Goal: Information Seeking & Learning: Learn about a topic

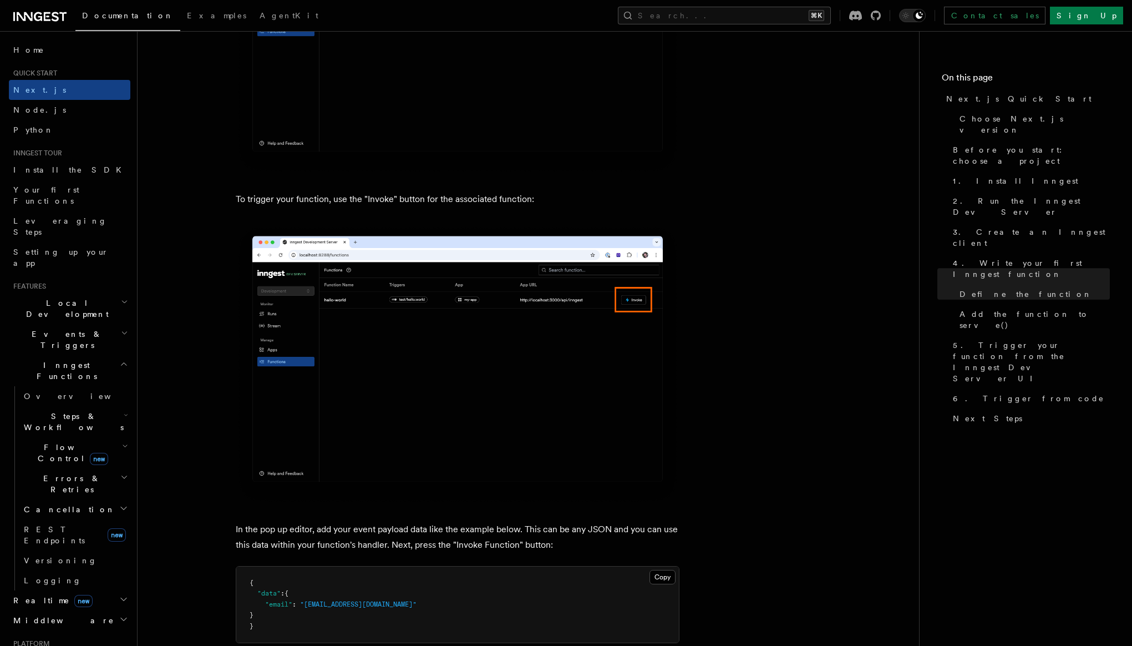
scroll to position [2885, 0]
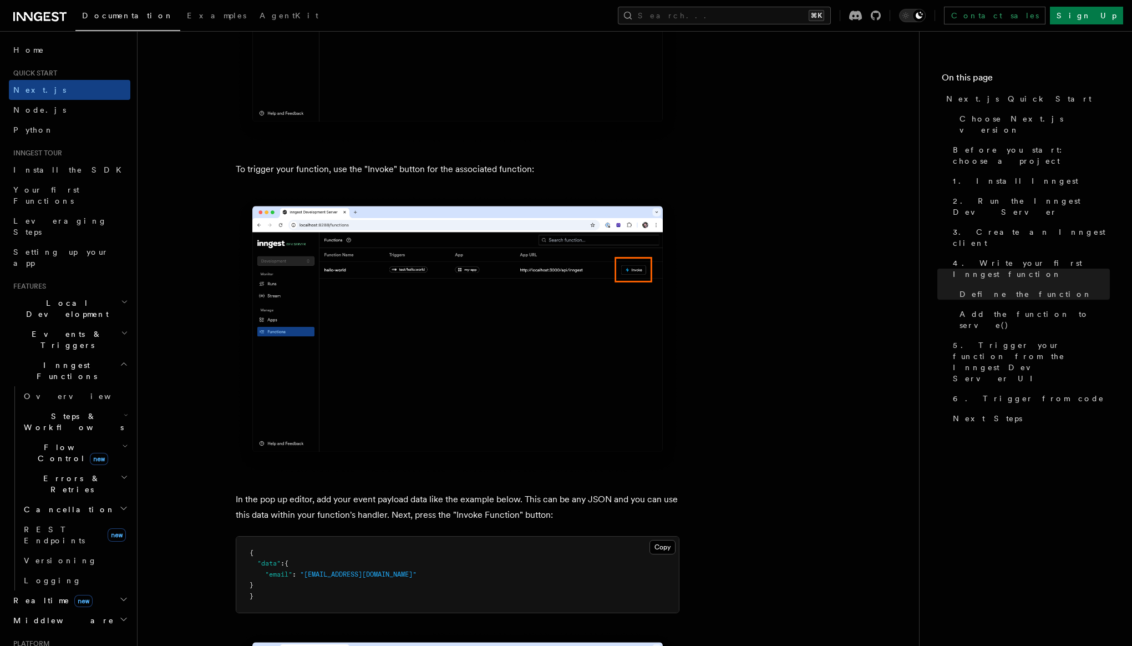
click at [374, 586] on pre "{ "data" : { "email" : "test@example.com" } }" at bounding box center [457, 574] width 443 height 77
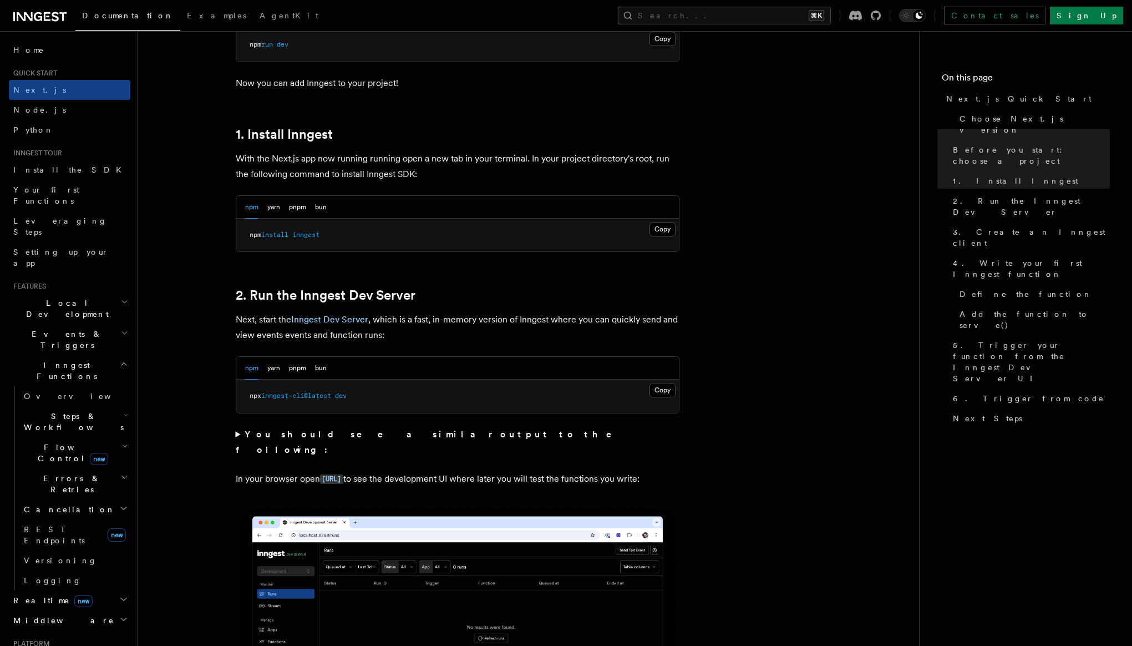
scroll to position [546, 0]
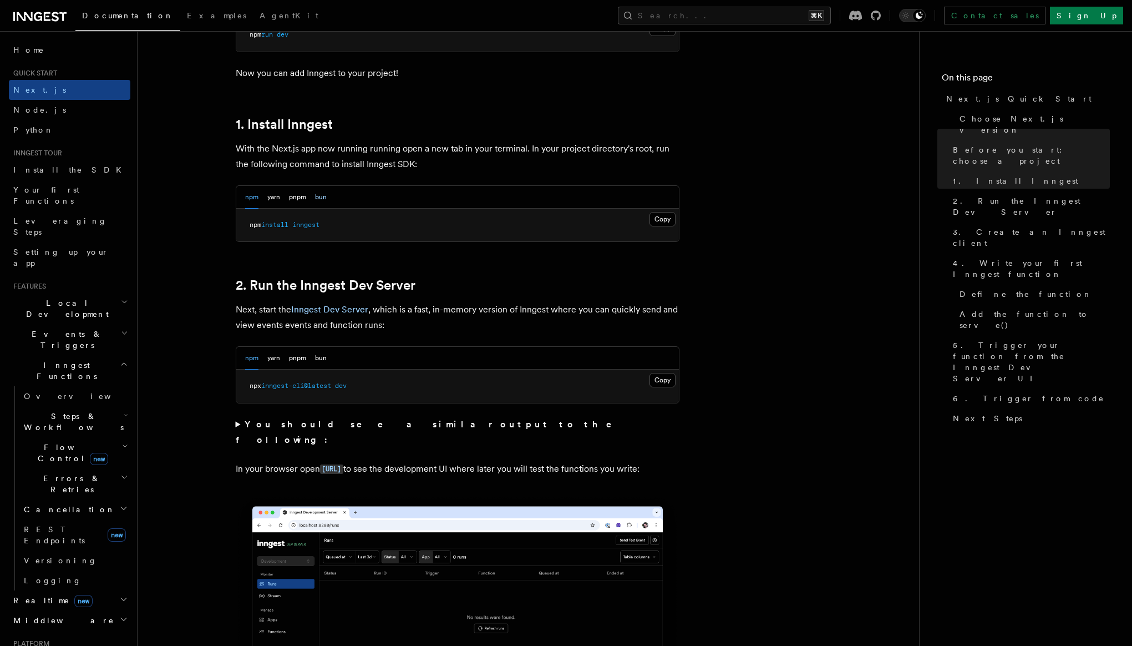
click at [320, 198] on button "bun" at bounding box center [321, 197] width 12 height 23
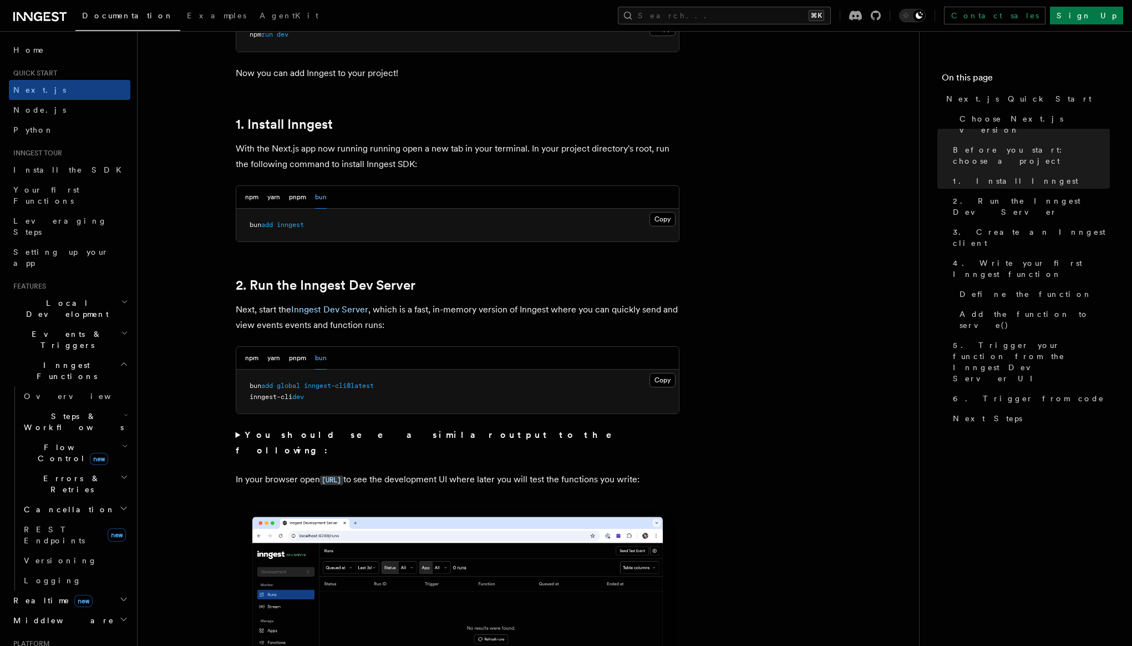
click at [260, 227] on span "bun" at bounding box center [256, 225] width 12 height 8
copy article "bun add inngest"
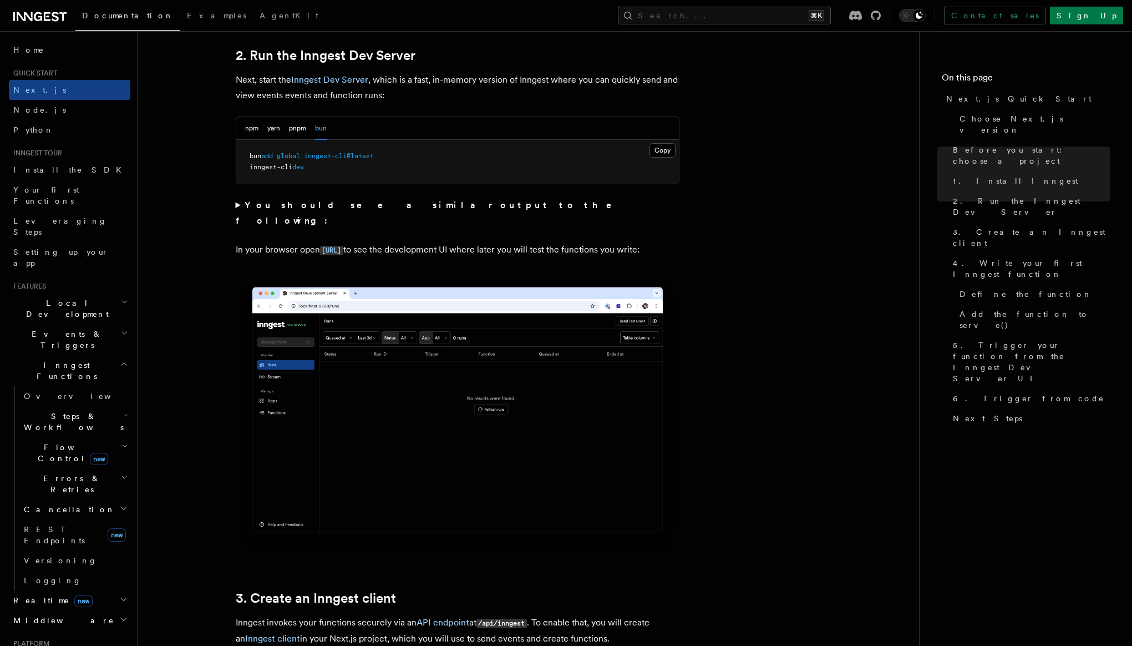
scroll to position [781, 0]
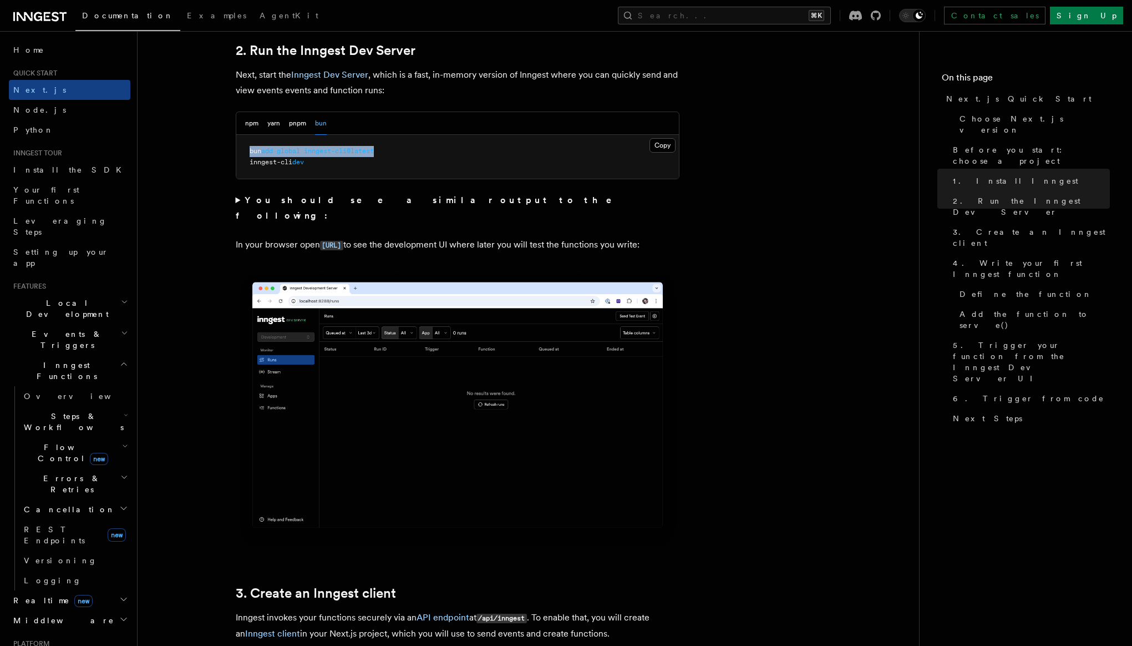
drag, startPoint x: 379, startPoint y: 151, endPoint x: 248, endPoint y: 150, distance: 131.5
click at [247, 150] on pre "bun add global inngest-cli@latest inngest-cli dev" at bounding box center [457, 157] width 443 height 44
copy span "bun add global inngest-cli@latest"
drag, startPoint x: 251, startPoint y: 161, endPoint x: 316, endPoint y: 163, distance: 64.9
click at [316, 163] on pre "bun add global inngest-cli@latest inngest-cli dev" at bounding box center [457, 157] width 443 height 44
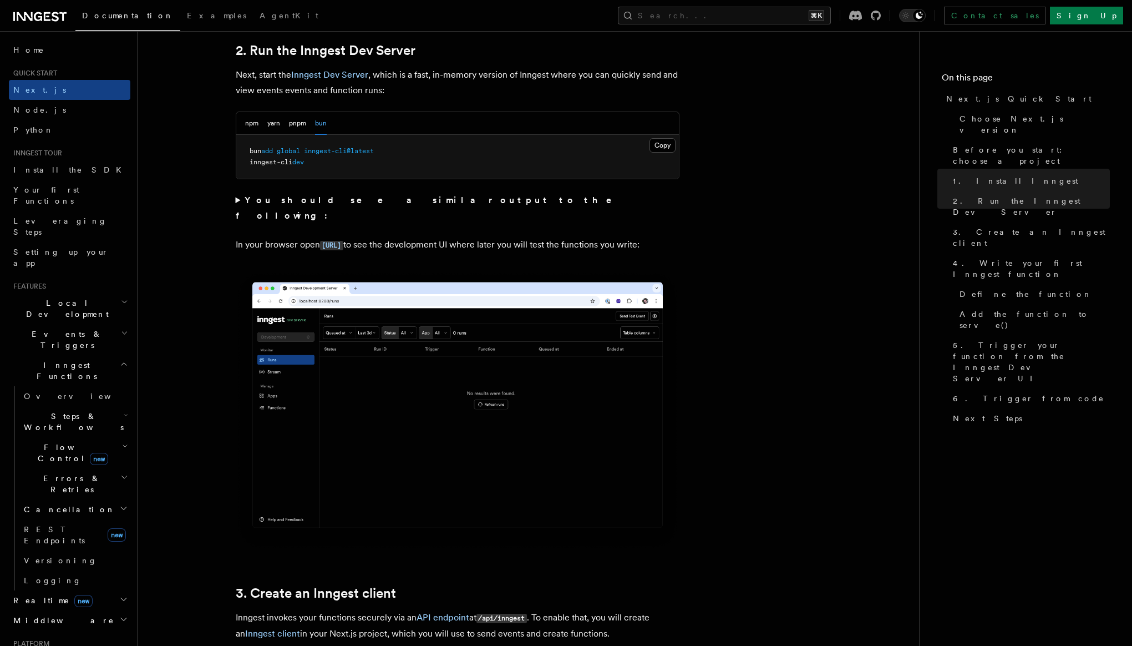
click at [282, 163] on span "inngest-cli" at bounding box center [271, 162] width 43 height 8
copy code "inngest-cli dev"
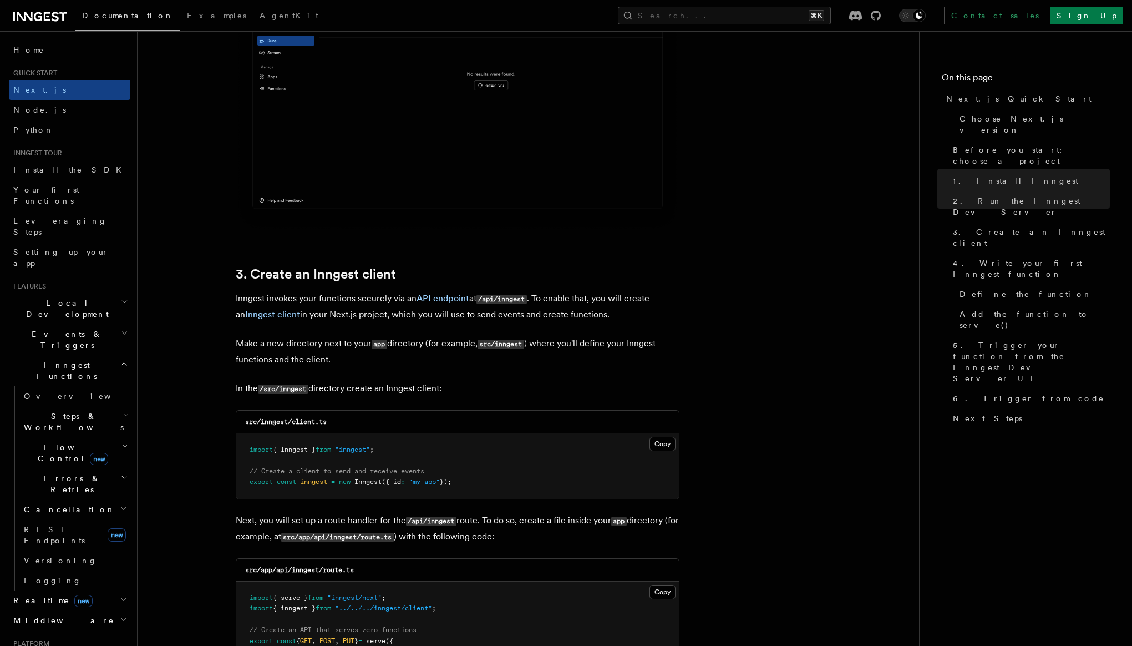
scroll to position [1105, 0]
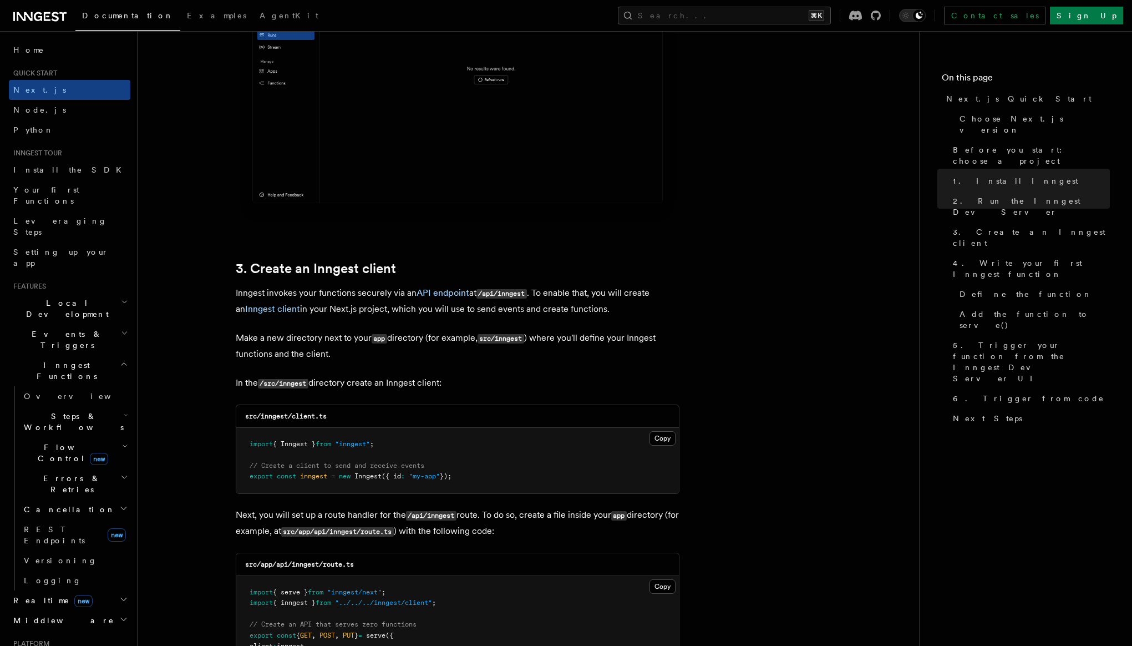
click at [292, 381] on code "/src/inngest" at bounding box center [283, 383] width 50 height 9
copy code "inngest"
click at [265, 444] on span "import" at bounding box center [261, 444] width 23 height 8
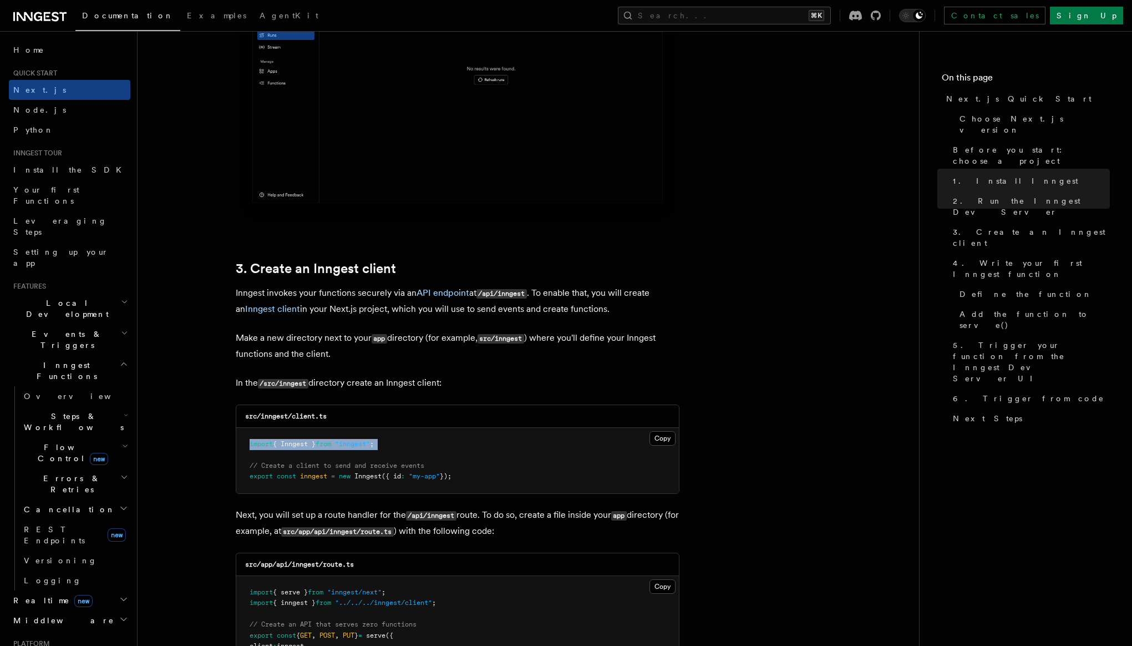
click at [265, 444] on span "import" at bounding box center [261, 444] width 23 height 8
copy code "import { Inngest } from "inngest" ;"
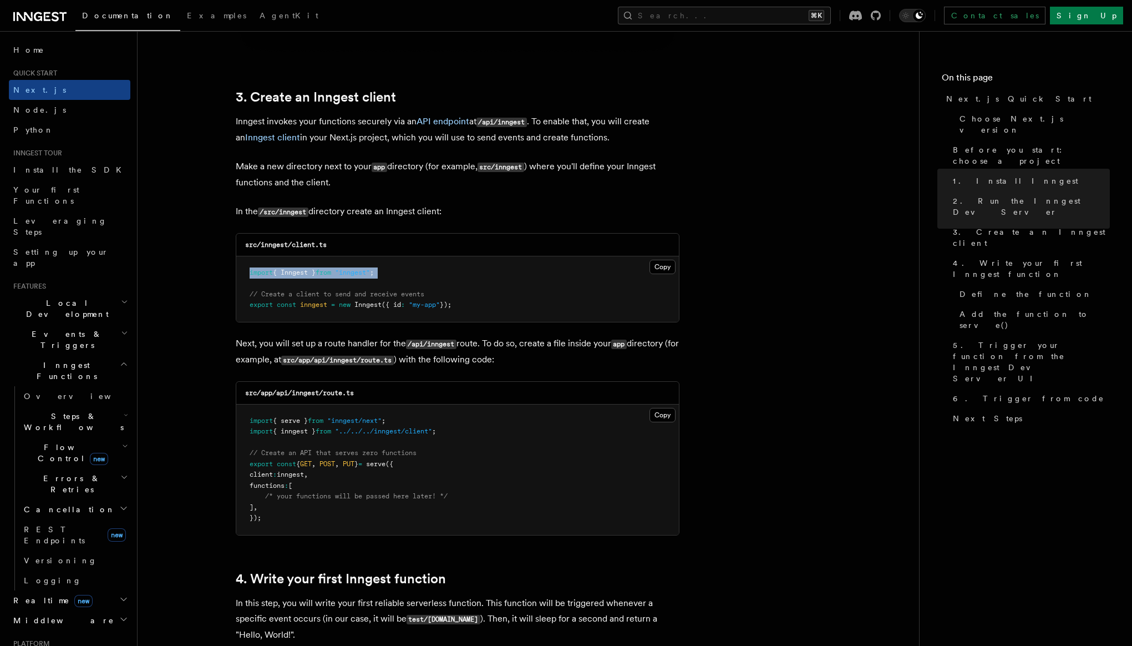
scroll to position [1278, 0]
drag, startPoint x: 250, startPoint y: 307, endPoint x: 470, endPoint y: 308, distance: 219.7
click at [470, 308] on pre "import { Inngest } from "inngest" ; // Create a client to send and receive even…" at bounding box center [457, 287] width 443 height 65
copy span "export const inngest = new Inngest ({ id : "my-app" });"
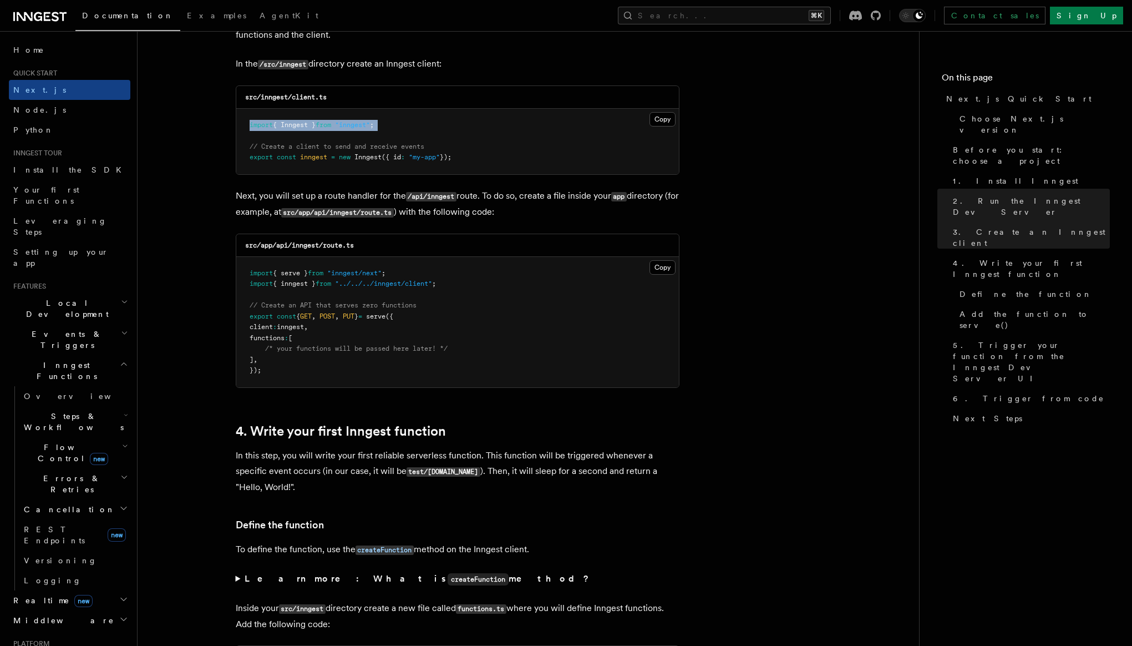
scroll to position [1410, 0]
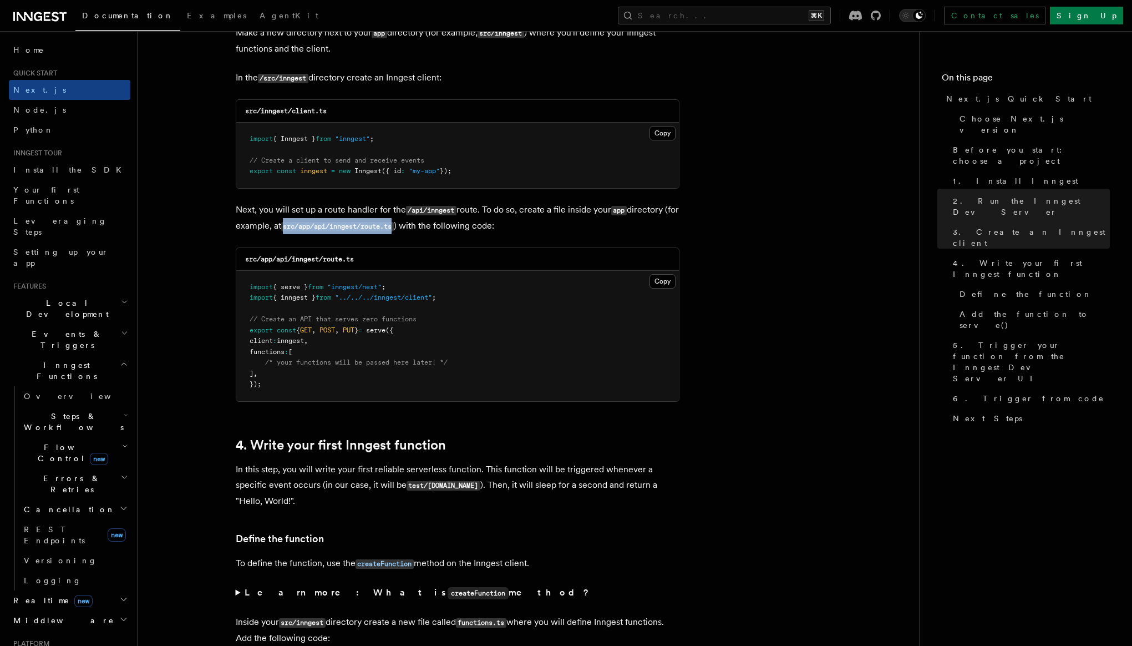
drag, startPoint x: 302, startPoint y: 229, endPoint x: 412, endPoint y: 232, distance: 110.4
click at [394, 231] on code "src/app/api/inngest/route.ts" at bounding box center [337, 226] width 113 height 9
click at [668, 281] on button "Copy Copied" at bounding box center [663, 281] width 26 height 14
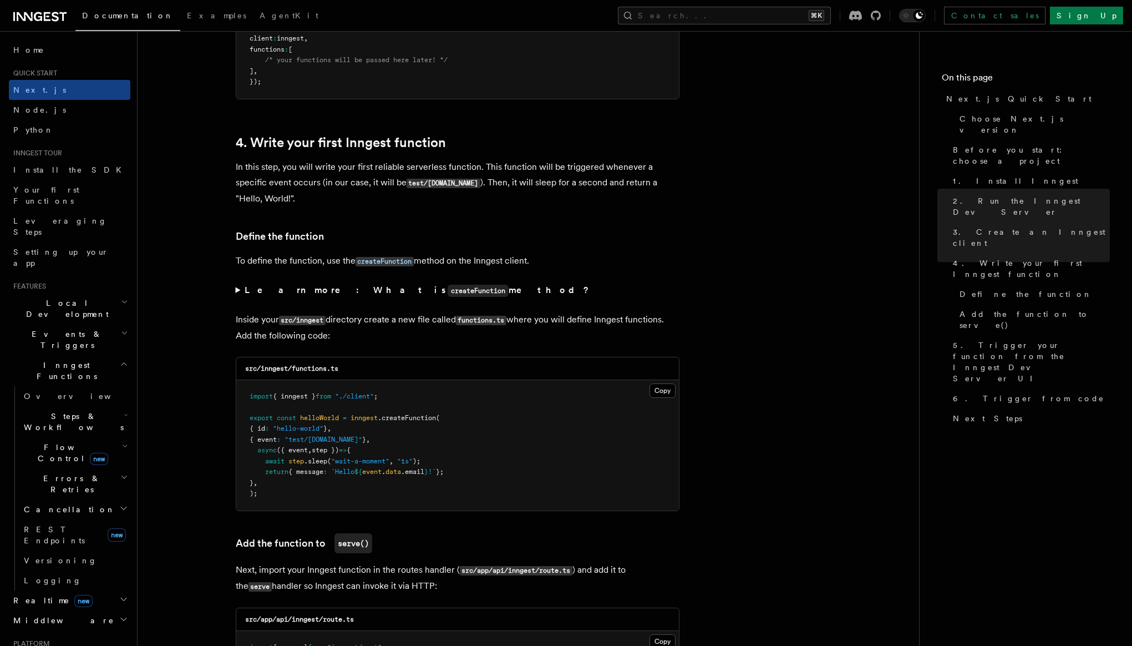
scroll to position [1766, 0]
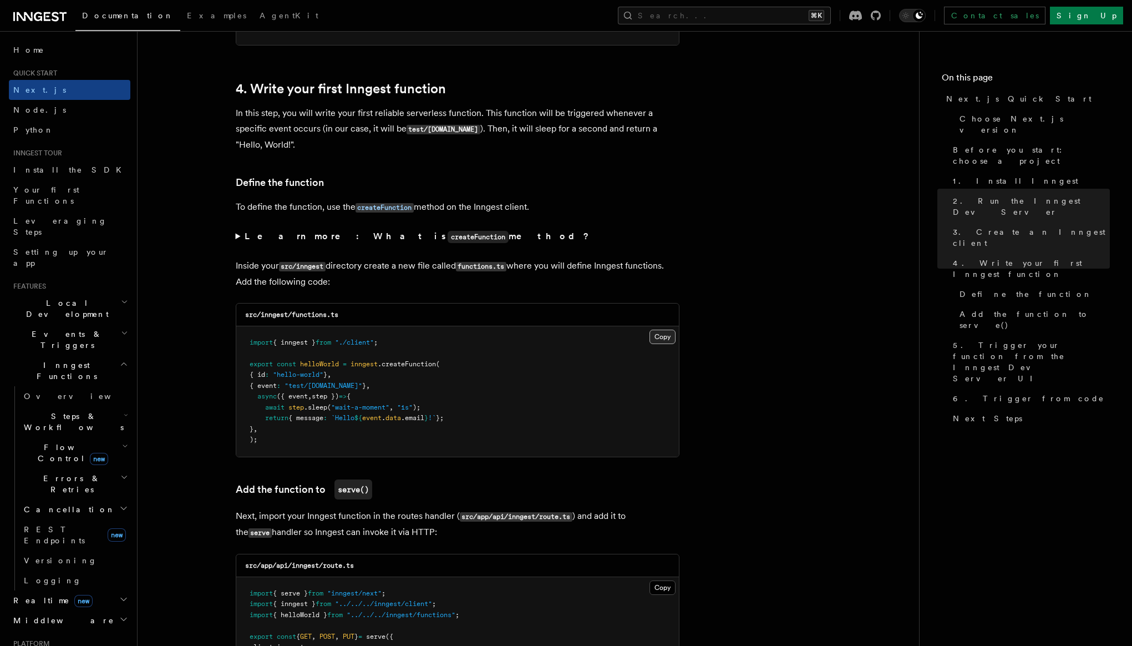
click at [659, 344] on button "Copy Copied" at bounding box center [663, 337] width 26 height 14
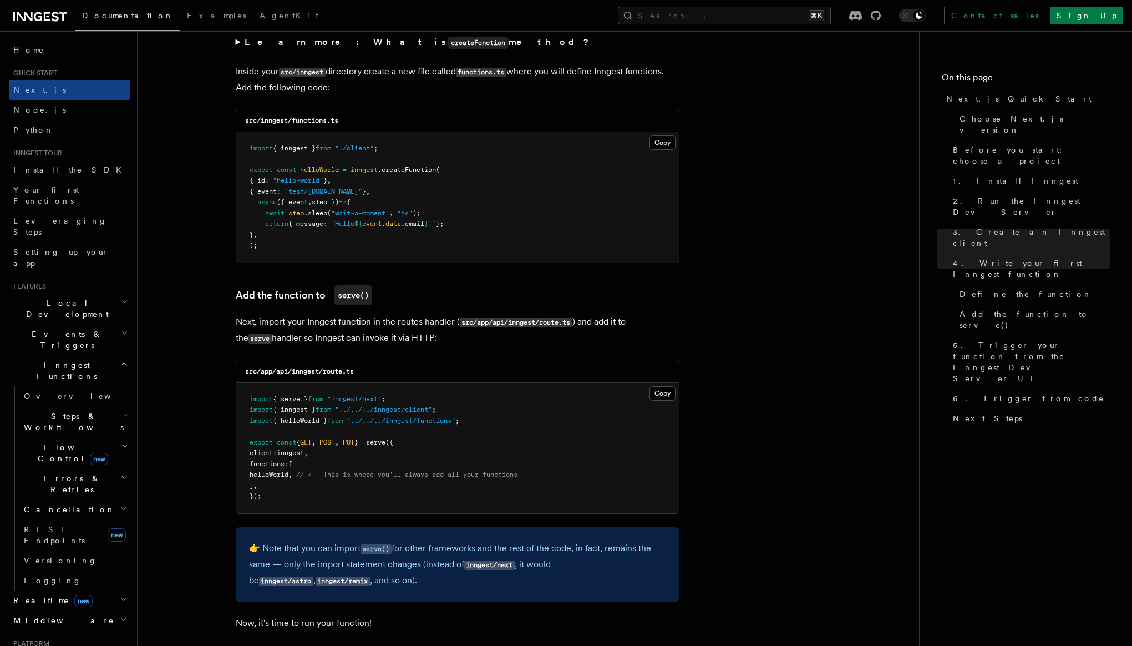
scroll to position [1961, 0]
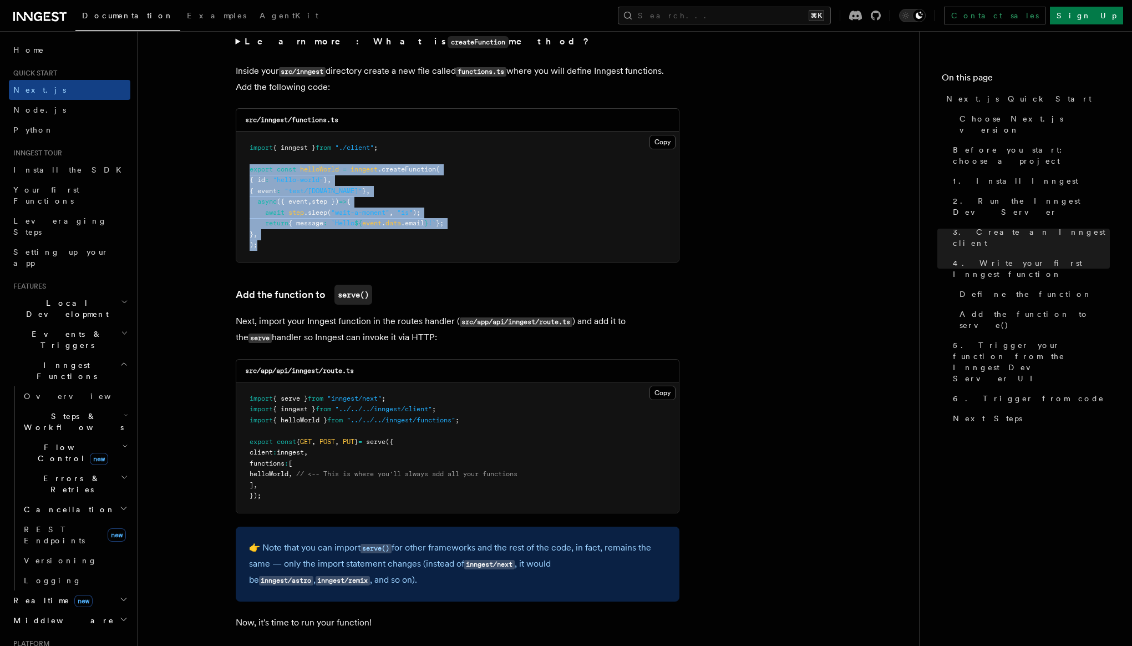
drag, startPoint x: 248, startPoint y: 170, endPoint x: 300, endPoint y: 247, distance: 92.3
click at [300, 247] on pre "import { inngest } from "./client" ; export const helloWorld = inngest .createF…" at bounding box center [457, 196] width 443 height 130
copy code "export const helloWorld = inngest .createFunction ( { id : "hello-world" } , { …"
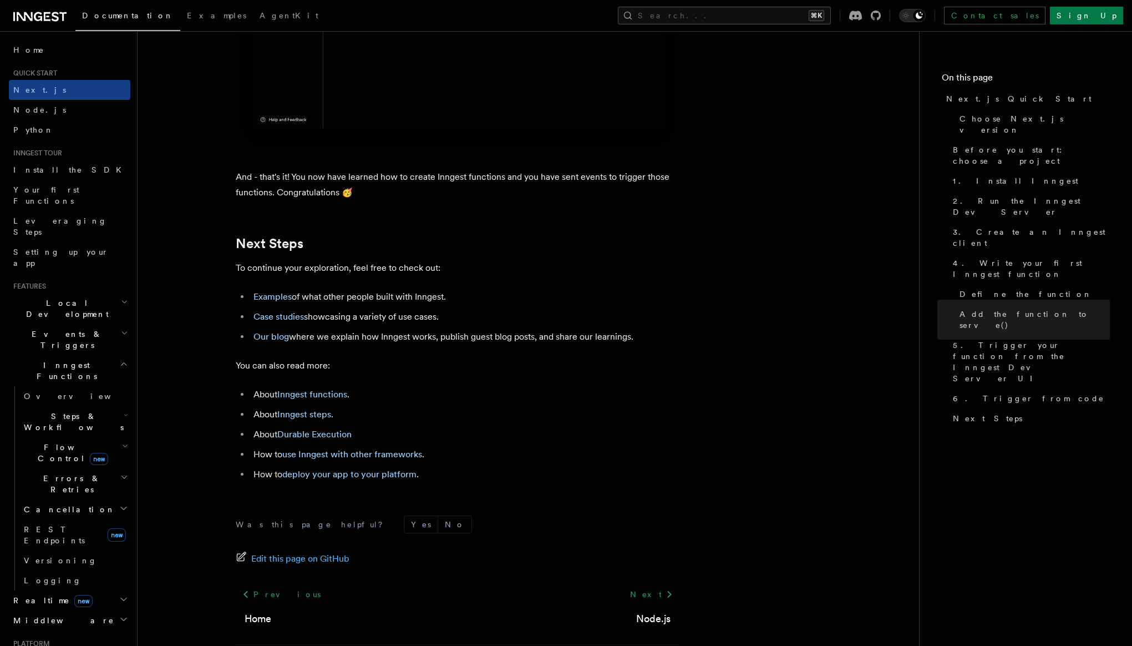
scroll to position [6845, 0]
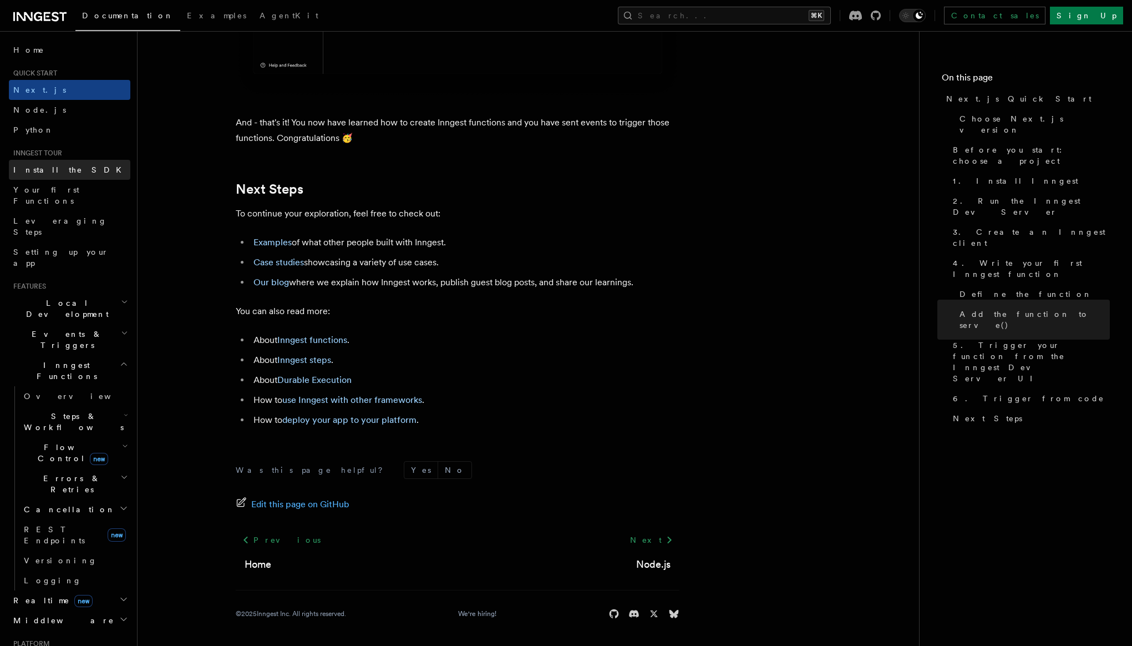
click at [74, 175] on link "Install the SDK" at bounding box center [70, 170] width 122 height 20
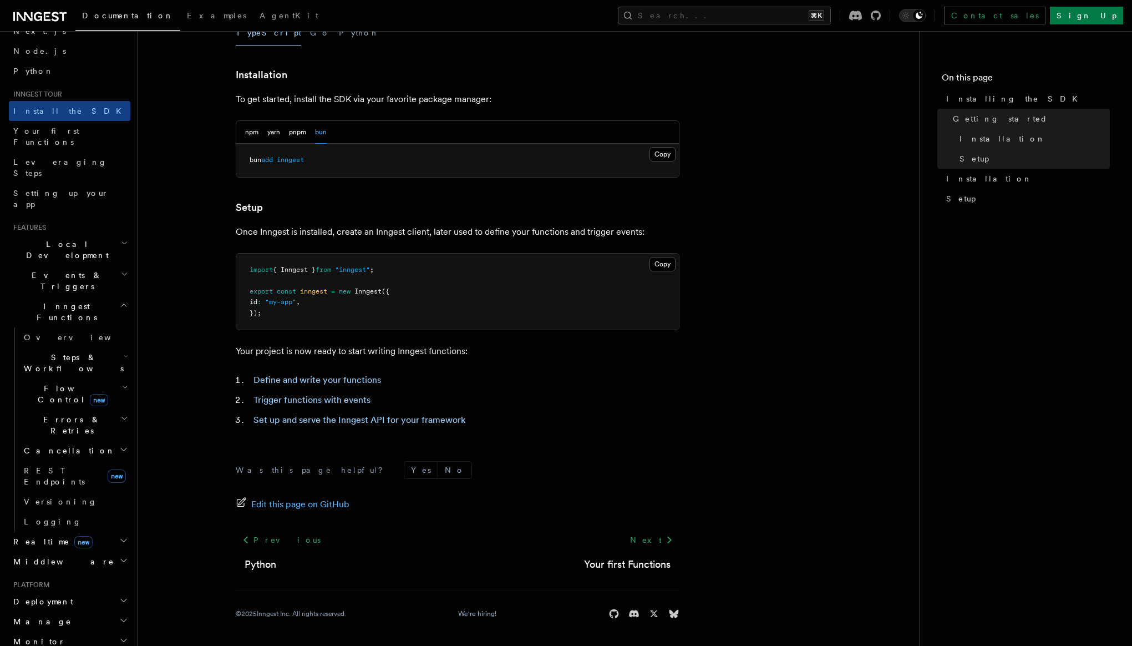
scroll to position [126, 0]
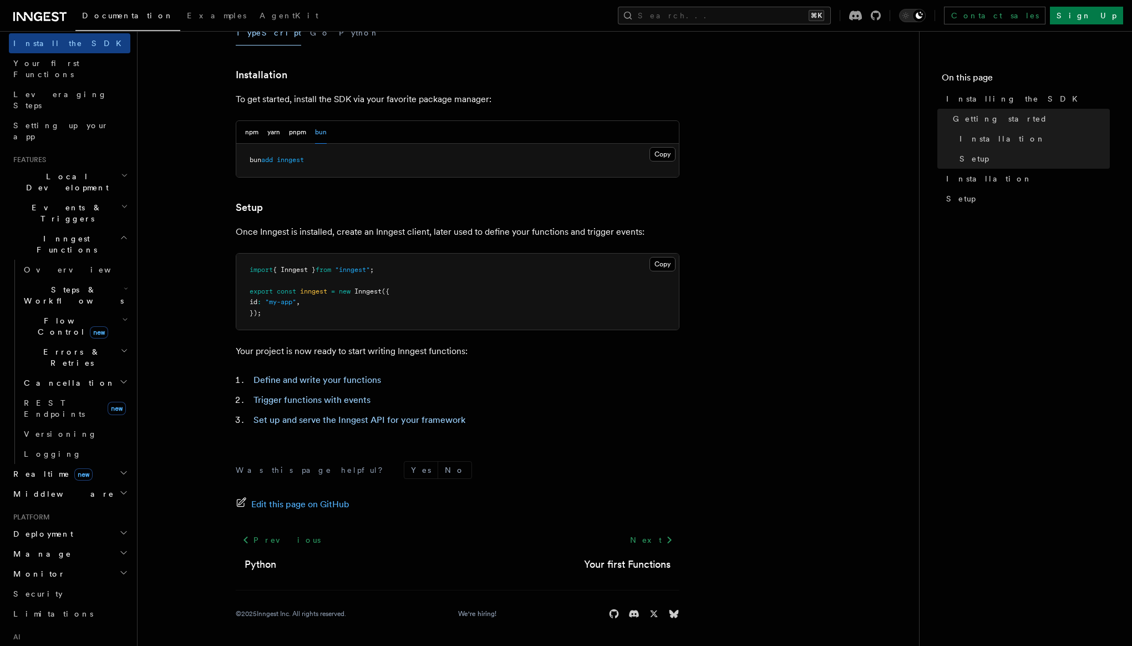
click at [73, 524] on h2 "Deployment" at bounding box center [70, 534] width 122 height 20
click at [75, 544] on link "Overview" at bounding box center [74, 554] width 111 height 20
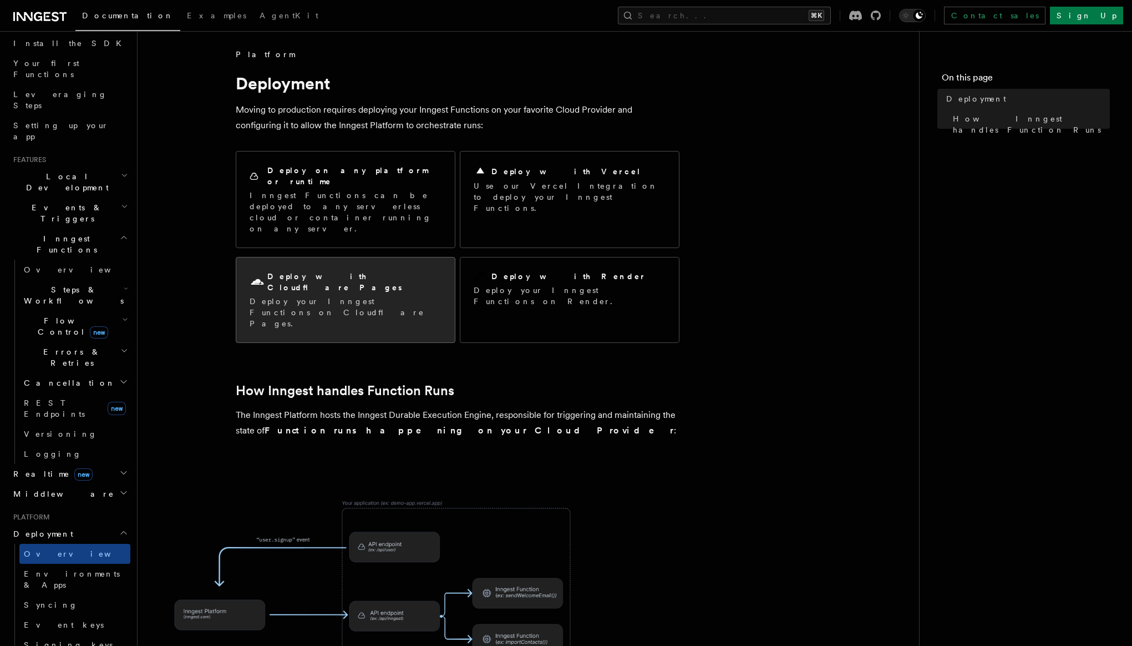
click at [389, 296] on p "Deploy your Inngest Functions on Cloudflare Pages." at bounding box center [346, 312] width 192 height 33
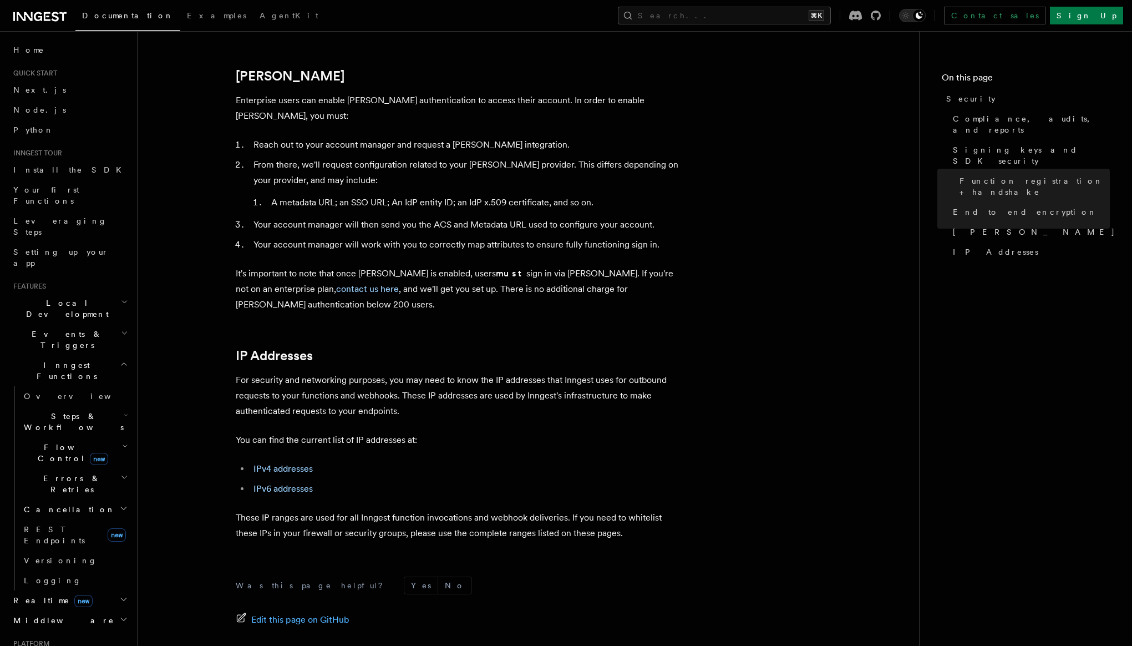
scroll to position [1265, 0]
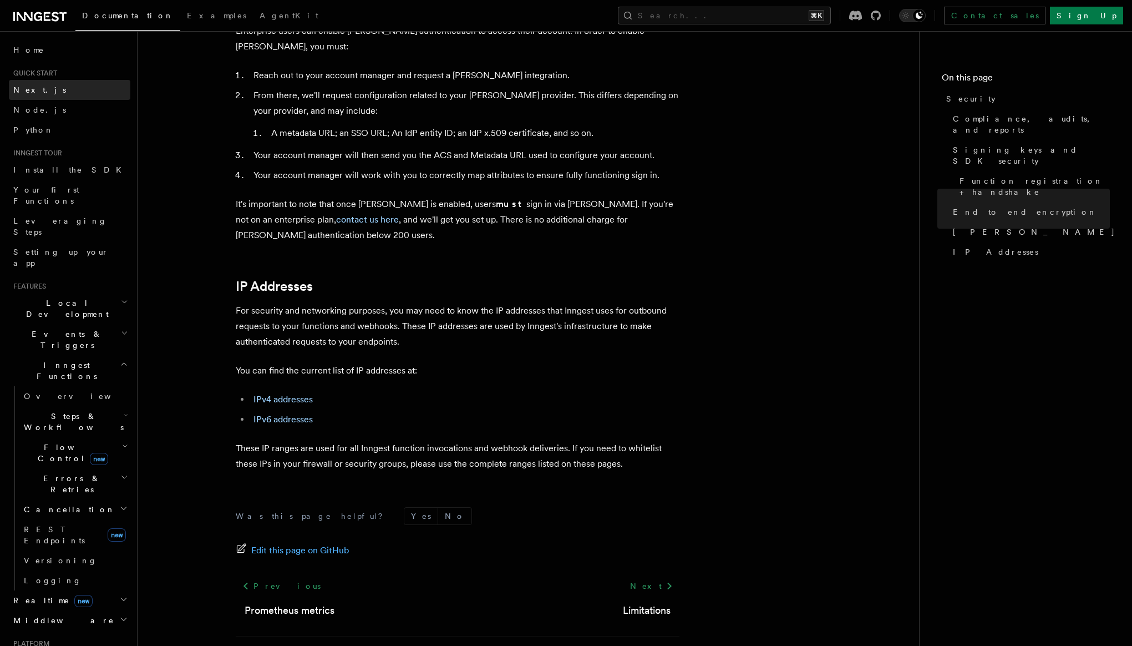
click at [45, 95] on link "Next.js" at bounding box center [70, 90] width 122 height 20
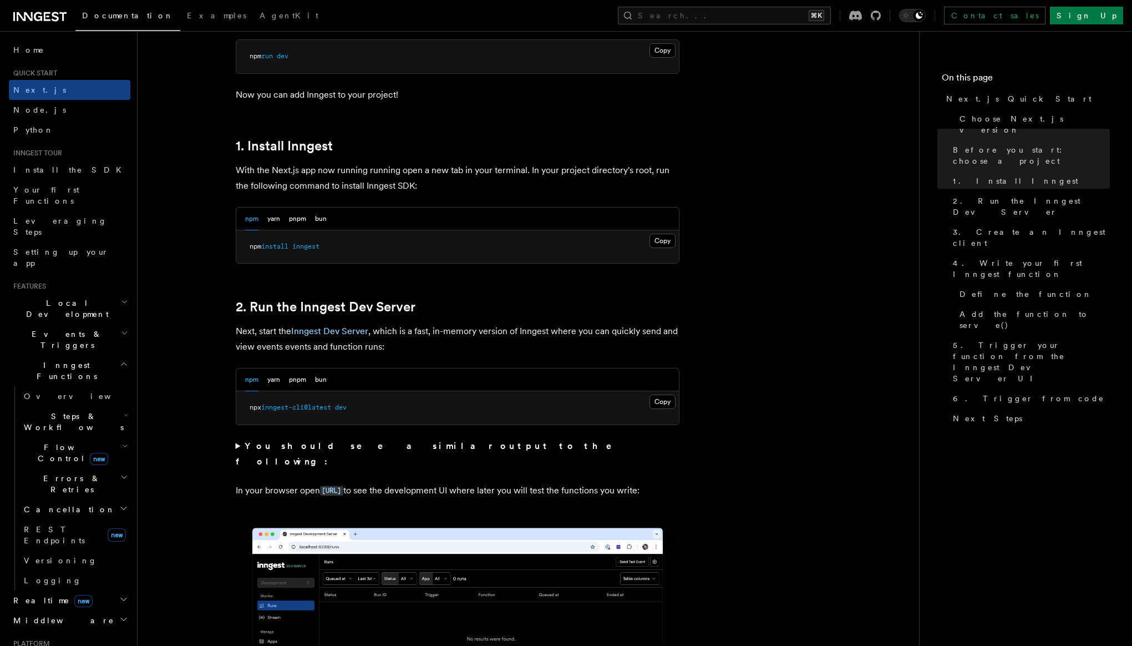
scroll to position [537, 0]
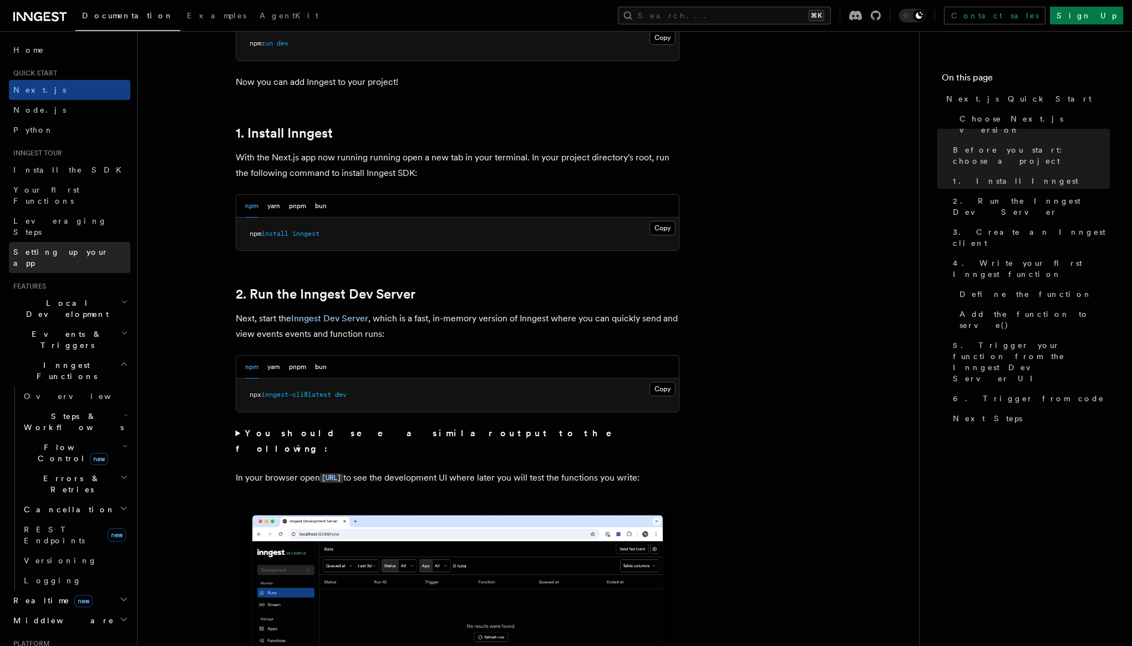
click at [87, 242] on link "Setting up your app" at bounding box center [70, 257] width 122 height 31
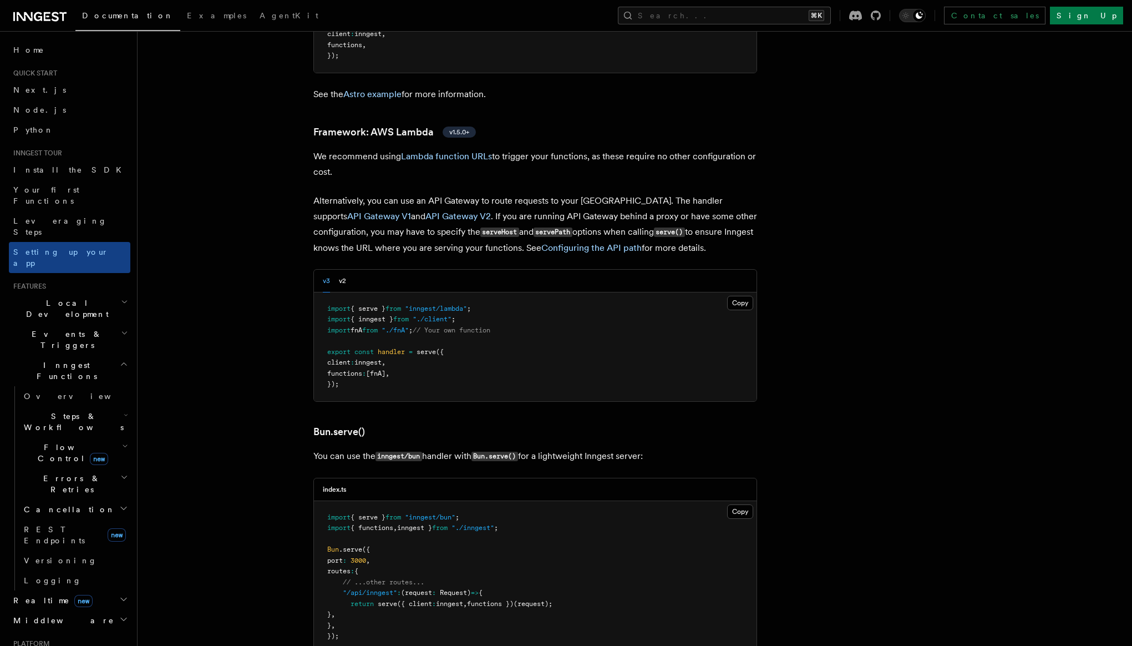
scroll to position [1129, 0]
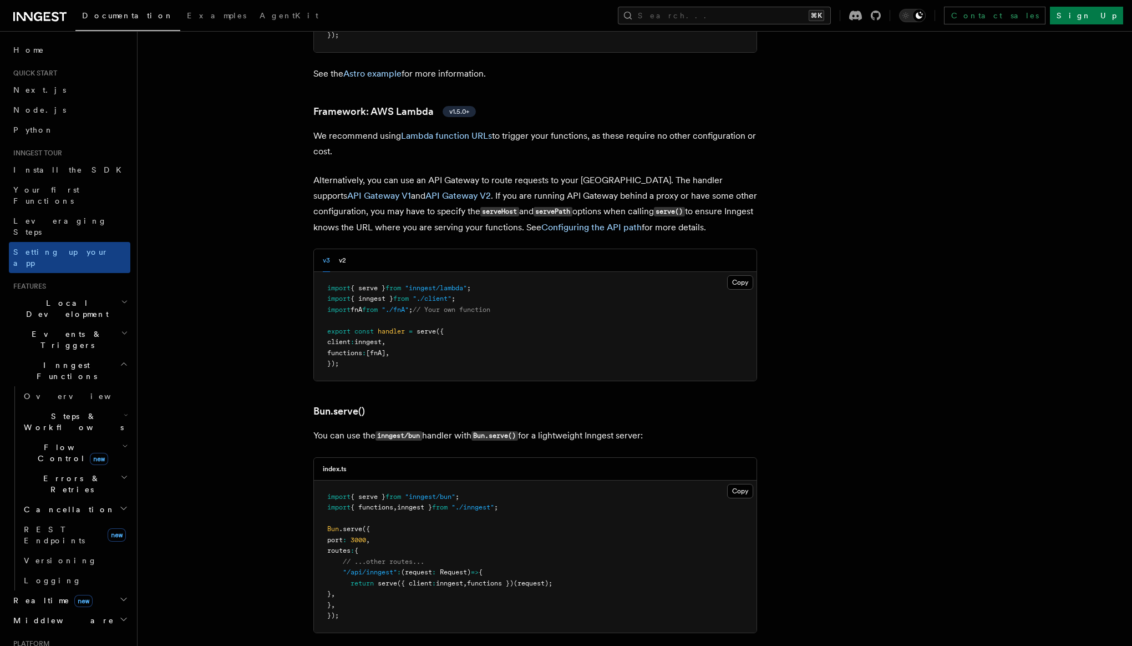
click at [80, 297] on span "Local Development" at bounding box center [65, 308] width 112 height 22
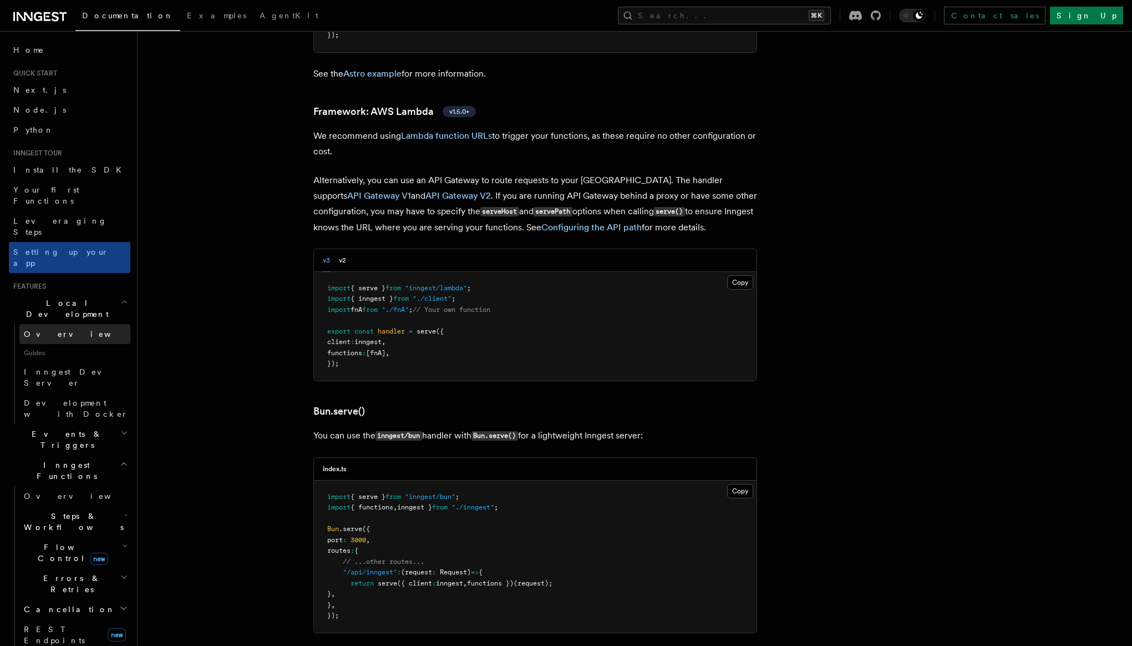
click at [73, 324] on link "Overview" at bounding box center [74, 334] width 111 height 20
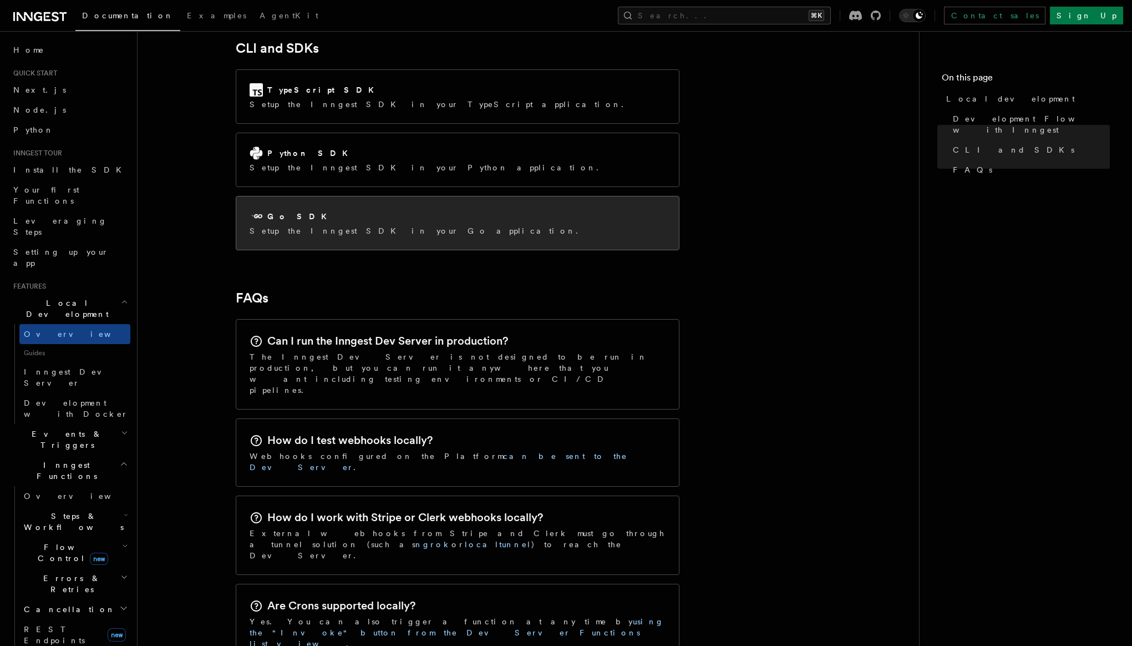
scroll to position [1490, 0]
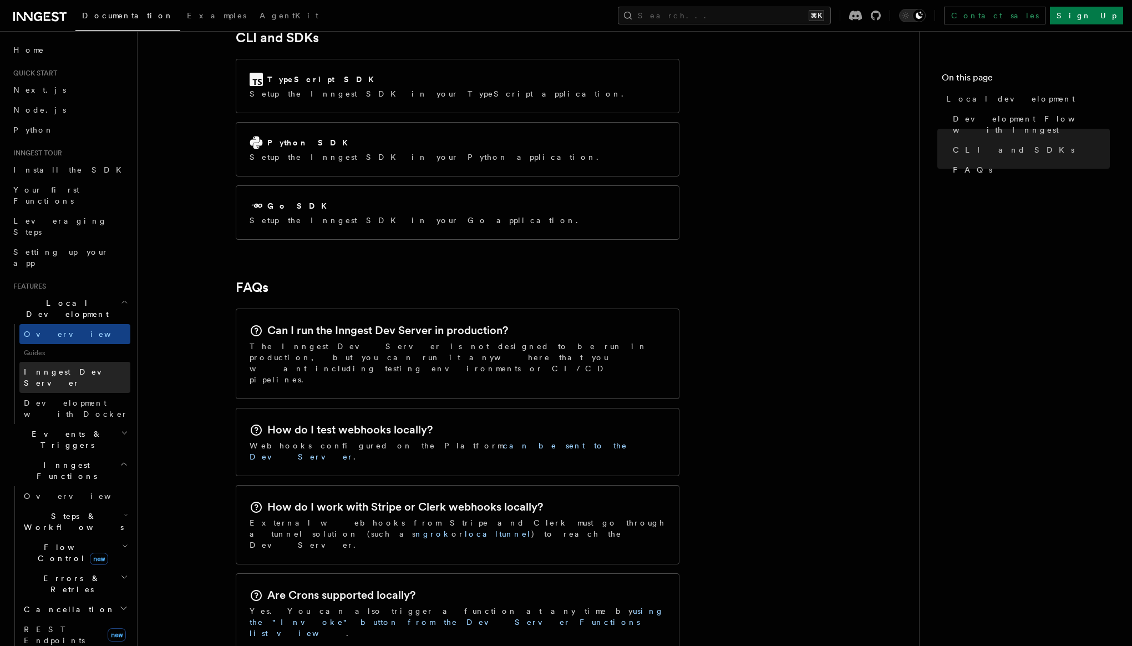
click at [64, 367] on span "Inngest Dev Server" at bounding box center [71, 377] width 95 height 20
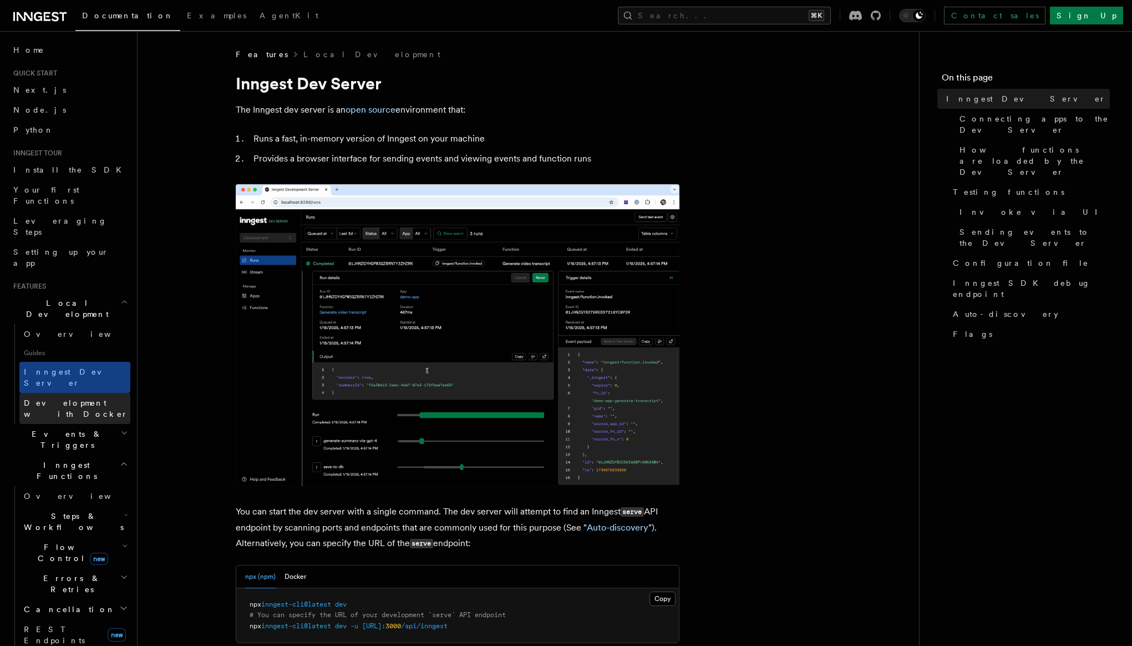
click at [87, 398] on span "Development with Docker" at bounding box center [76, 408] width 104 height 20
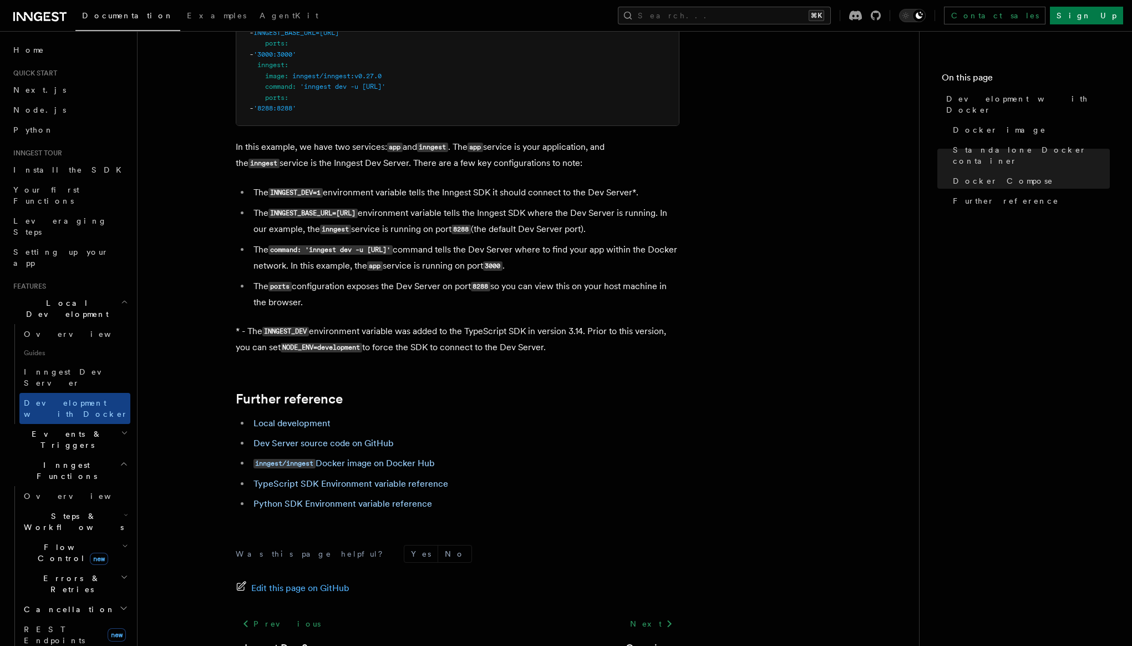
scroll to position [912, 0]
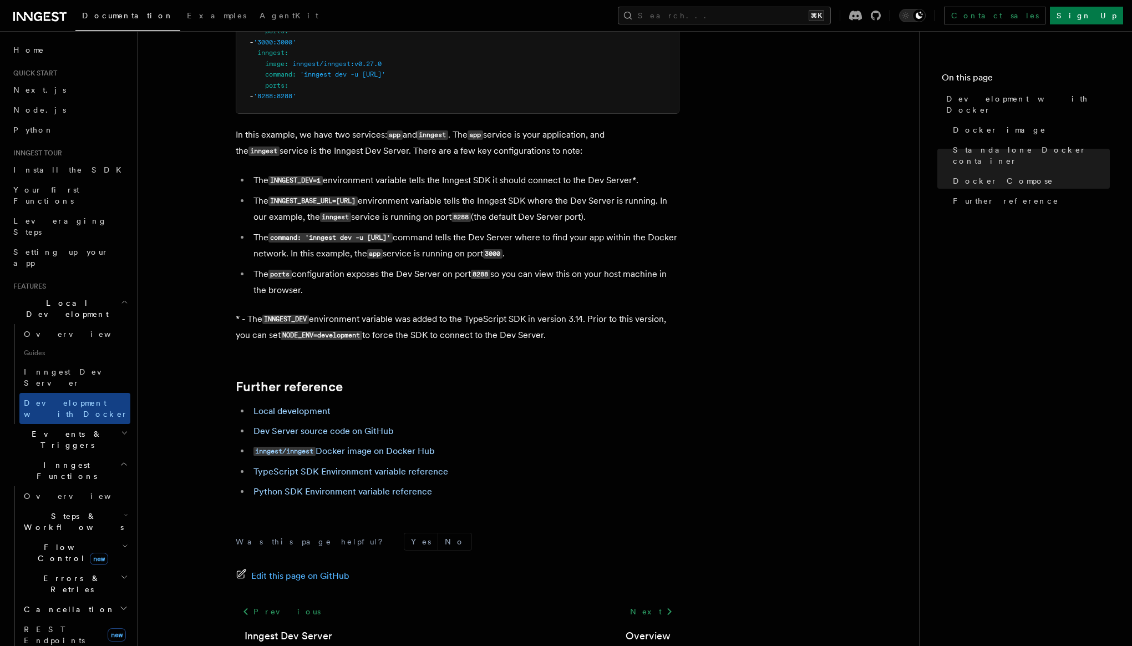
click at [62, 428] on span "Events & Triggers" at bounding box center [65, 439] width 112 height 22
click at [67, 455] on link "Overview" at bounding box center [74, 465] width 111 height 20
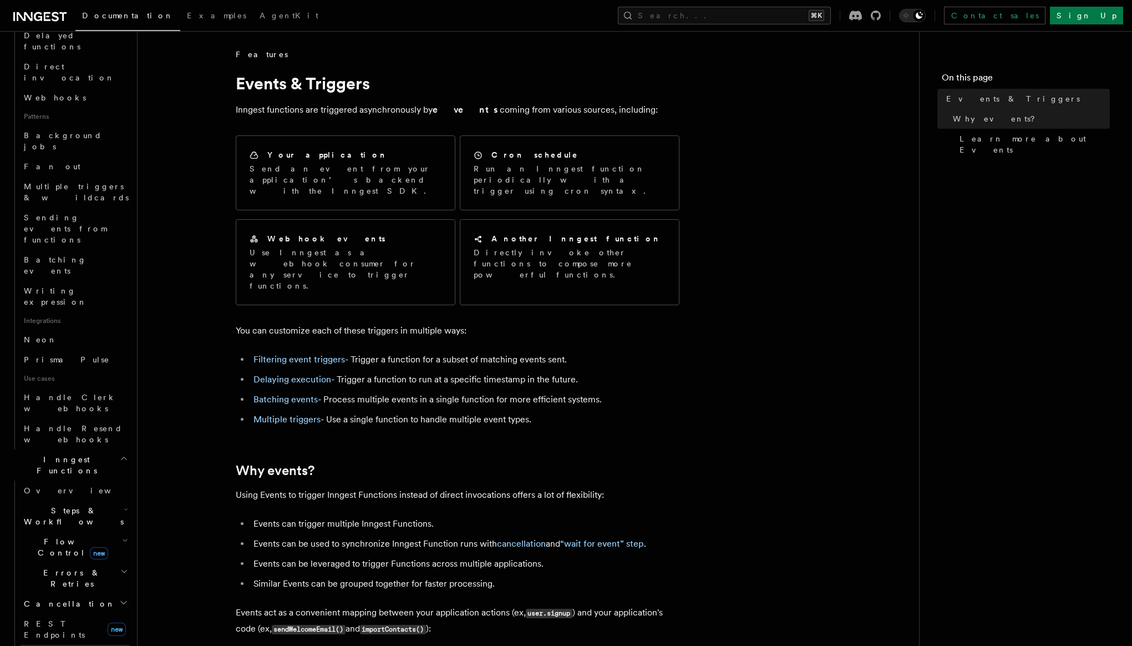
scroll to position [458, 0]
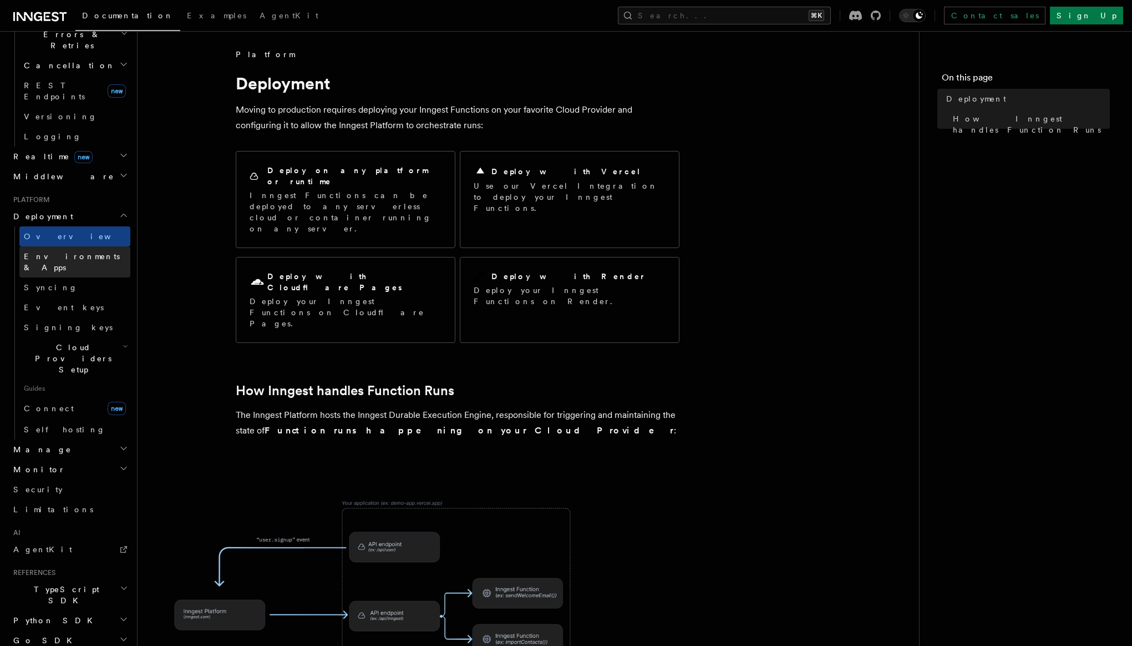
click at [90, 252] on span "Environments & Apps" at bounding box center [72, 262] width 96 height 20
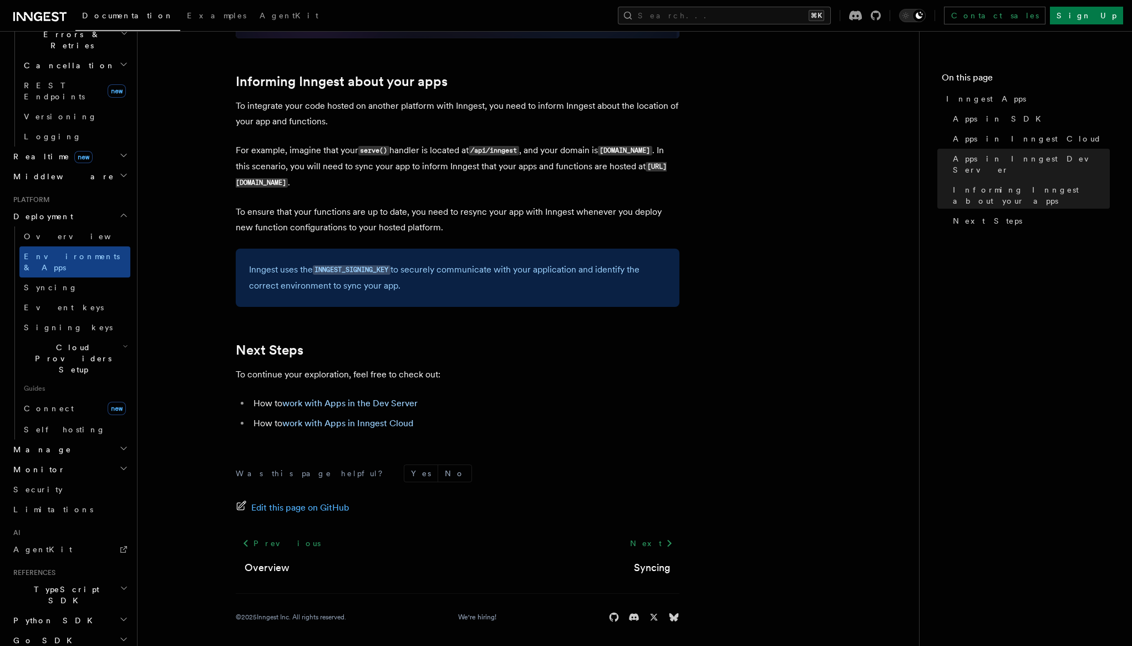
scroll to position [1647, 0]
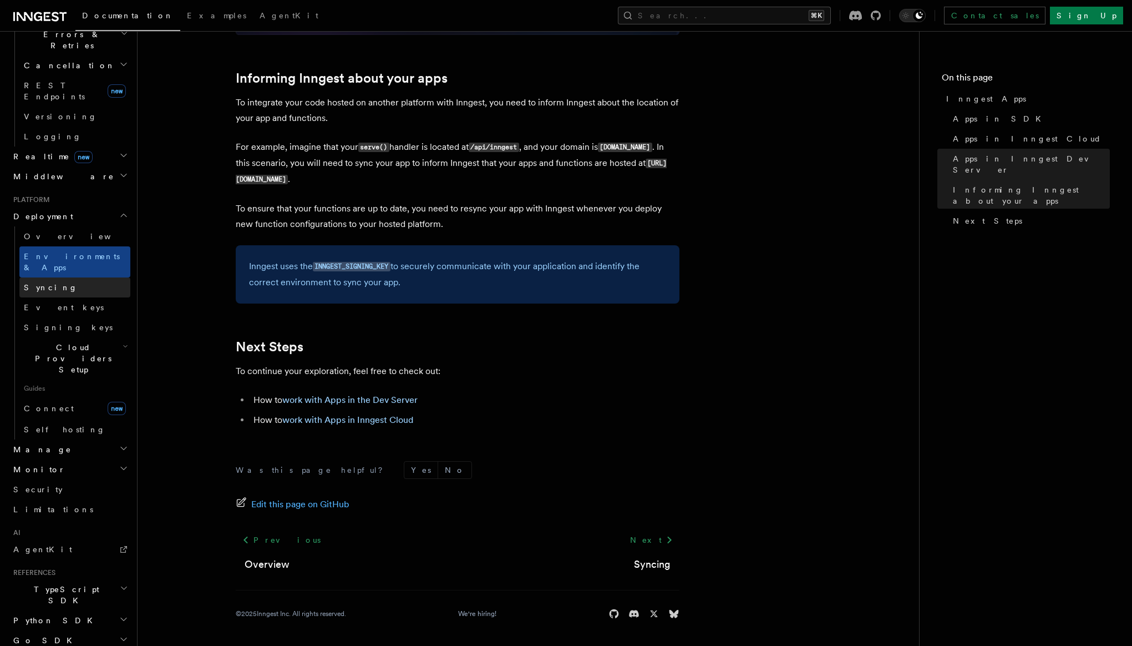
click at [63, 277] on link "Syncing" at bounding box center [74, 287] width 111 height 20
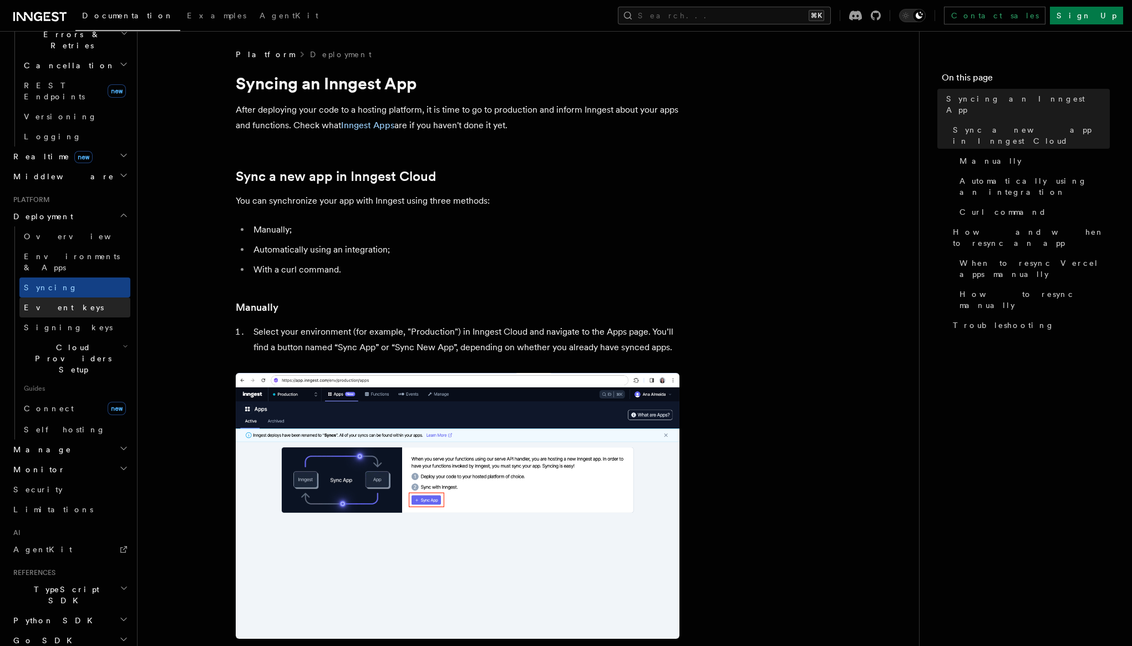
click at [70, 297] on link "Event keys" at bounding box center [74, 307] width 111 height 20
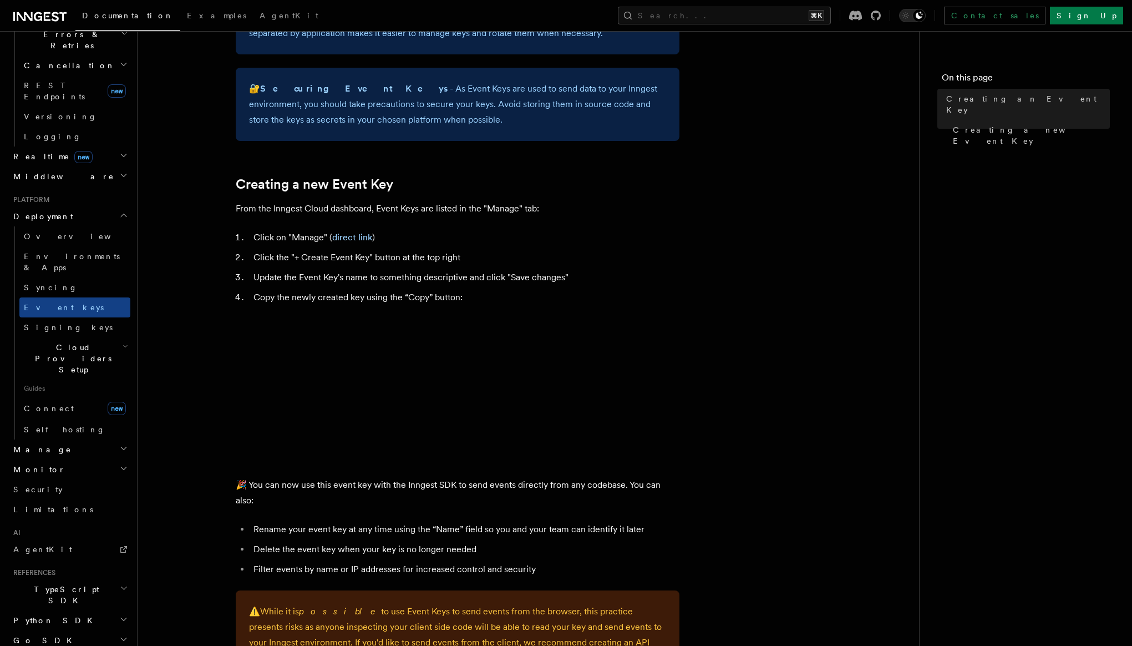
scroll to position [380, 0]
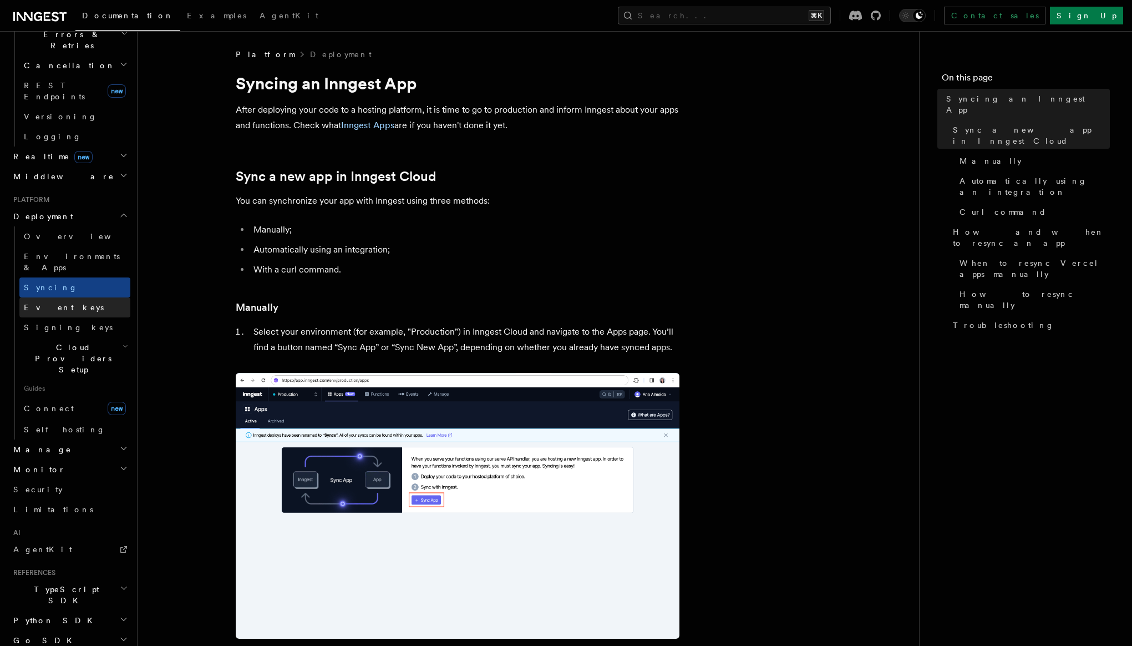
click at [59, 303] on span "Event keys" at bounding box center [64, 307] width 80 height 9
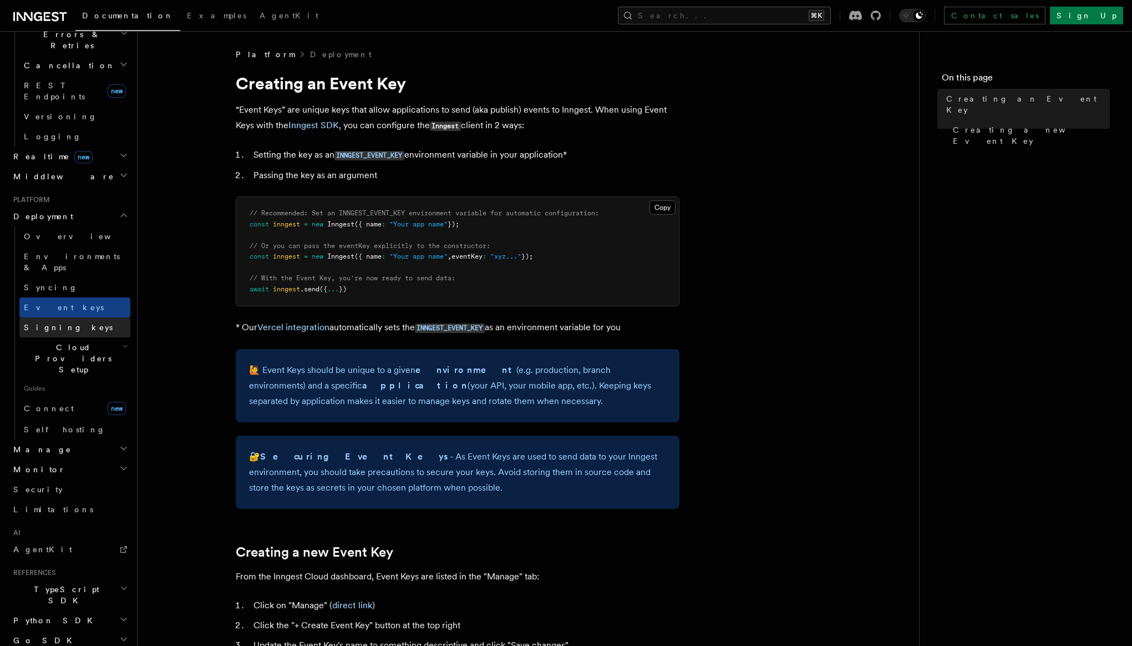
click at [59, 323] on span "Signing keys" at bounding box center [68, 327] width 89 height 9
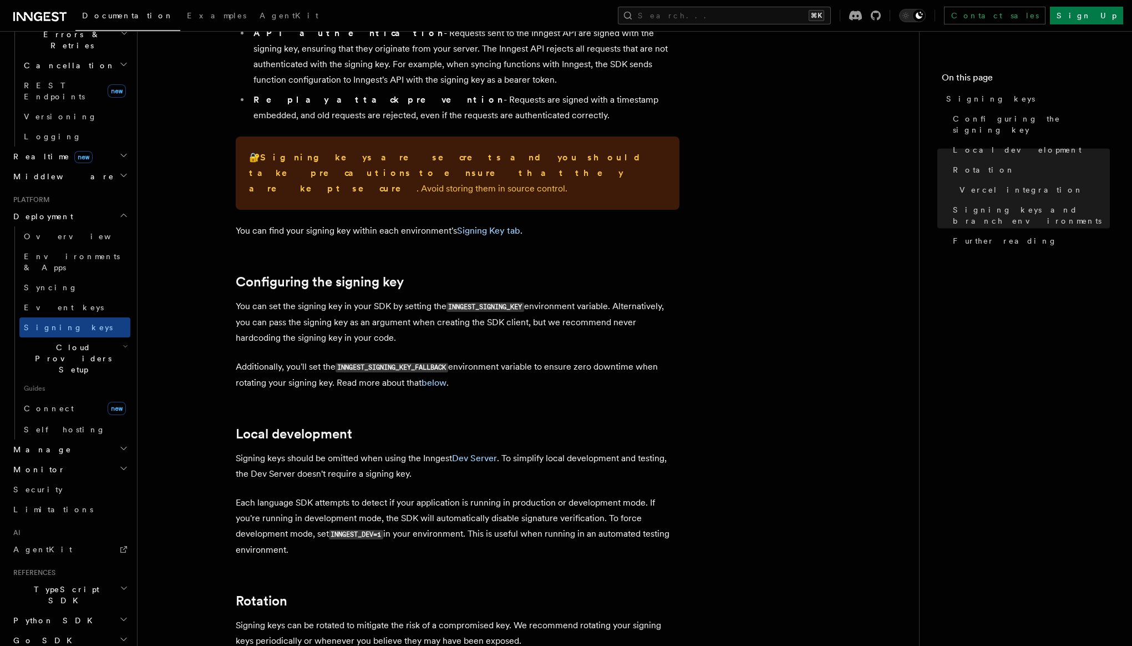
scroll to position [30, 0]
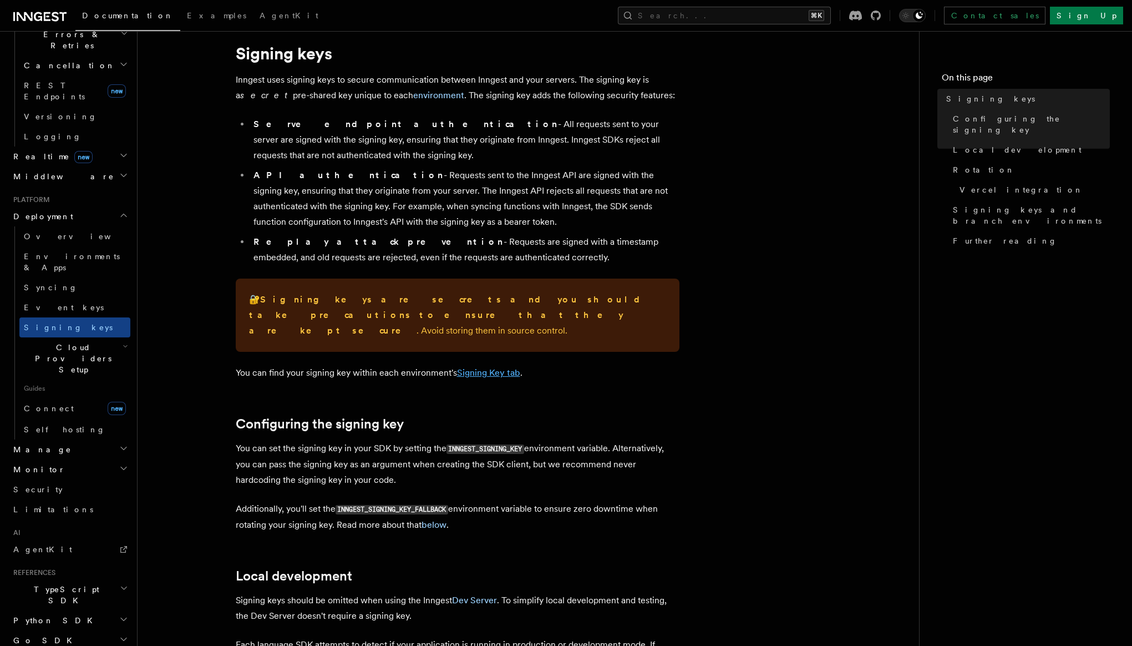
click at [478, 367] on link "Signing Key tab" at bounding box center [488, 372] width 63 height 11
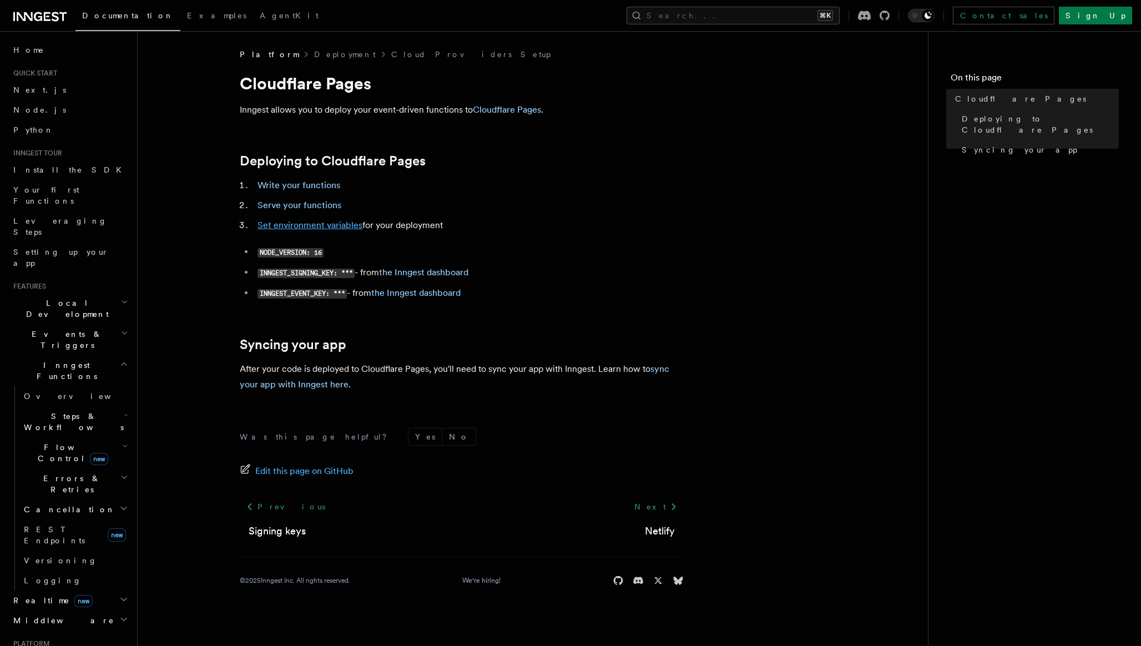
click at [342, 227] on link "Set environment variables" at bounding box center [309, 225] width 105 height 11
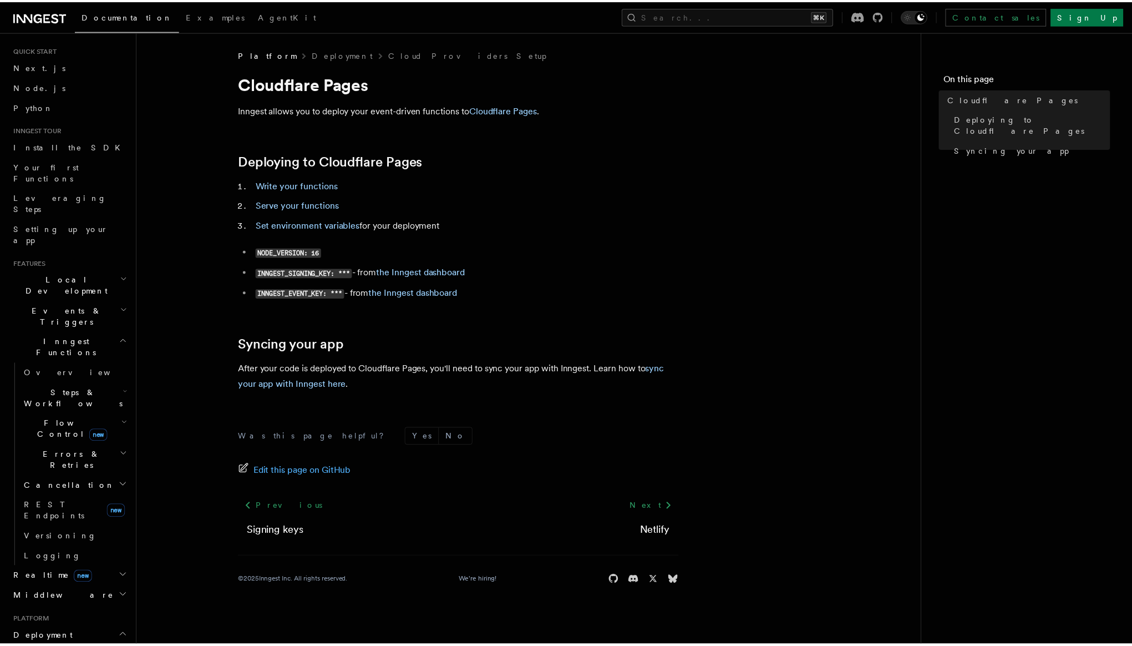
scroll to position [32, 0]
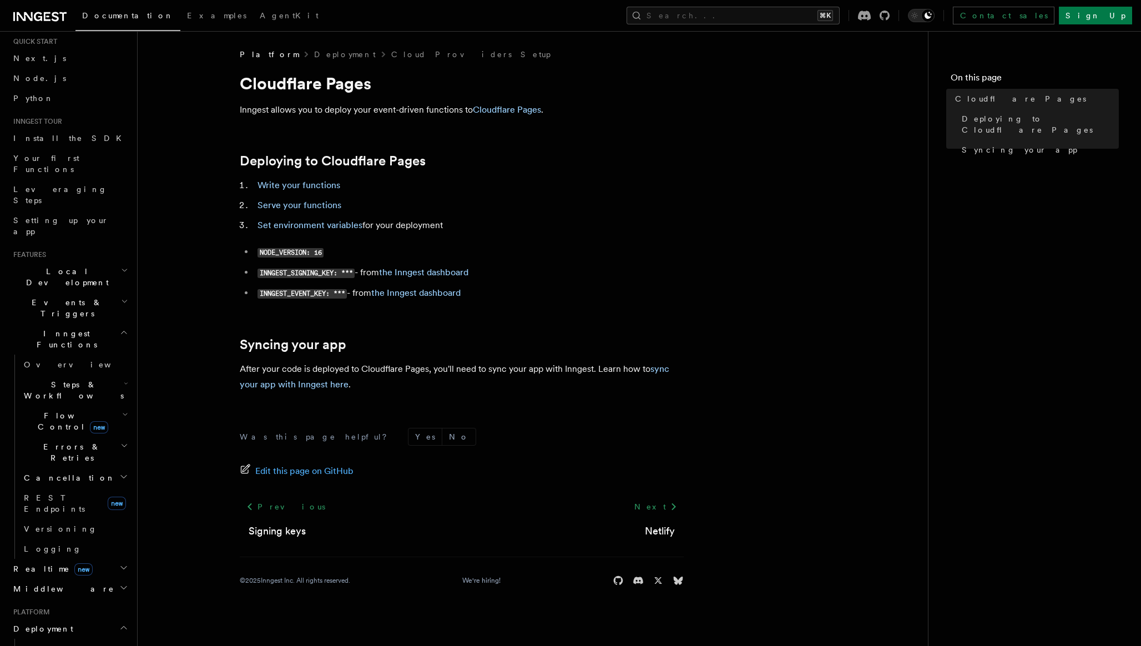
click at [86, 261] on h2 "Local Development" at bounding box center [70, 276] width 122 height 31
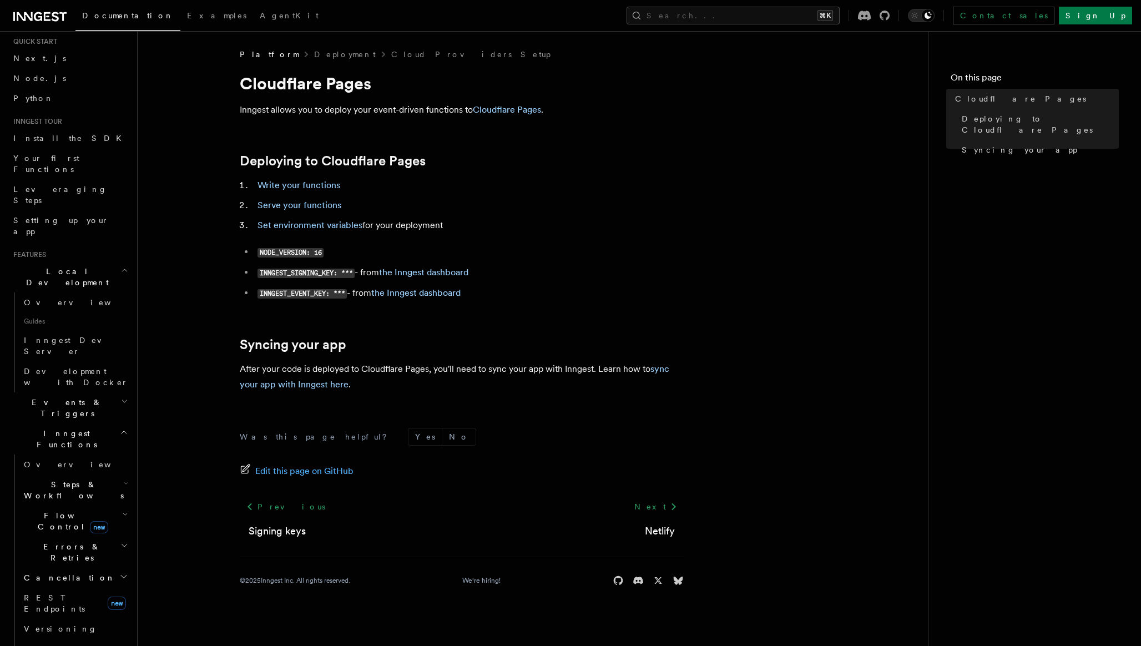
click at [86, 261] on h2 "Local Development" at bounding box center [70, 276] width 122 height 31
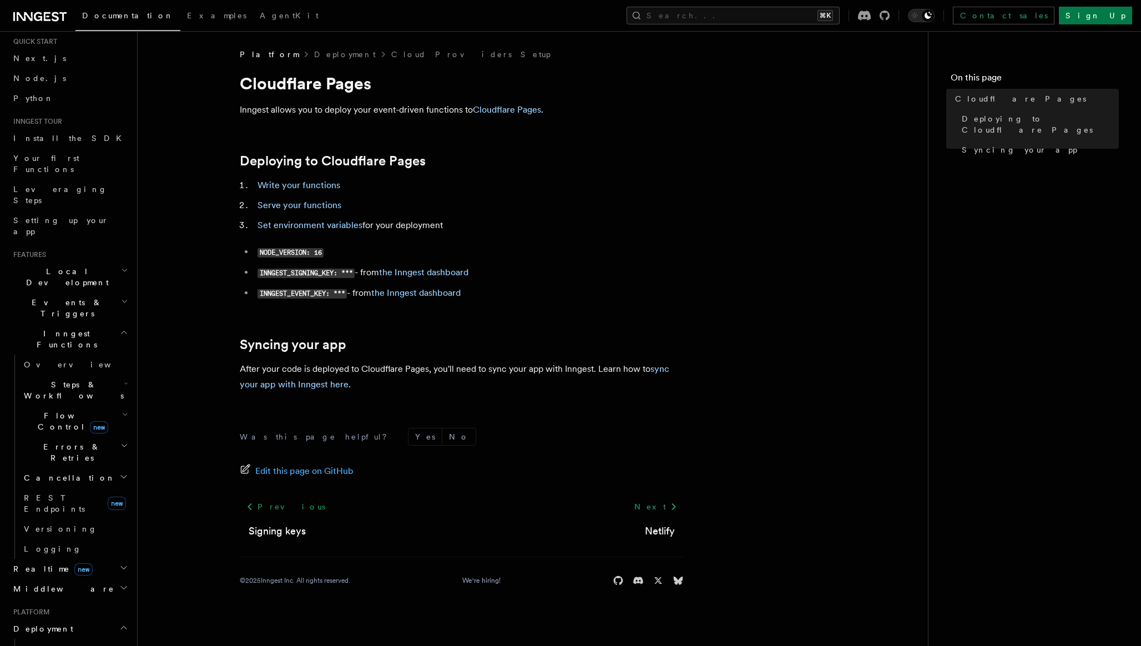
click at [86, 261] on h2 "Local Development" at bounding box center [70, 276] width 122 height 31
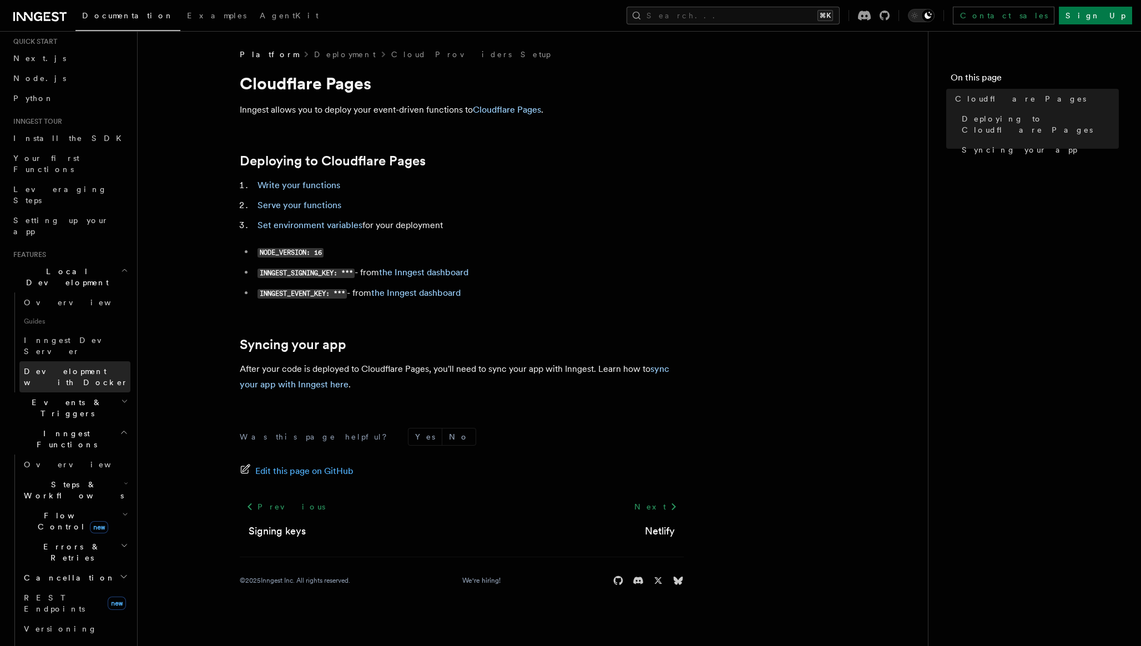
click at [72, 367] on span "Development with Docker" at bounding box center [76, 377] width 104 height 20
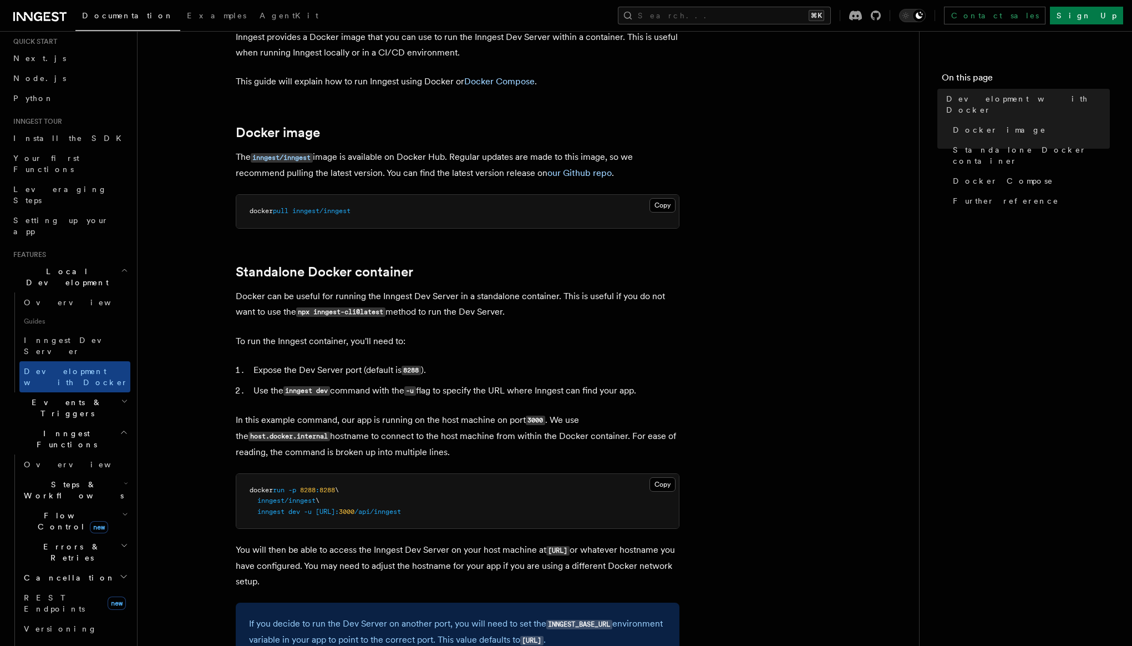
scroll to position [174, 0]
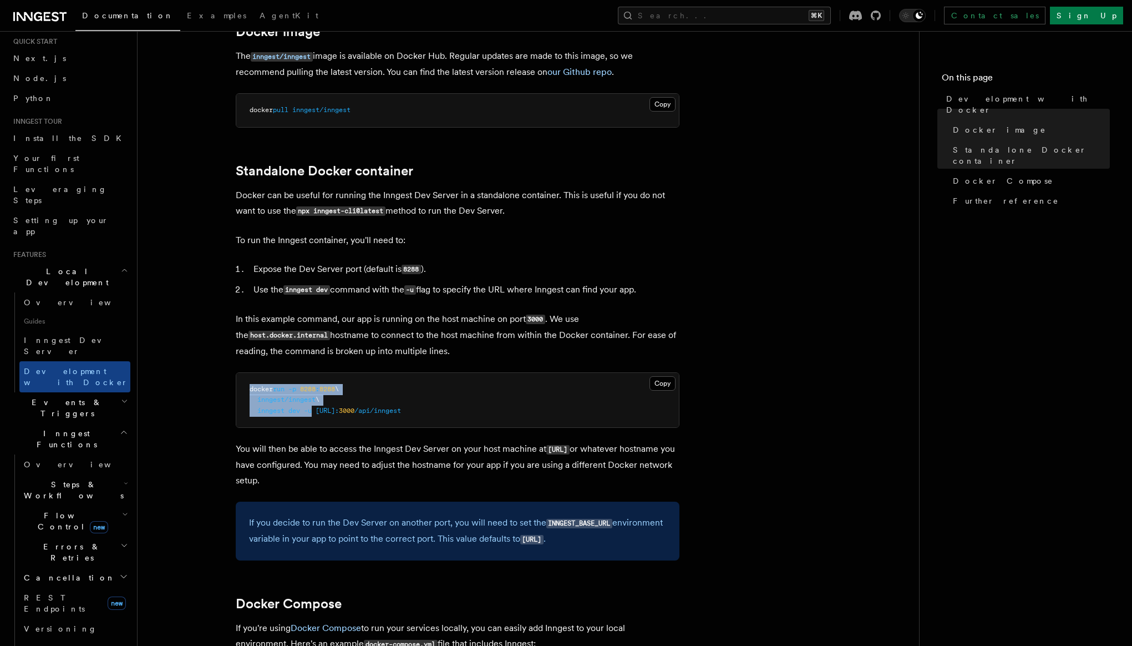
drag, startPoint x: 249, startPoint y: 393, endPoint x: 313, endPoint y: 414, distance: 67.7
click at [313, 414] on code "docker run -p 8288 : 8288 \ inngest/inngest \ inngest dev -u http://host.docker…" at bounding box center [325, 399] width 151 height 29
copy code "docker run -p 8288 : 8288 \ inngest/inngest \ inngest dev -u"
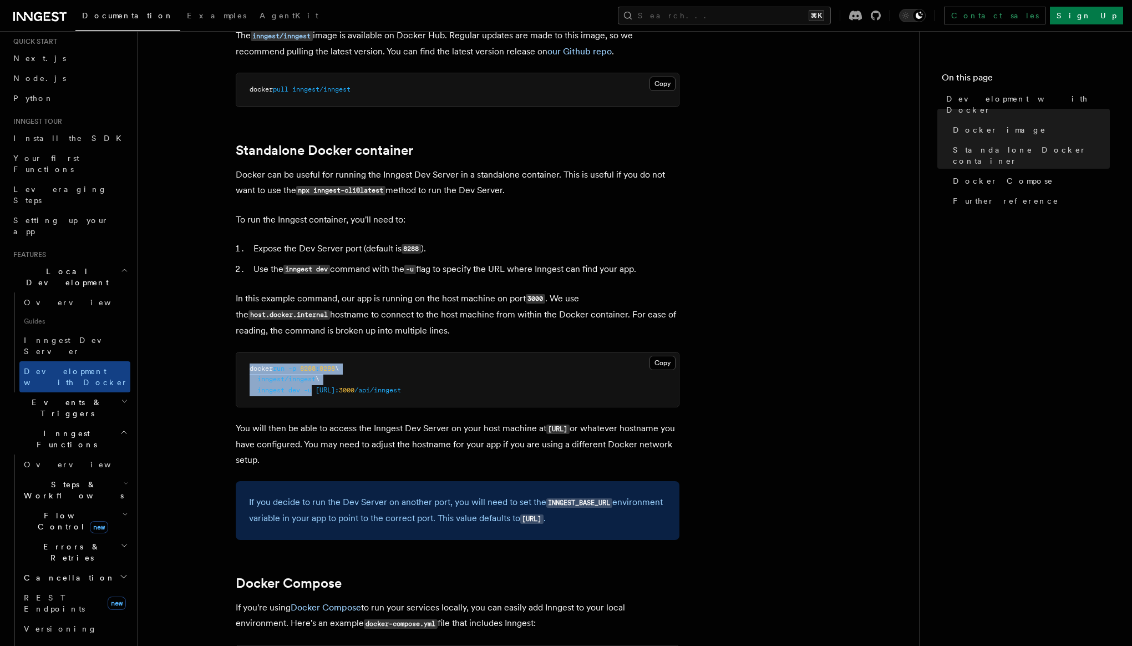
scroll to position [199, 0]
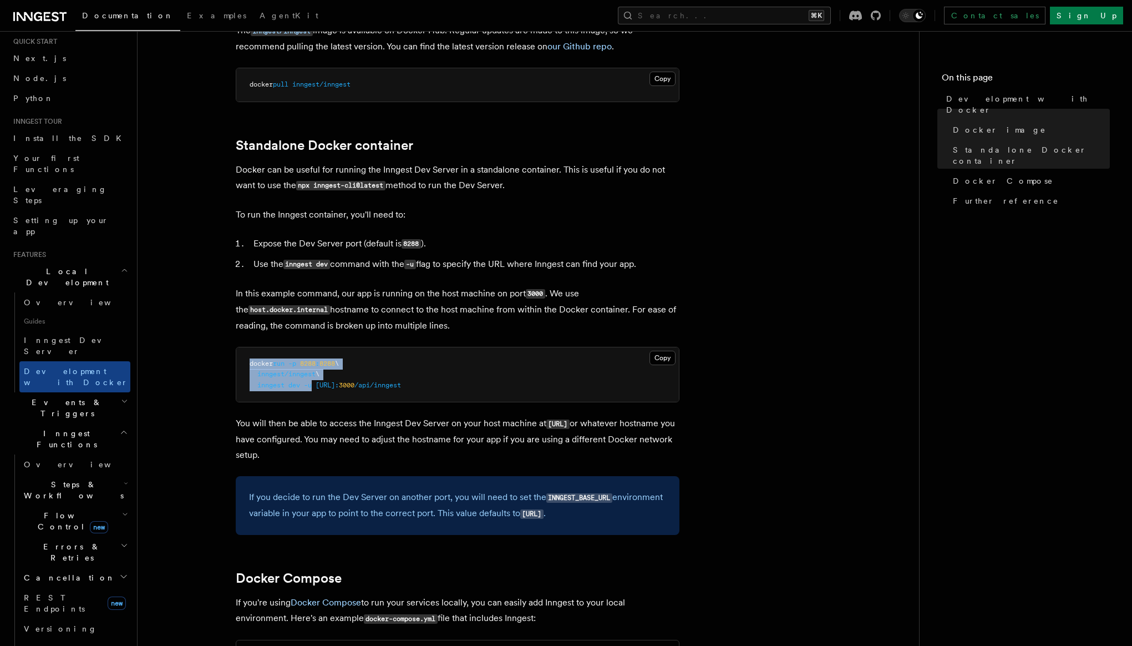
click at [339, 365] on span "\" at bounding box center [337, 364] width 4 height 8
click at [250, 366] on span "docker" at bounding box center [261, 364] width 23 height 8
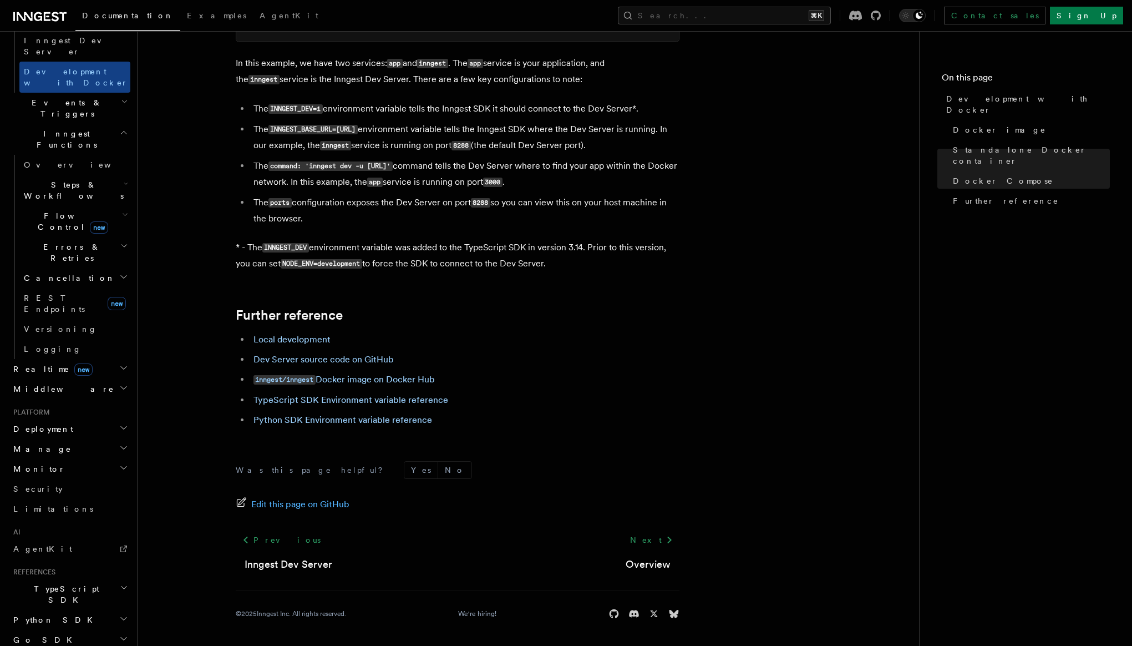
scroll to position [342, 0]
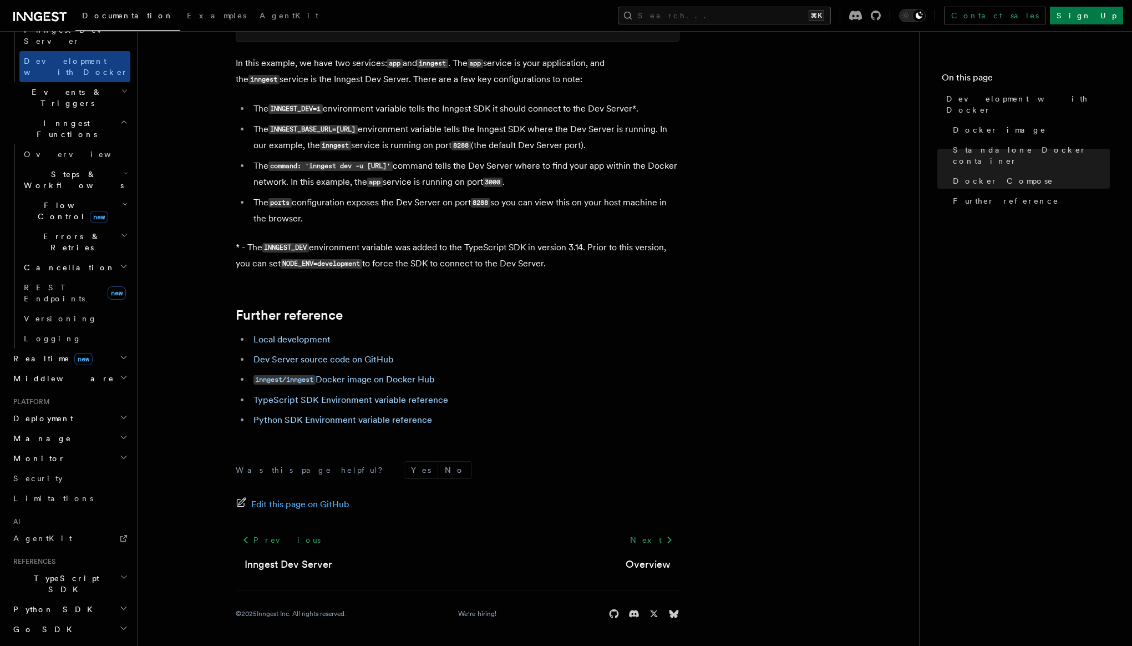
click at [67, 408] on h2 "Deployment" at bounding box center [70, 418] width 122 height 20
click at [66, 428] on link "Overview" at bounding box center [74, 438] width 111 height 20
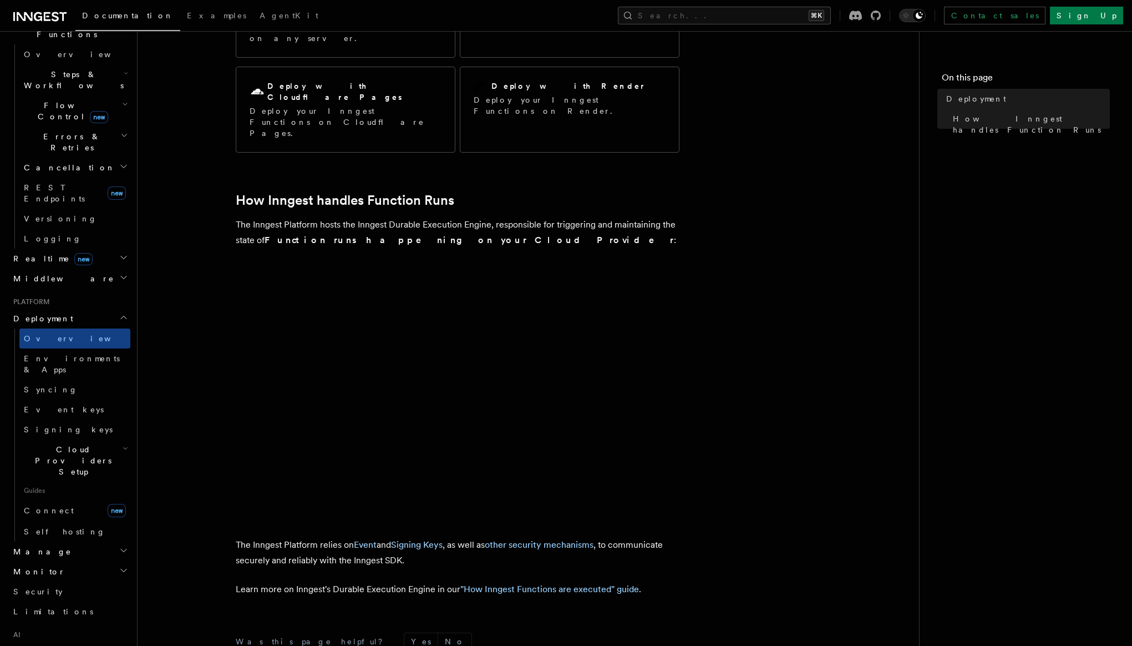
scroll to position [301, 0]
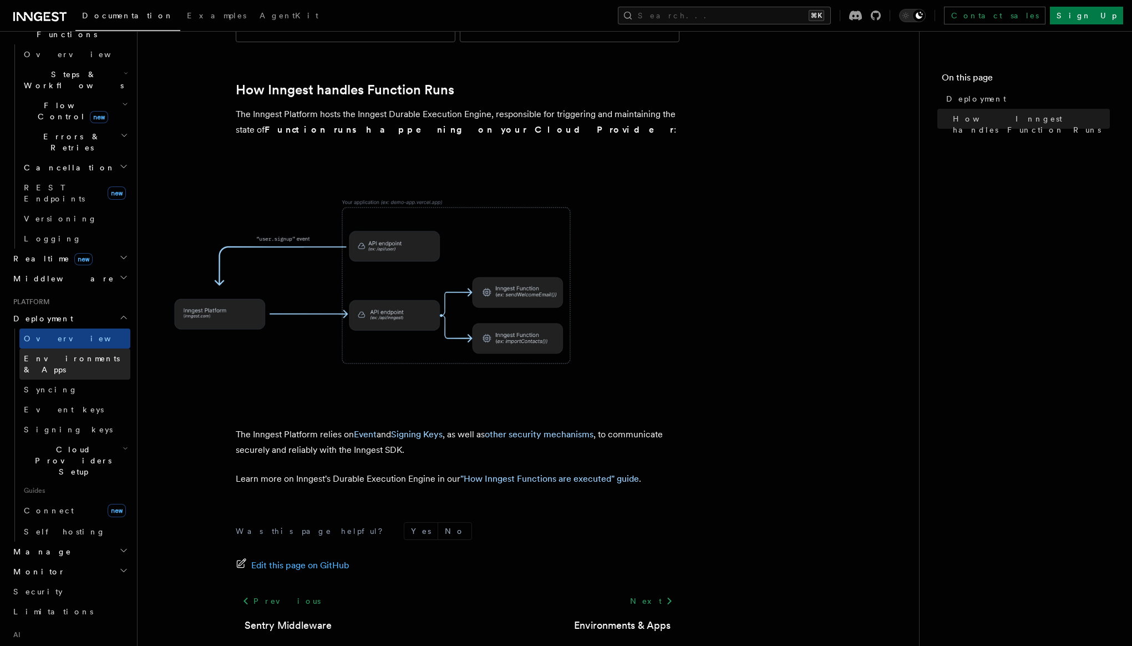
click at [82, 354] on span "Environments & Apps" at bounding box center [72, 364] width 96 height 20
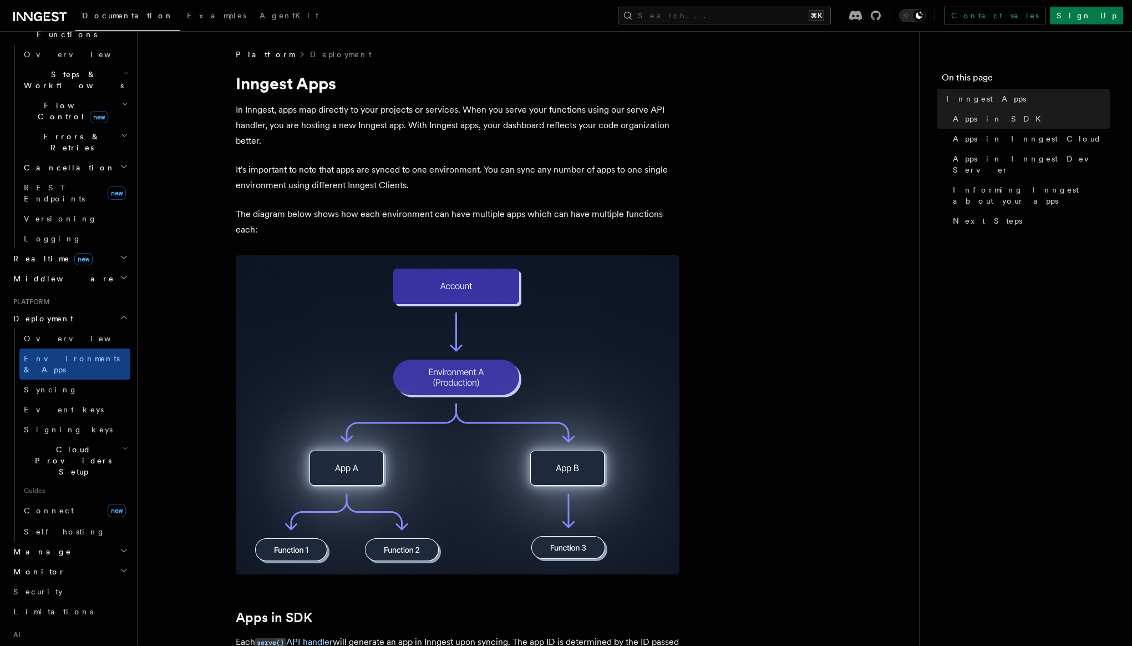
click at [88, 444] on span "Cloud Providers Setup" at bounding box center [70, 460] width 103 height 33
click at [62, 578] on span "Cloud Provider Usage Limits" at bounding box center [79, 593] width 90 height 31
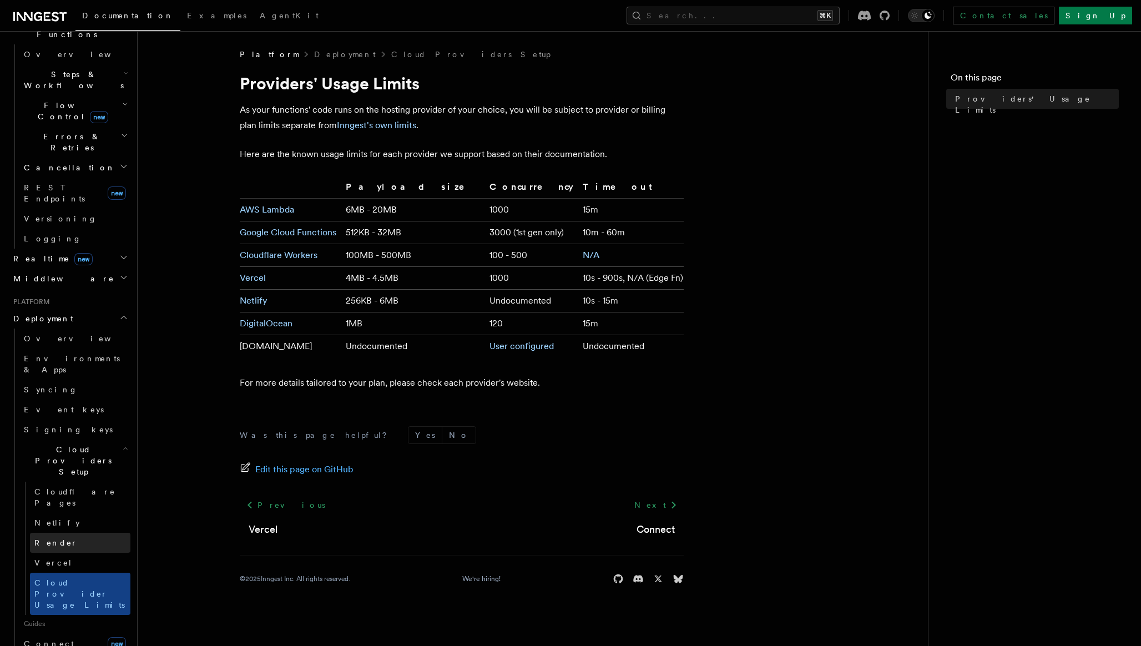
click at [55, 537] on span "Render" at bounding box center [55, 542] width 43 height 11
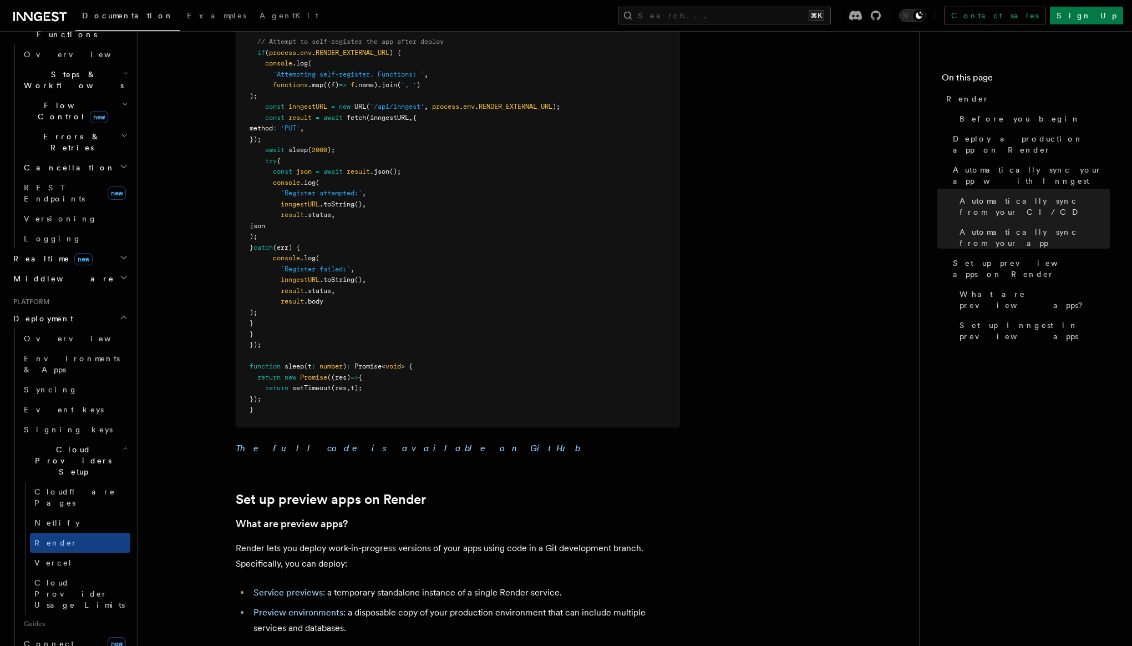
scroll to position [1352, 0]
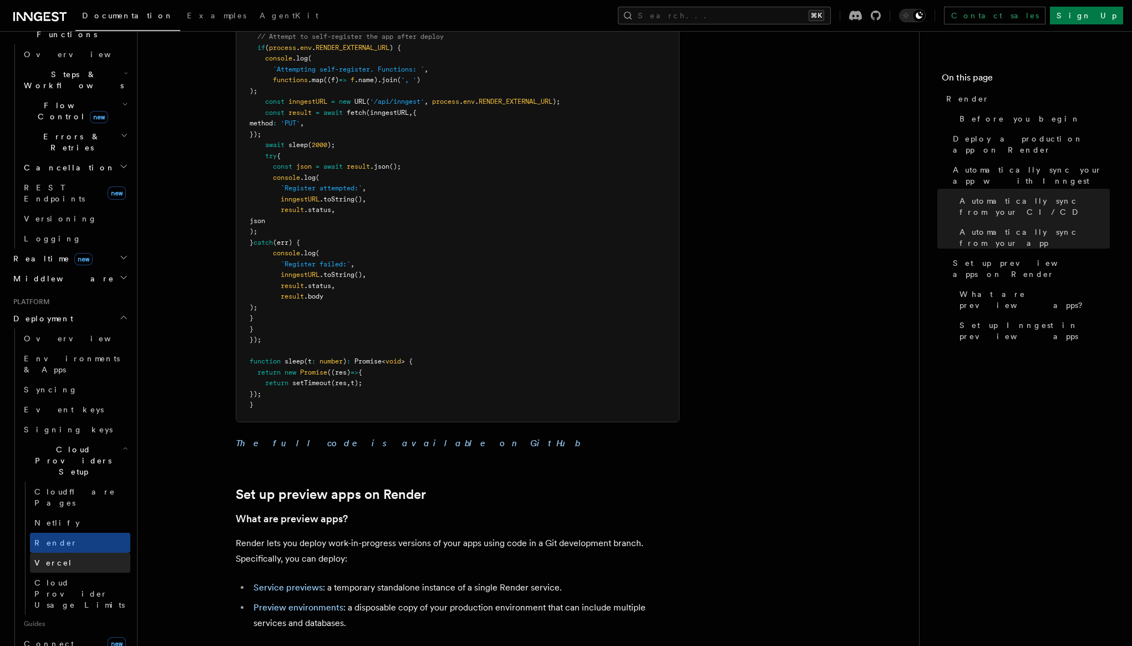
click at [67, 553] on link "Vercel" at bounding box center [80, 563] width 100 height 20
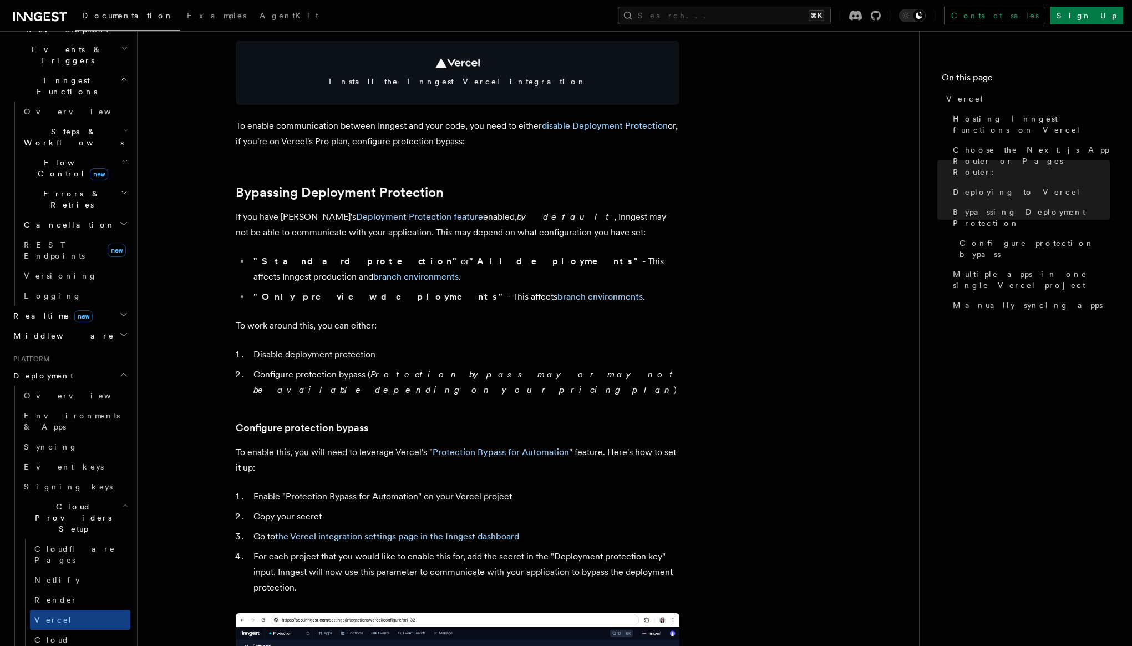
scroll to position [5, 0]
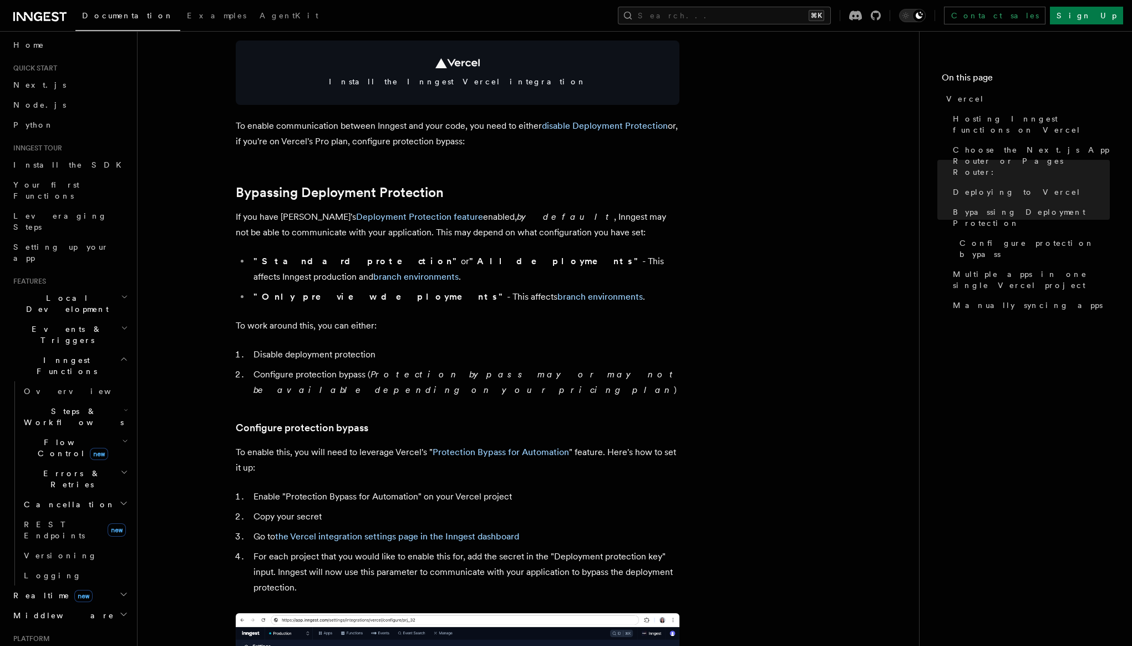
click at [121, 292] on icon "button" at bounding box center [124, 296] width 7 height 9
click at [120, 355] on icon "button" at bounding box center [124, 359] width 8 height 9
click at [124, 585] on icon "button" at bounding box center [125, 586] width 3 height 2
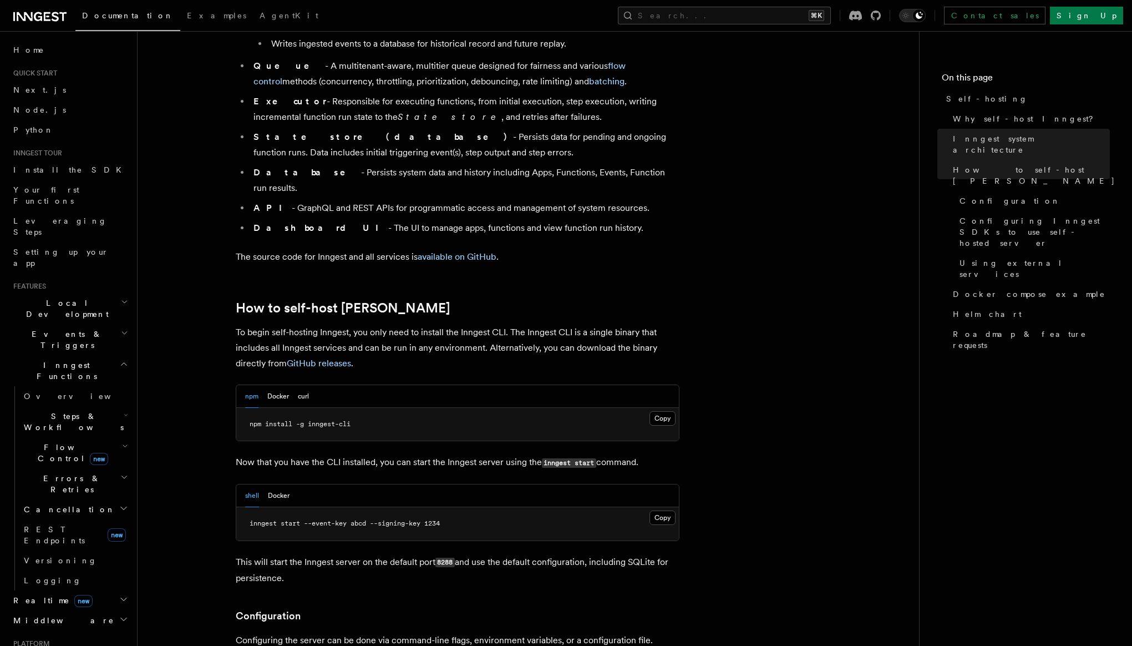
scroll to position [889, 0]
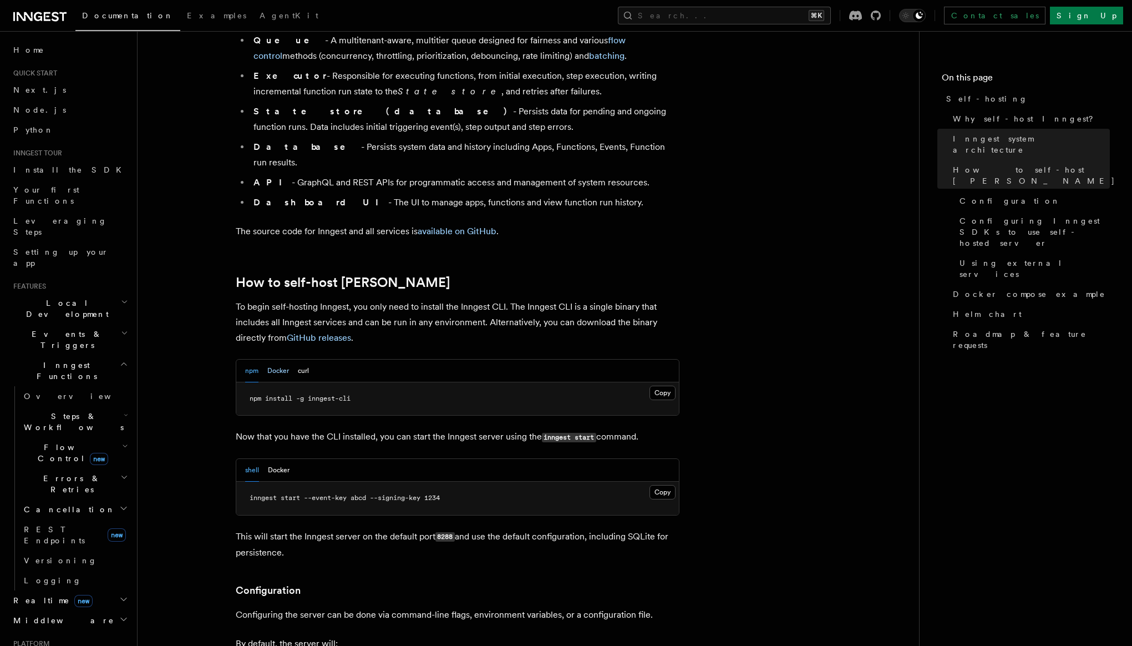
click at [281, 360] on button "Docker" at bounding box center [278, 371] width 22 height 23
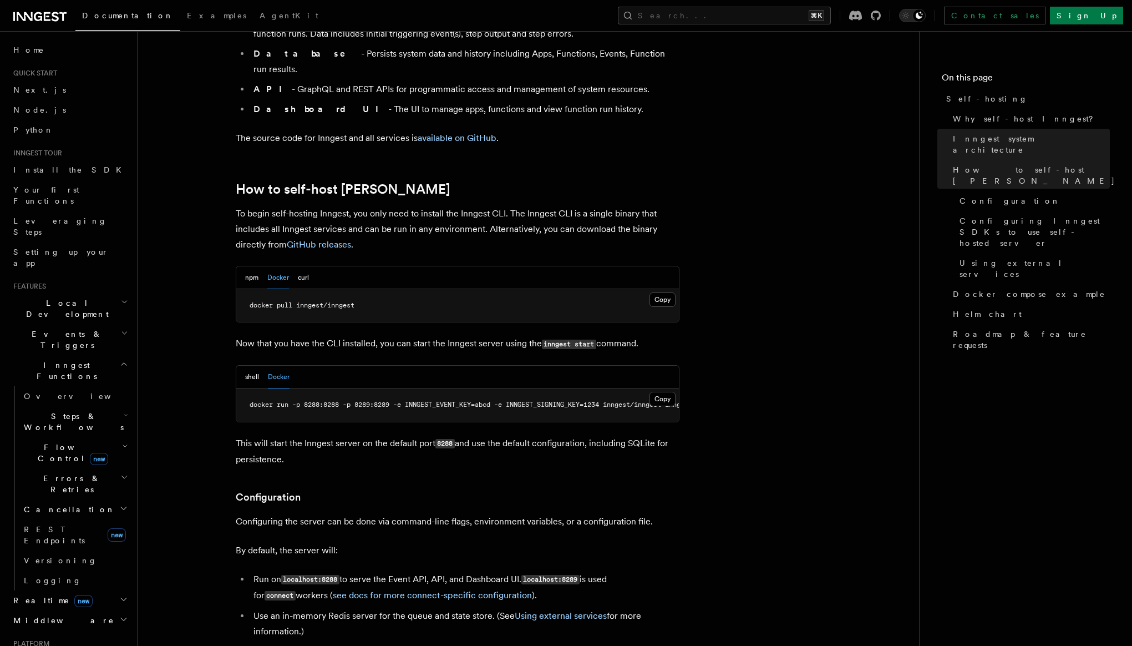
scroll to position [1003, 0]
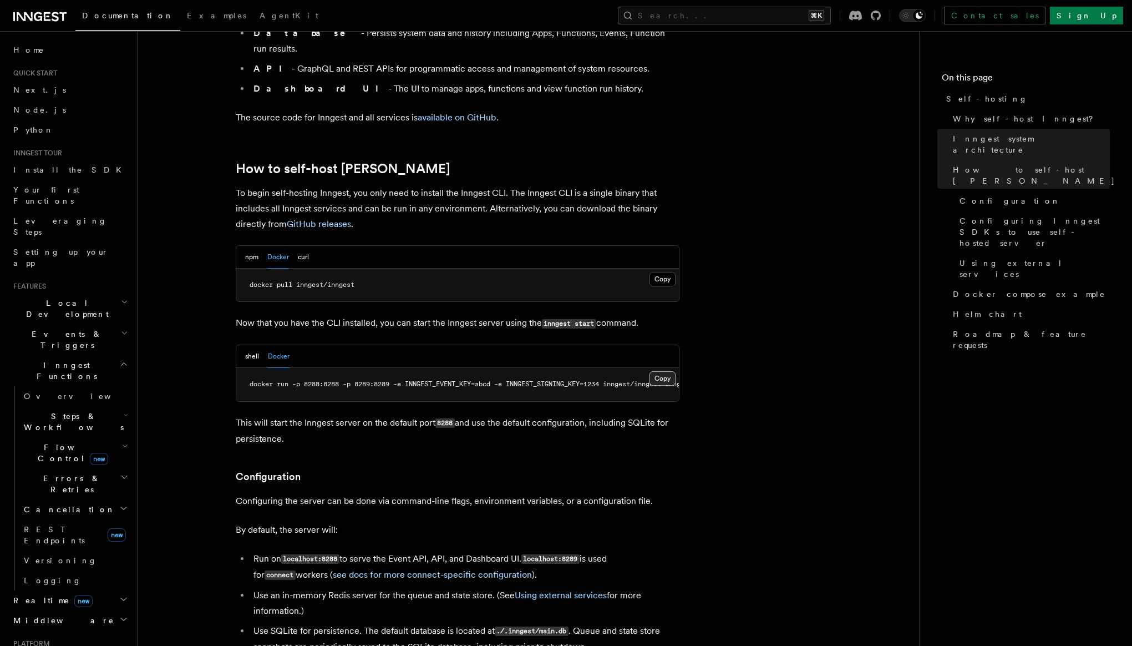
click at [659, 371] on button "Copy Copied" at bounding box center [663, 378] width 26 height 14
click at [624, 380] on span "docker run -p 8288:8288 -p 8289:8289 -e INNGEST_EVENT_KEY=abcd -e INNGEST_SIGNI…" at bounding box center [433, 384] width 466 height 8
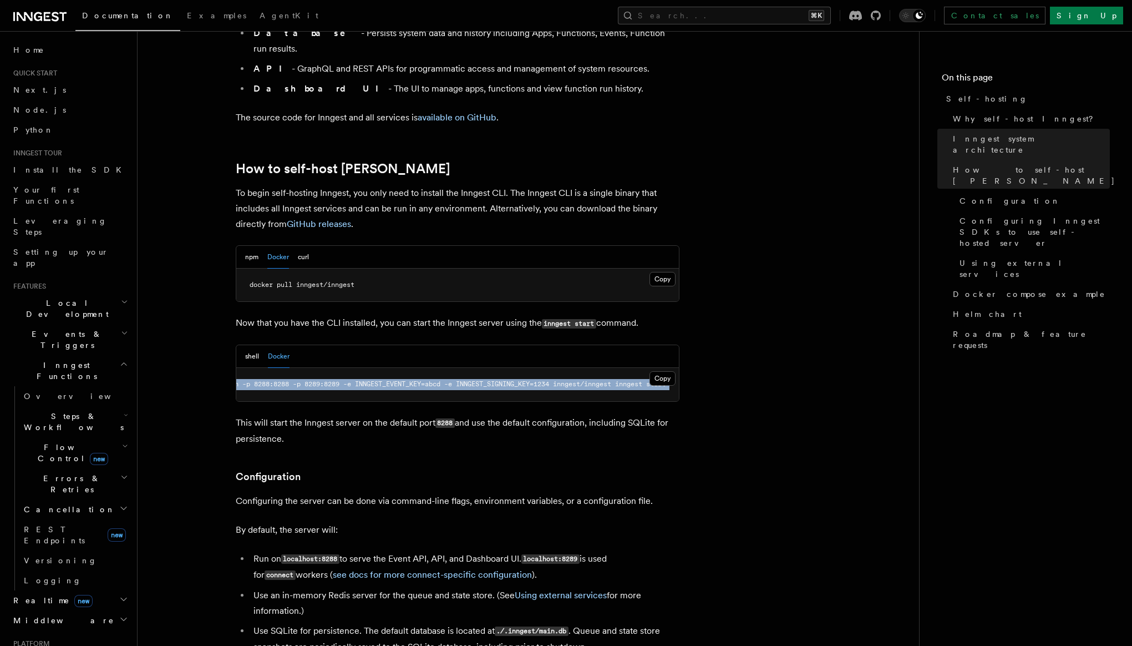
scroll to position [0, 0]
click at [655, 272] on button "Copy Copied" at bounding box center [663, 279] width 26 height 14
click at [249, 345] on button "shell" at bounding box center [252, 356] width 14 height 23
click at [252, 246] on button "npm" at bounding box center [251, 257] width 13 height 23
click at [267, 380] on span "inngest start --event-key abcd --signing-key 1234" at bounding box center [345, 384] width 190 height 8
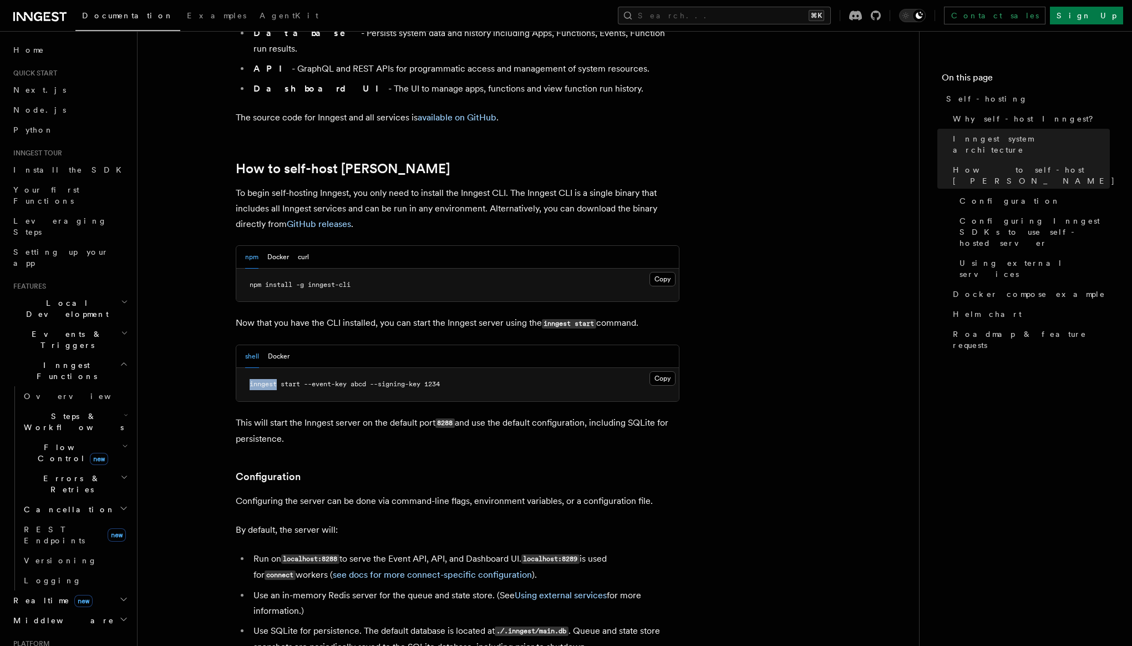
click at [267, 380] on span "inngest start --event-key abcd --signing-key 1234" at bounding box center [345, 384] width 190 height 8
click at [440, 380] on span "inngest start --event-key abcd --signing-key 1234" at bounding box center [345, 384] width 190 height 8
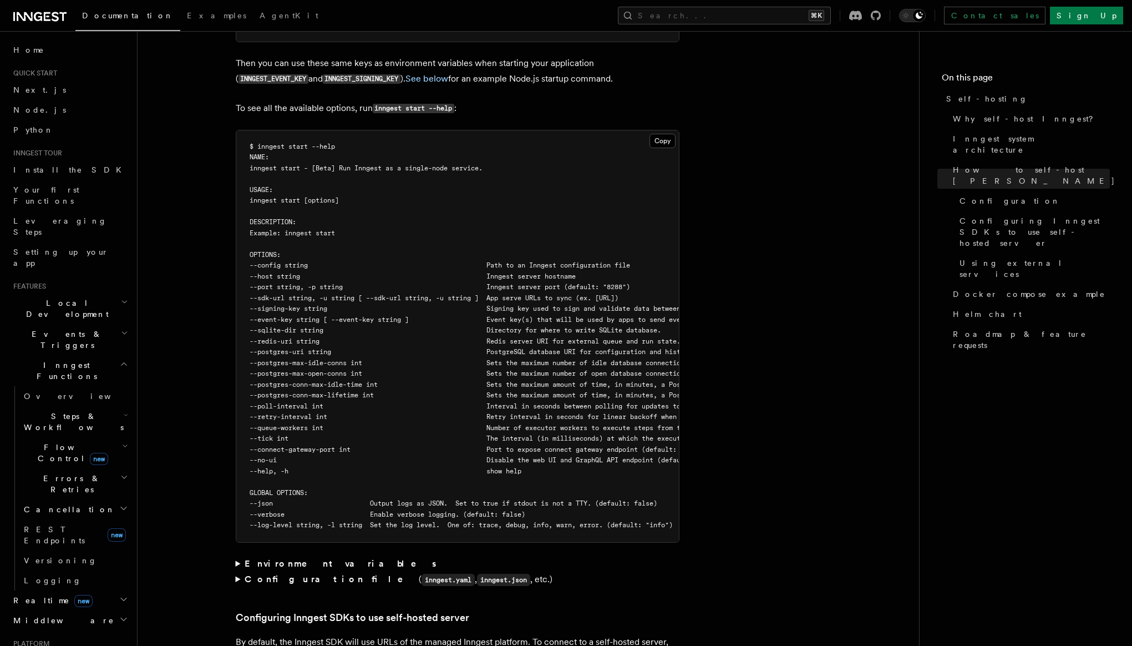
scroll to position [2036, 0]
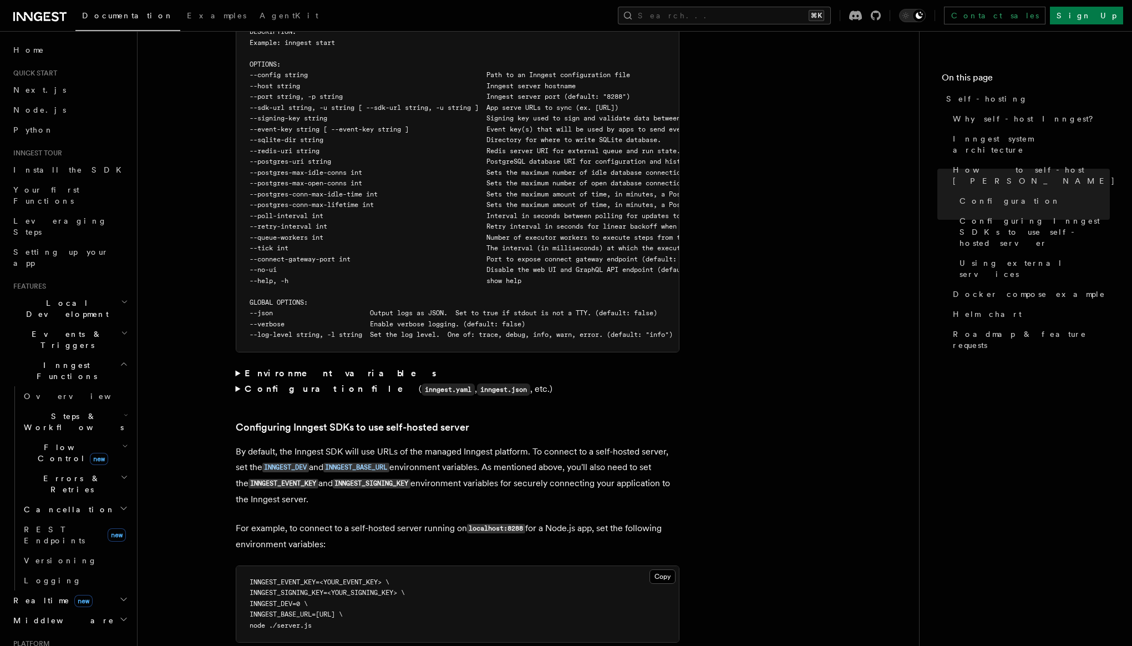
click at [78, 324] on h2 "Events & Triggers" at bounding box center [70, 339] width 122 height 31
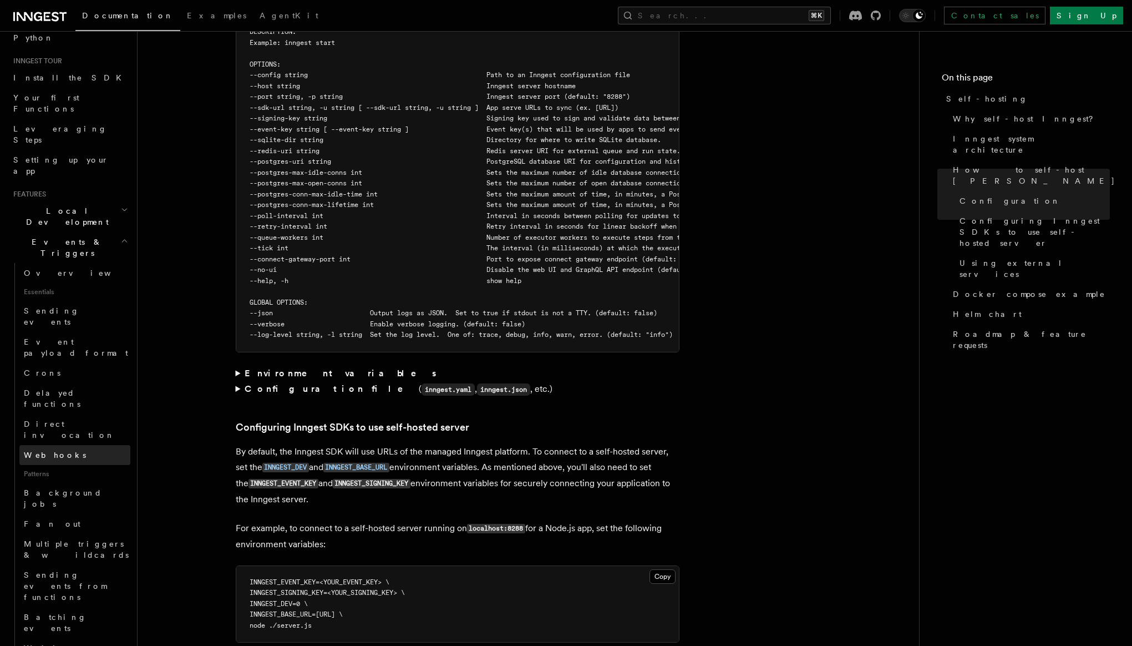
scroll to position [94, 0]
click at [92, 230] on h2 "Events & Triggers" at bounding box center [70, 245] width 122 height 31
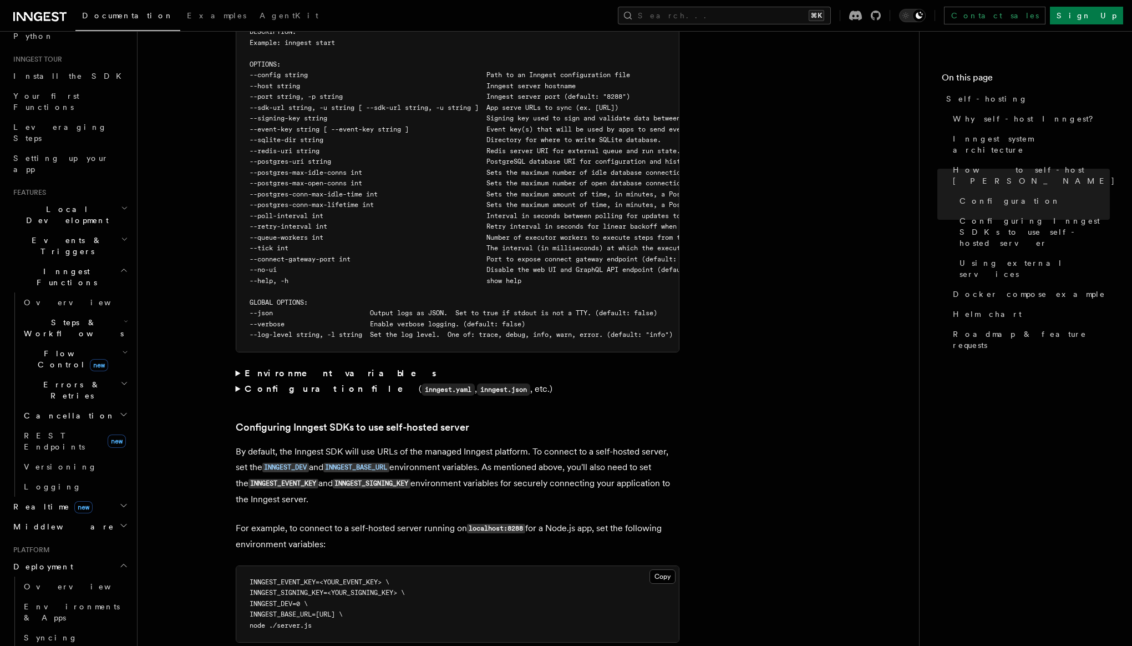
click at [62, 317] on span "Steps & Workflows" at bounding box center [71, 328] width 104 height 22
click at [64, 349] on span "Overview" at bounding box center [91, 353] width 114 height 9
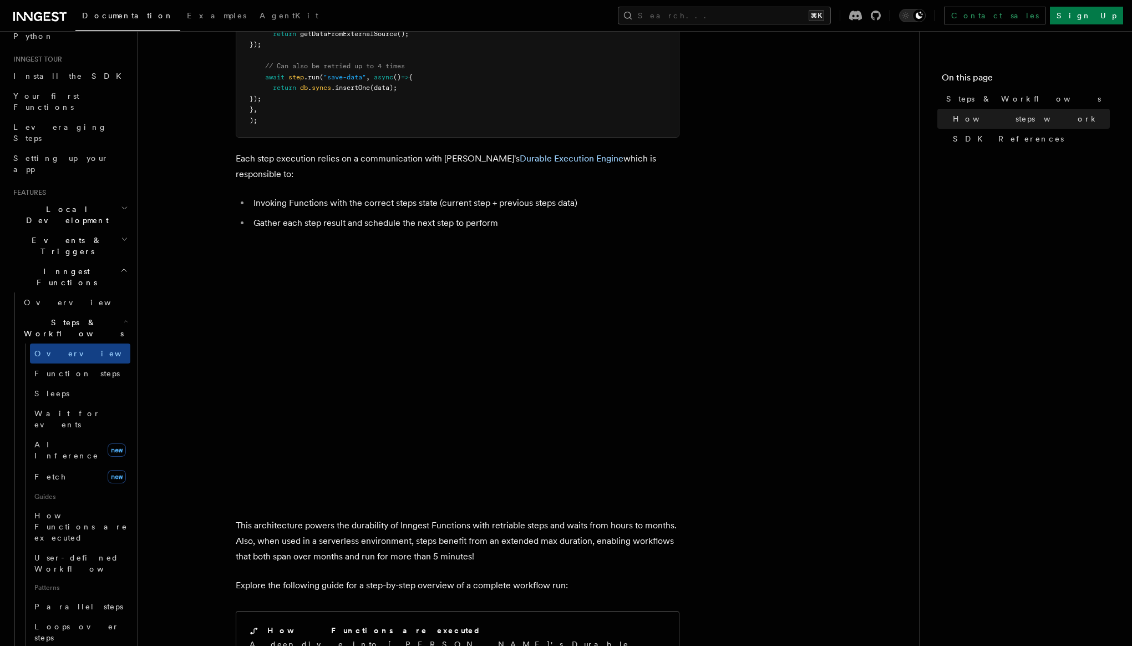
scroll to position [695, 0]
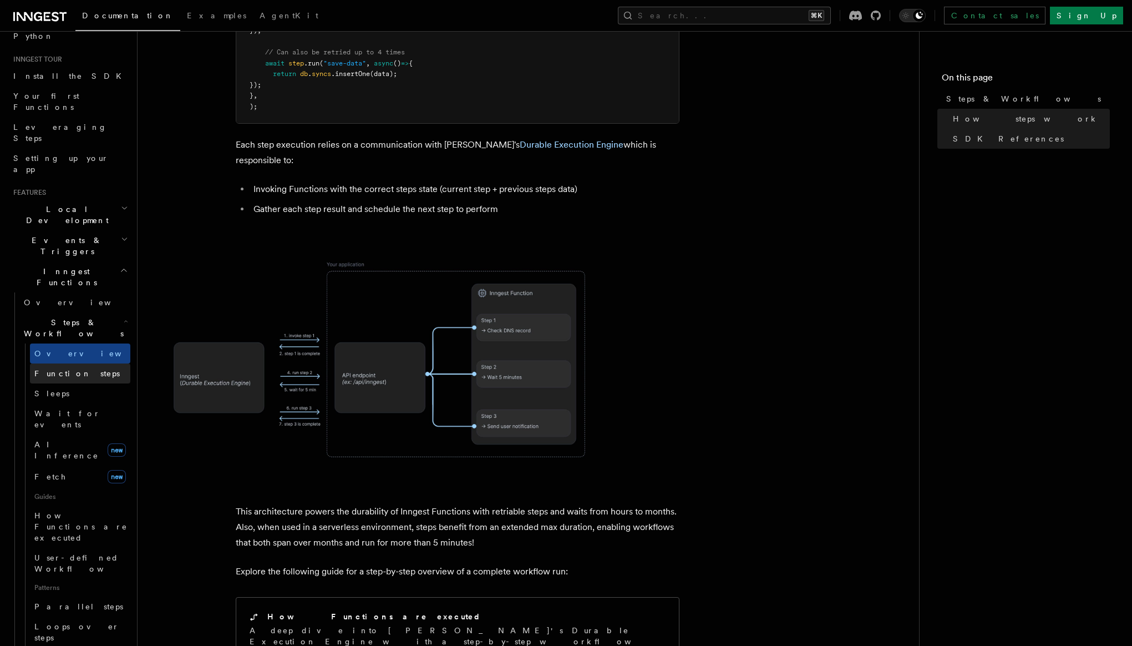
click at [91, 363] on link "Function steps" at bounding box center [80, 373] width 100 height 20
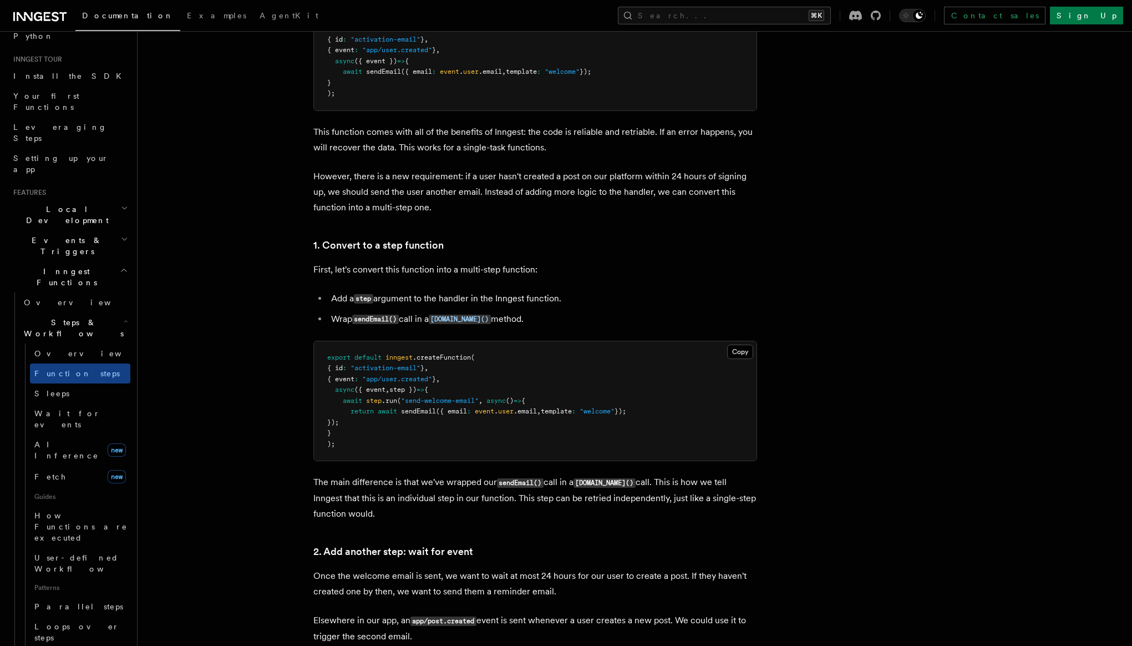
scroll to position [528, 0]
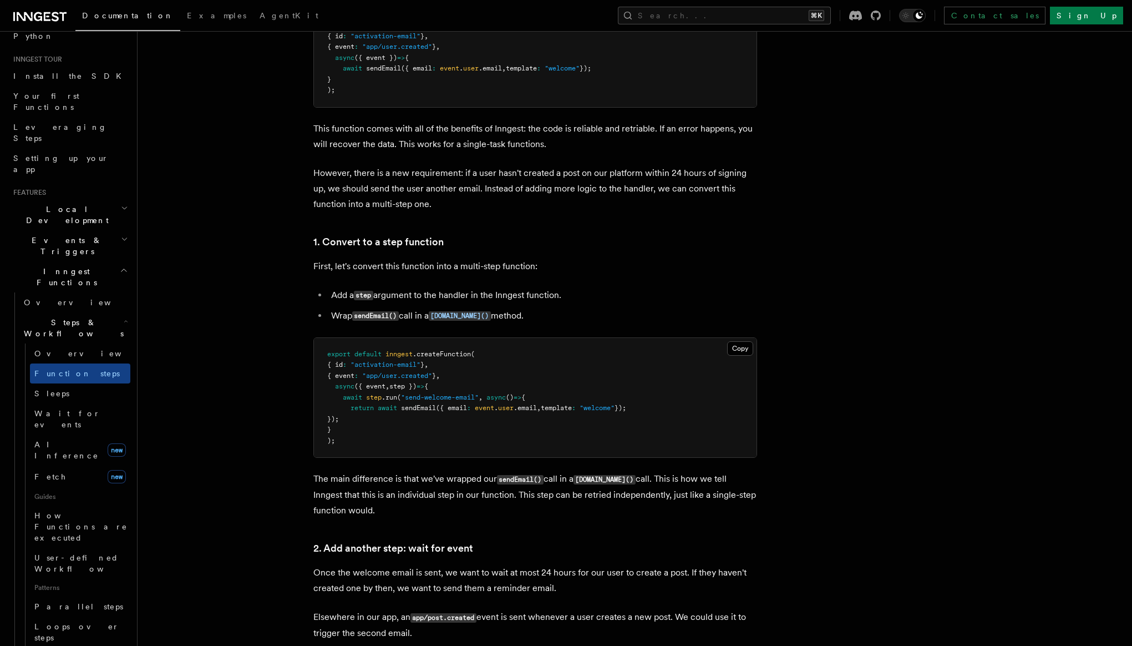
click at [388, 410] on span "await" at bounding box center [387, 408] width 19 height 8
click at [90, 383] on link "Sleeps" at bounding box center [80, 393] width 100 height 20
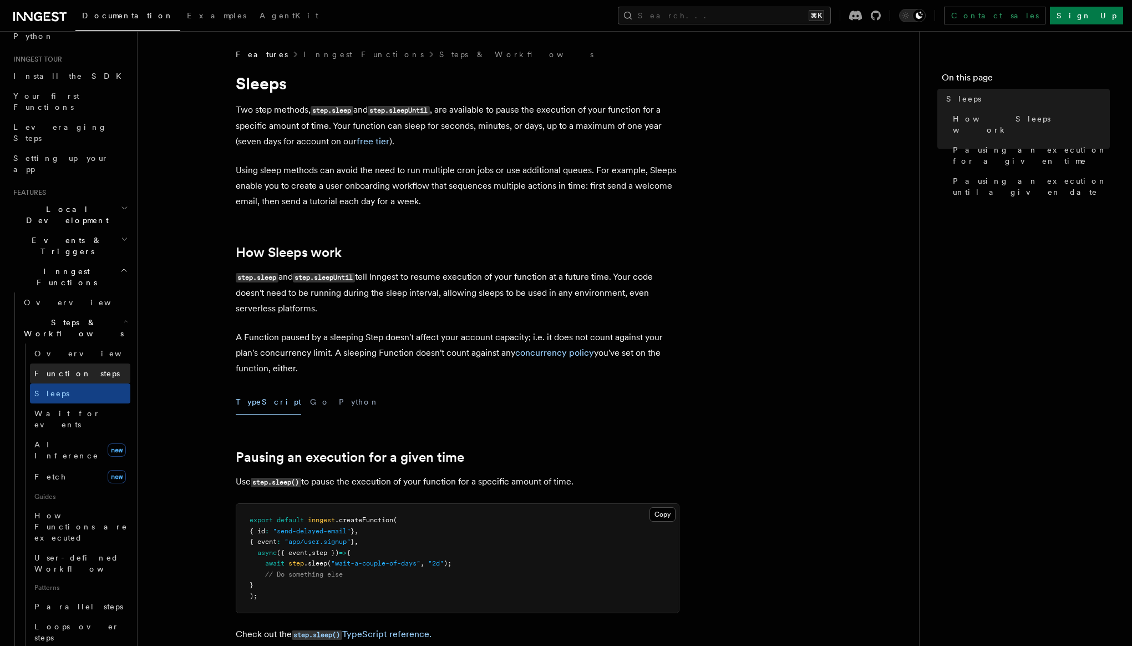
click at [64, 369] on span "Function steps" at bounding box center [76, 373] width 85 height 9
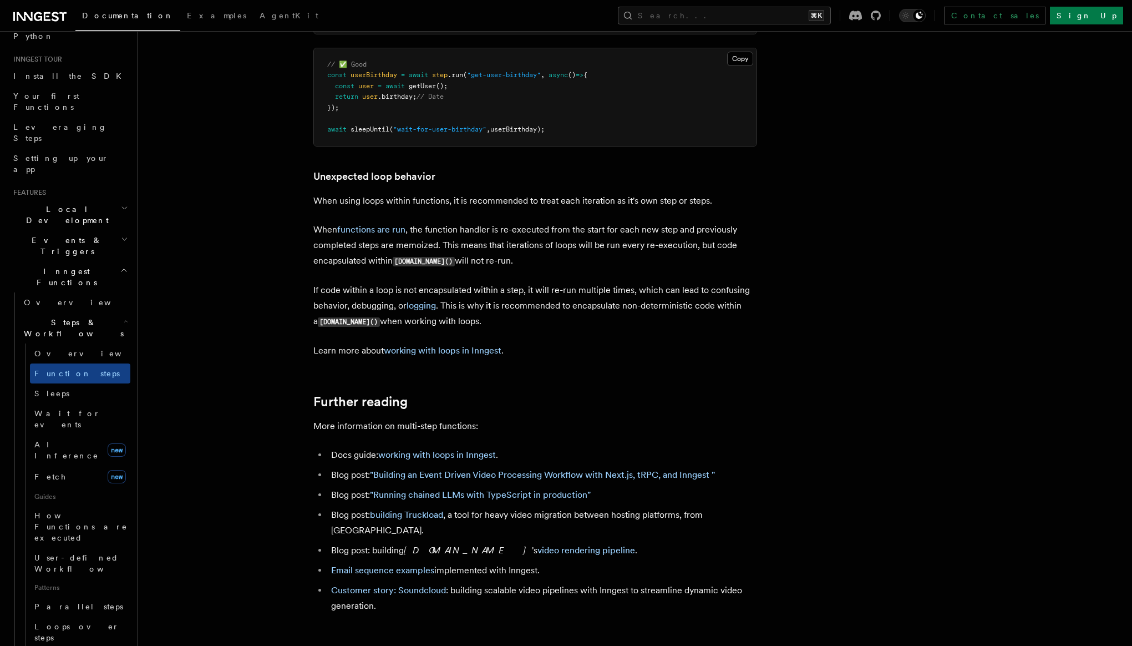
scroll to position [3469, 0]
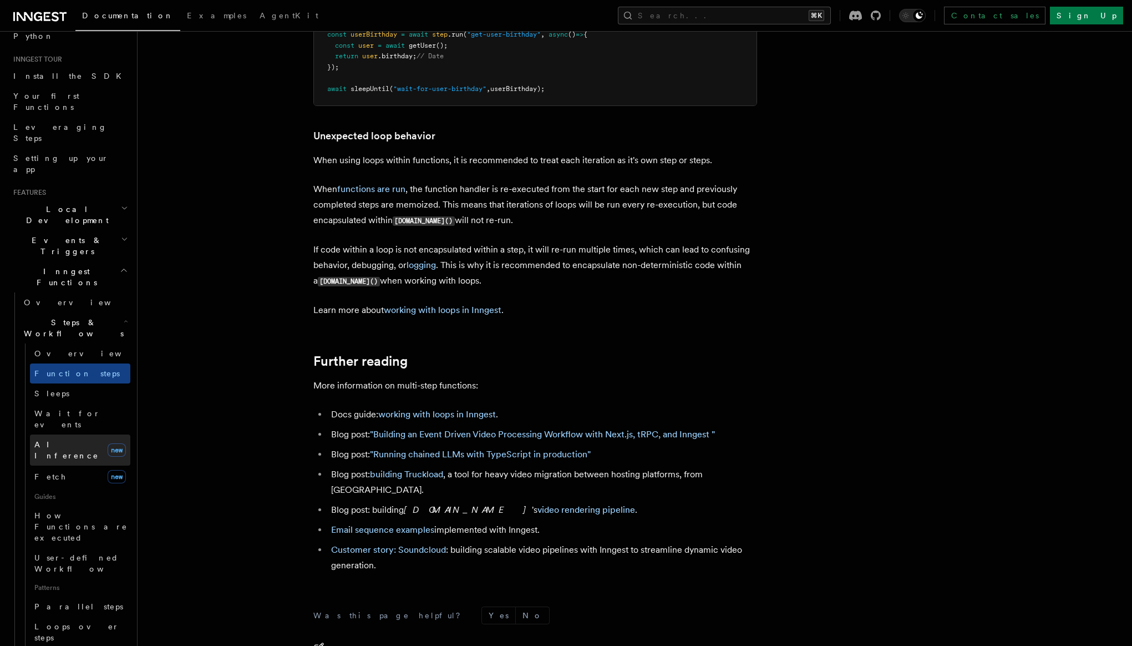
click at [76, 440] on span "AI Inference" at bounding box center [66, 450] width 64 height 20
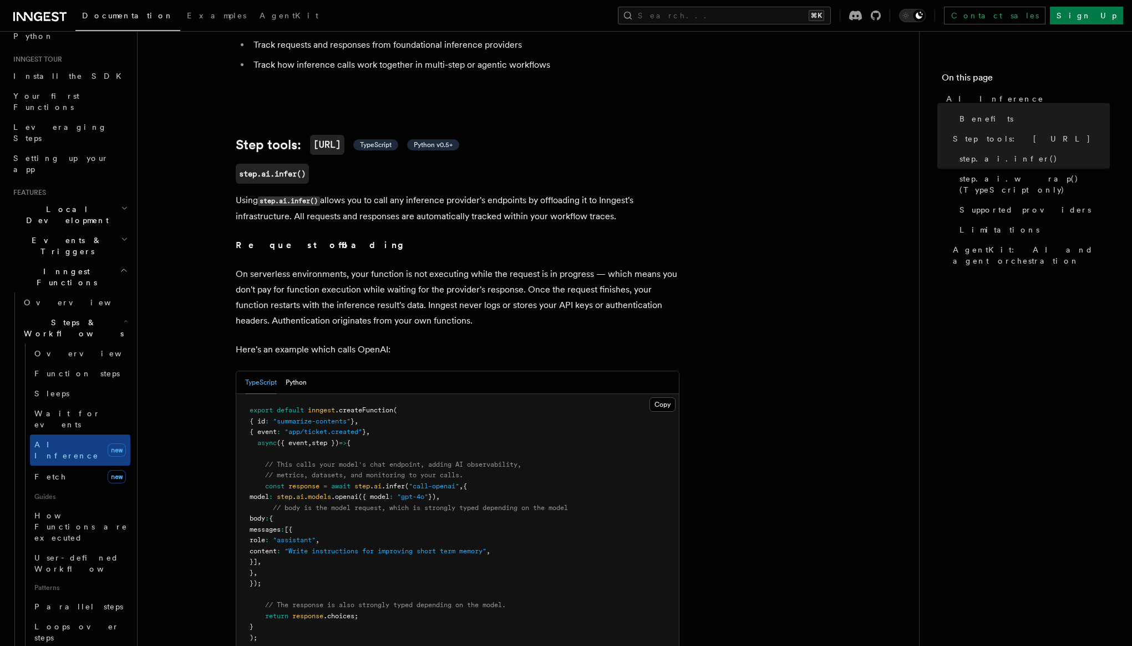
scroll to position [334, 0]
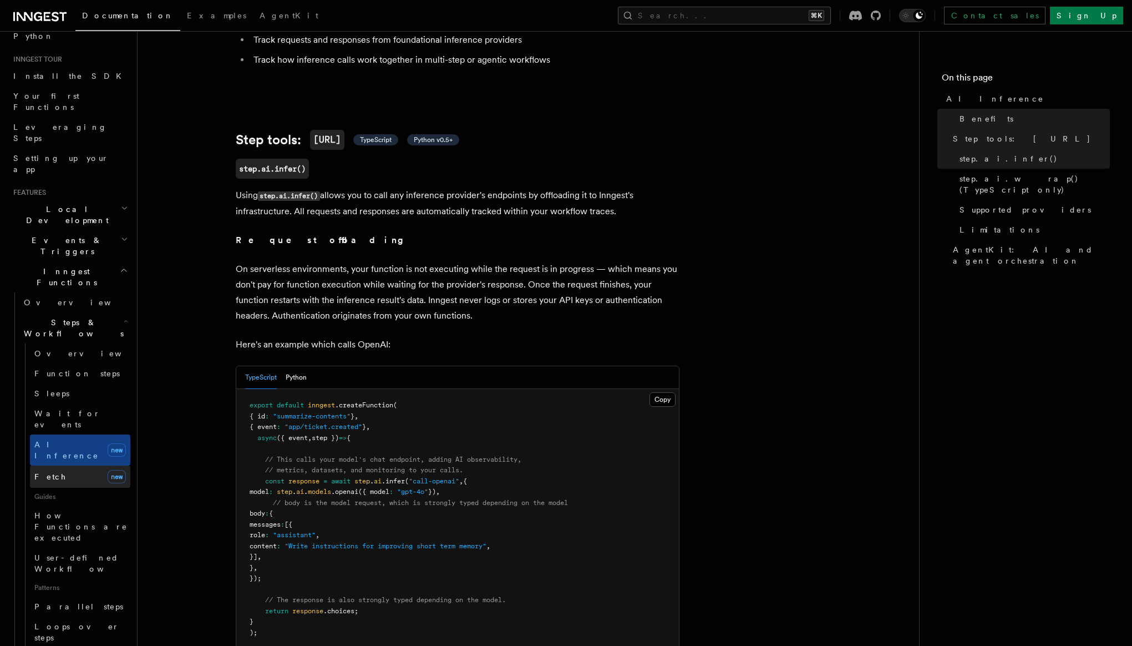
click at [49, 472] on span "Fetch" at bounding box center [50, 476] width 32 height 9
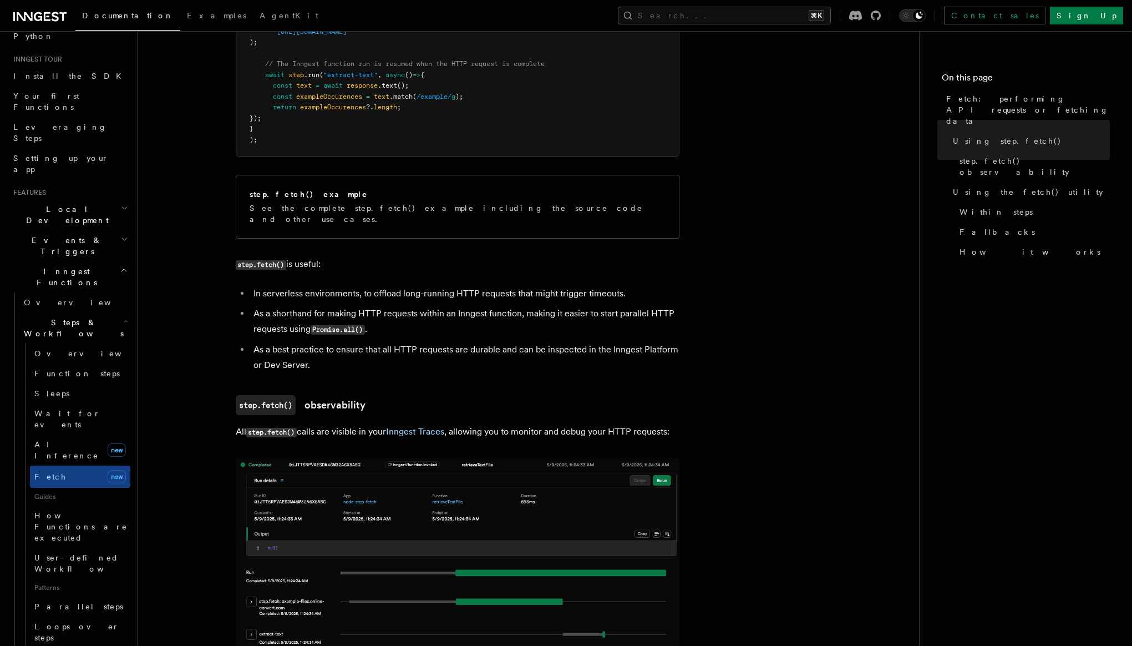
scroll to position [588, 0]
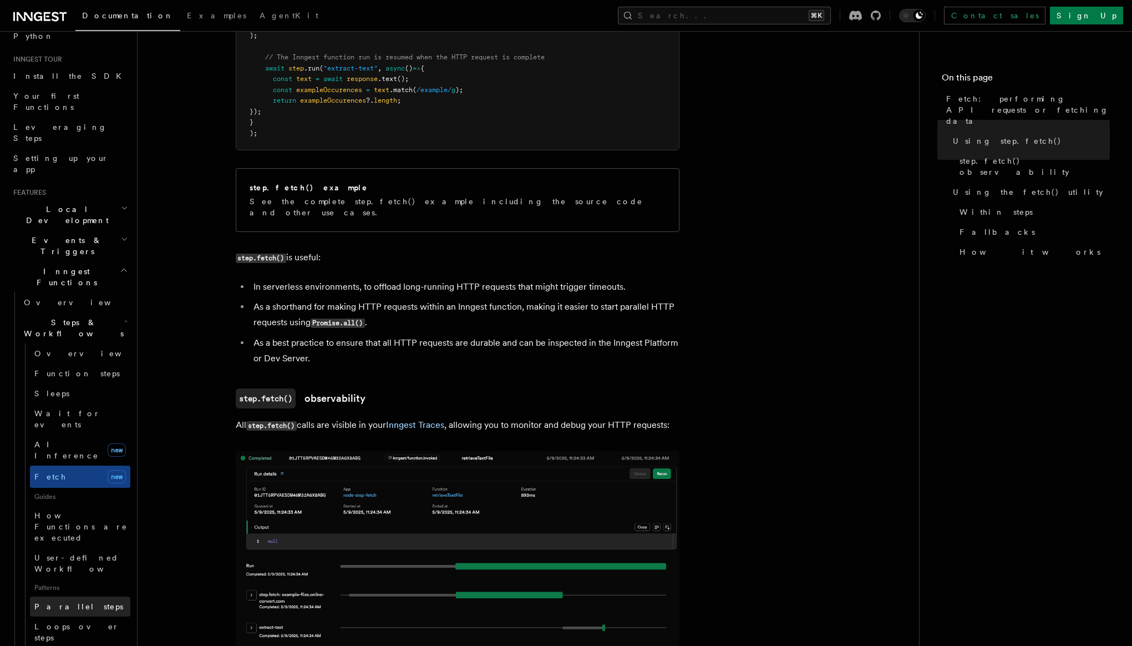
click at [74, 602] on span "Parallel steps" at bounding box center [78, 606] width 89 height 9
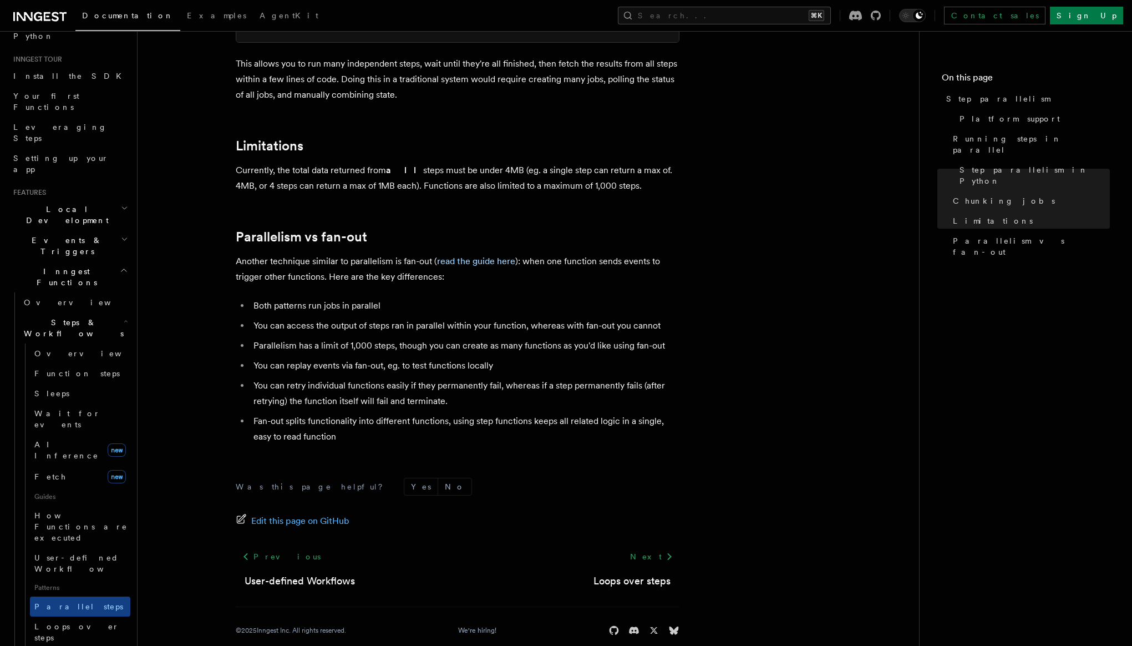
scroll to position [1863, 0]
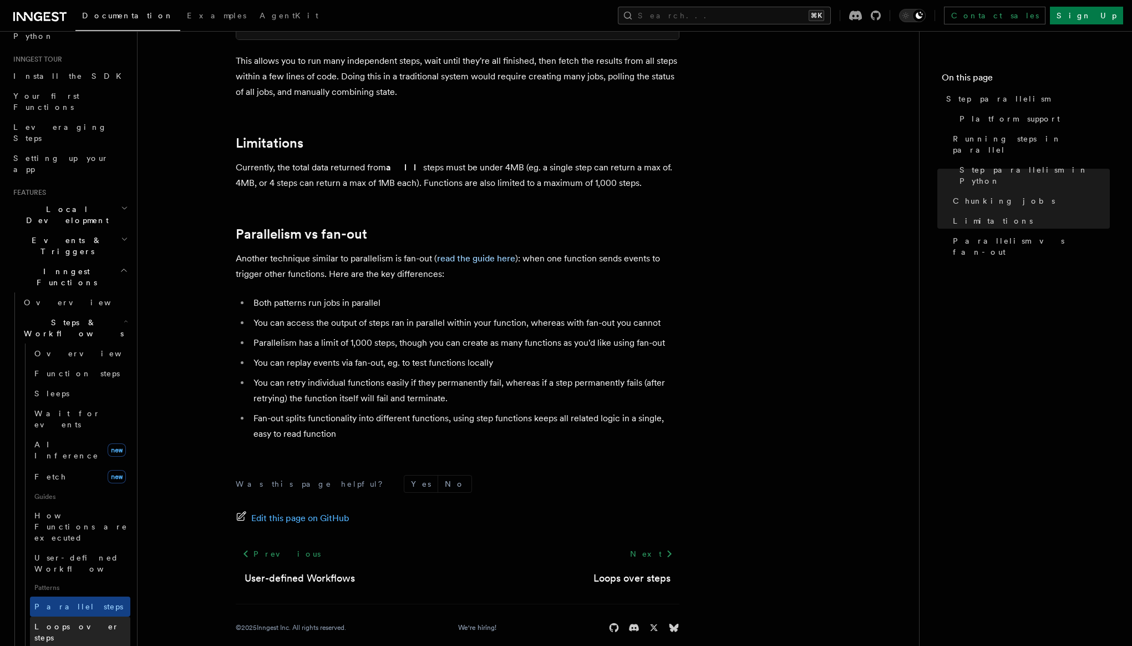
click at [79, 621] on span "Loops over steps" at bounding box center [82, 632] width 96 height 22
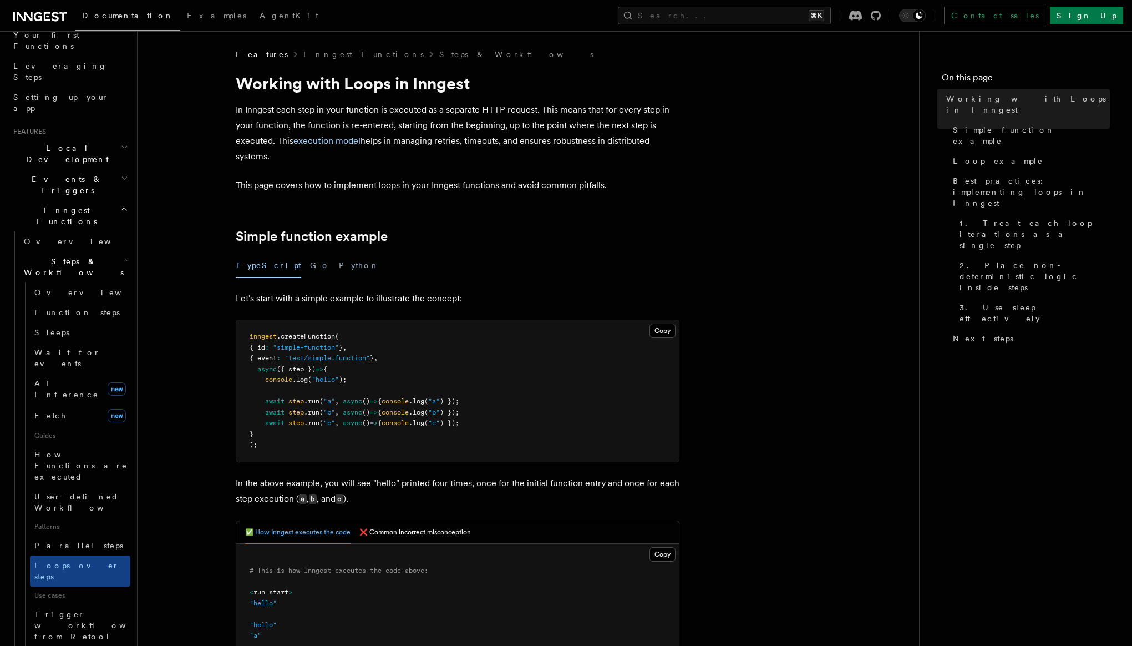
scroll to position [167, 0]
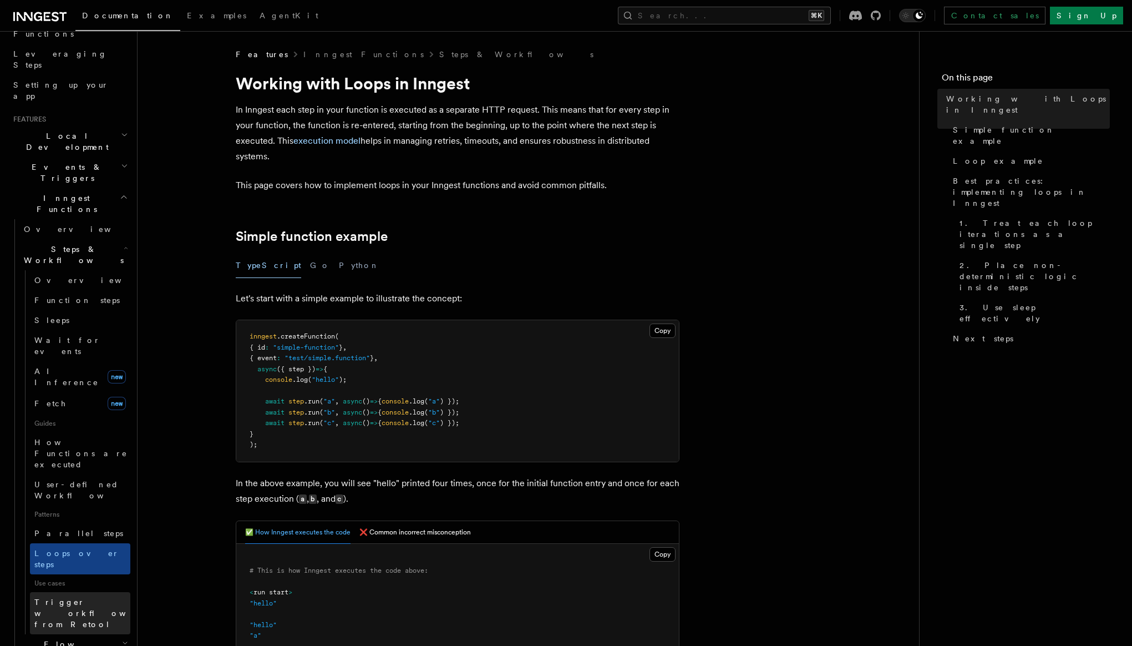
click at [70, 596] on span "Trigger workflows from Retool" at bounding box center [95, 612] width 122 height 33
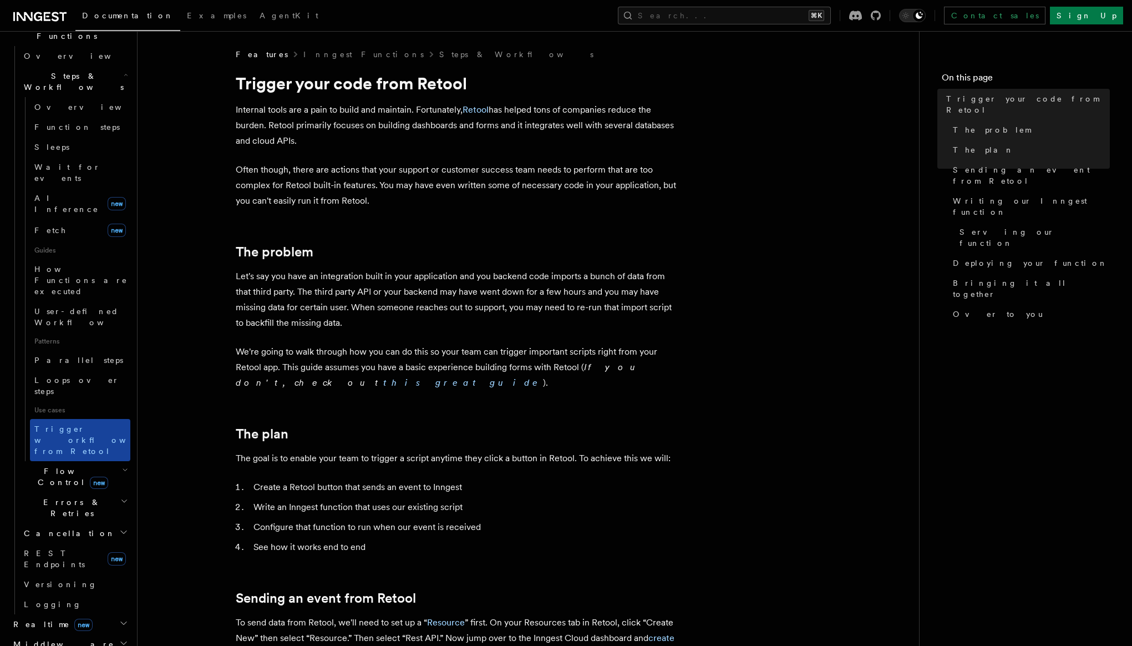
scroll to position [366, 0]
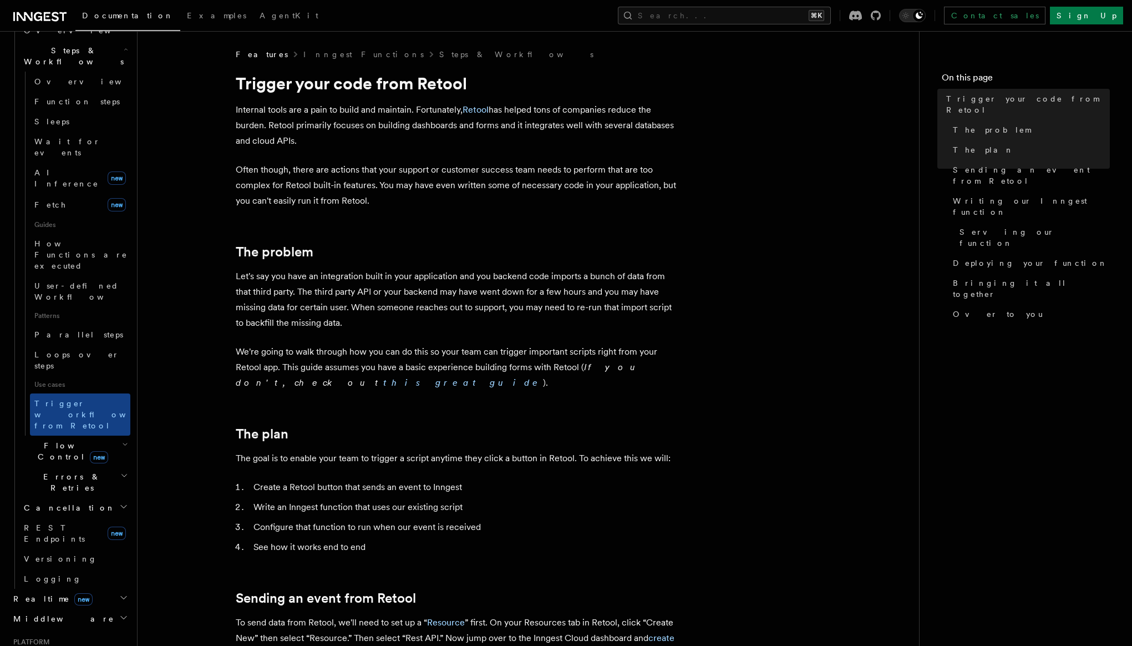
click at [56, 440] on span "Flow Control new" at bounding box center [70, 451] width 103 height 22
click at [79, 467] on link "Overview" at bounding box center [80, 477] width 100 height 20
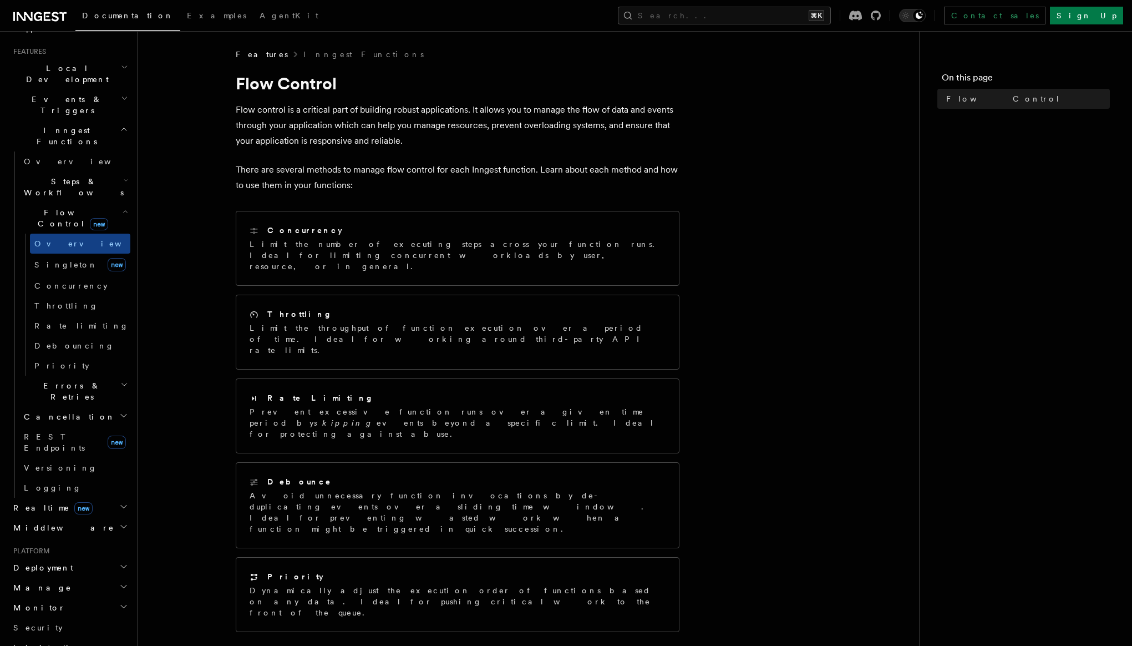
scroll to position [230, 0]
click at [64, 523] on h2 "Middleware" at bounding box center [70, 533] width 122 height 20
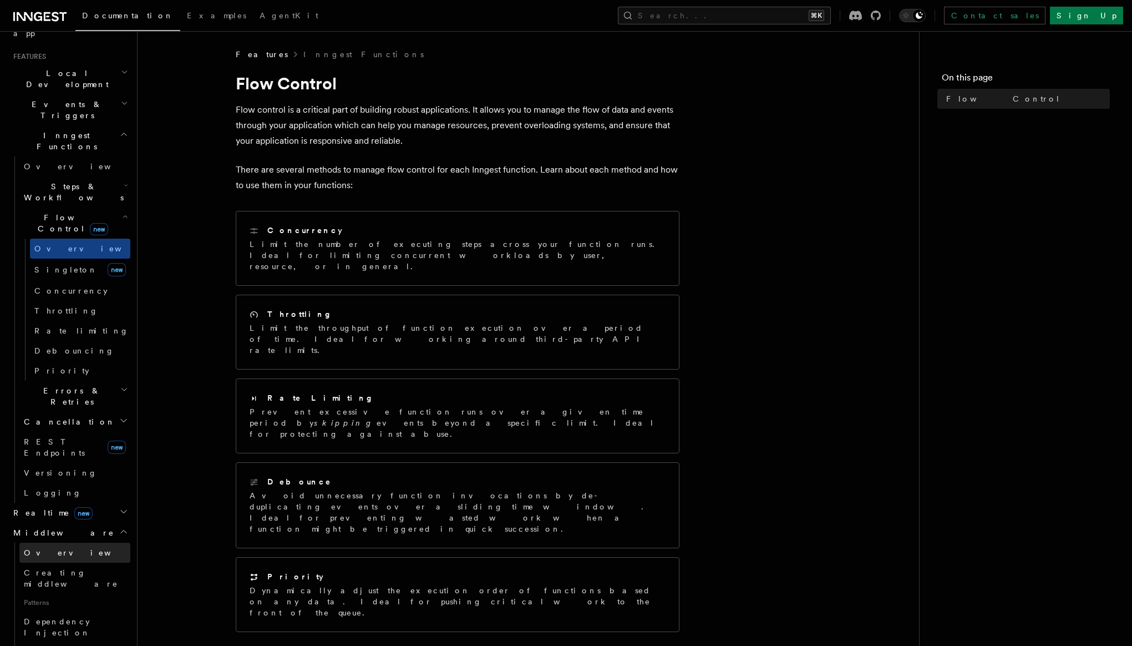
click at [63, 543] on link "Overview" at bounding box center [74, 553] width 111 height 20
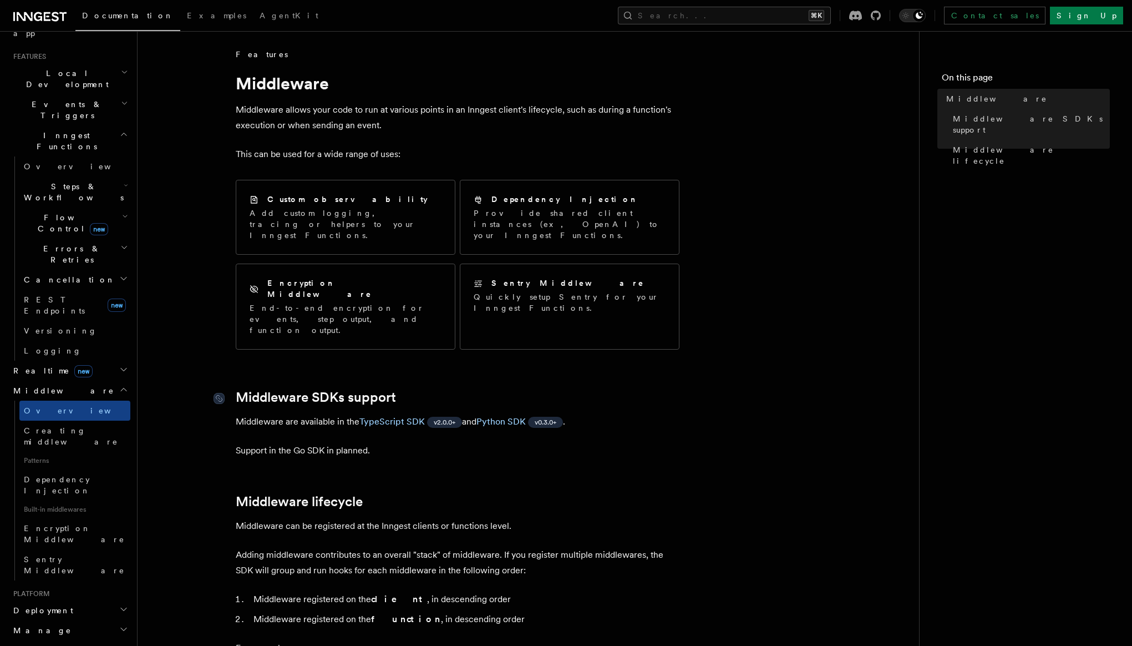
click at [321, 389] on link "Middleware SDKs support" at bounding box center [316, 397] width 160 height 16
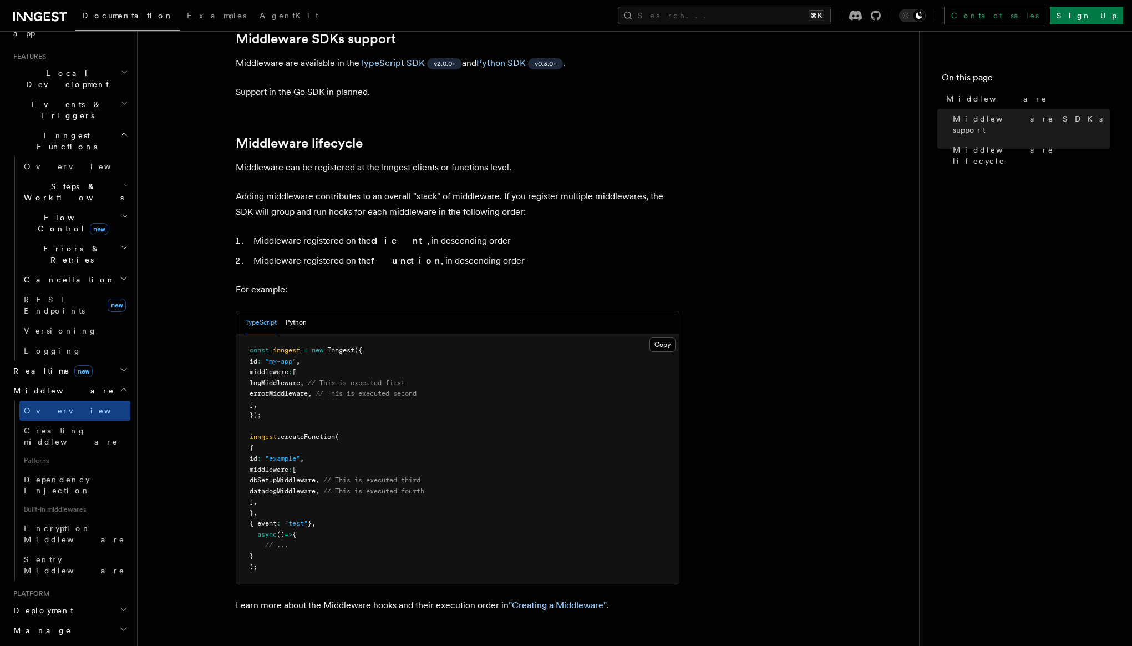
scroll to position [360, 0]
click at [76, 426] on span "Creating middleware" at bounding box center [71, 436] width 94 height 20
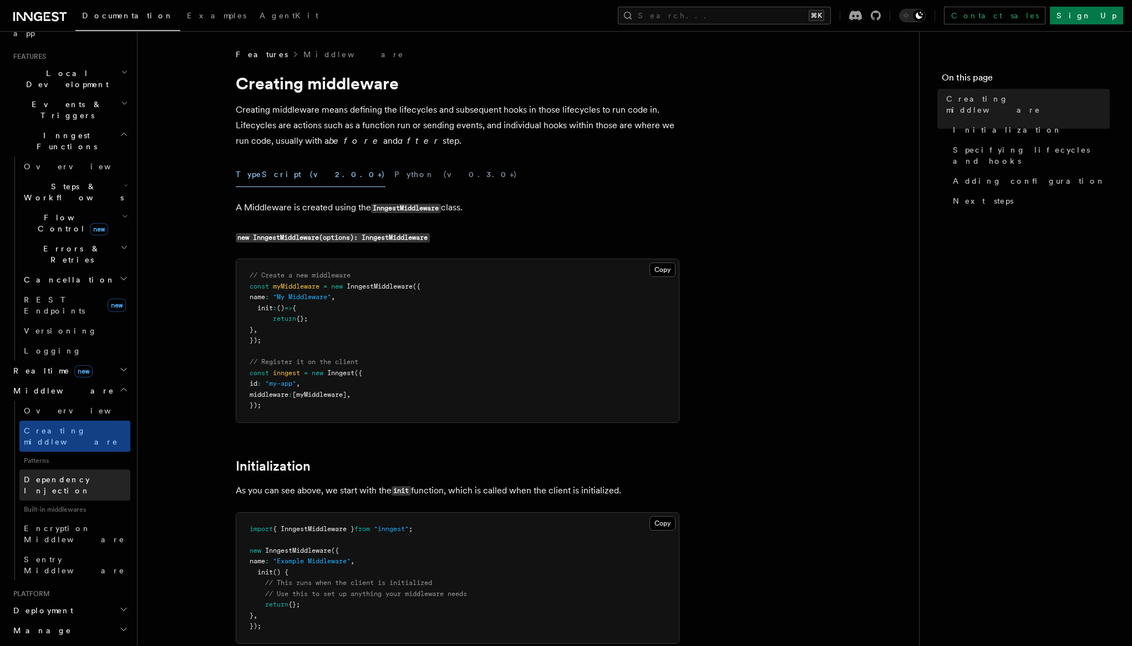
click at [85, 475] on span "Dependency Injection" at bounding box center [57, 485] width 67 height 20
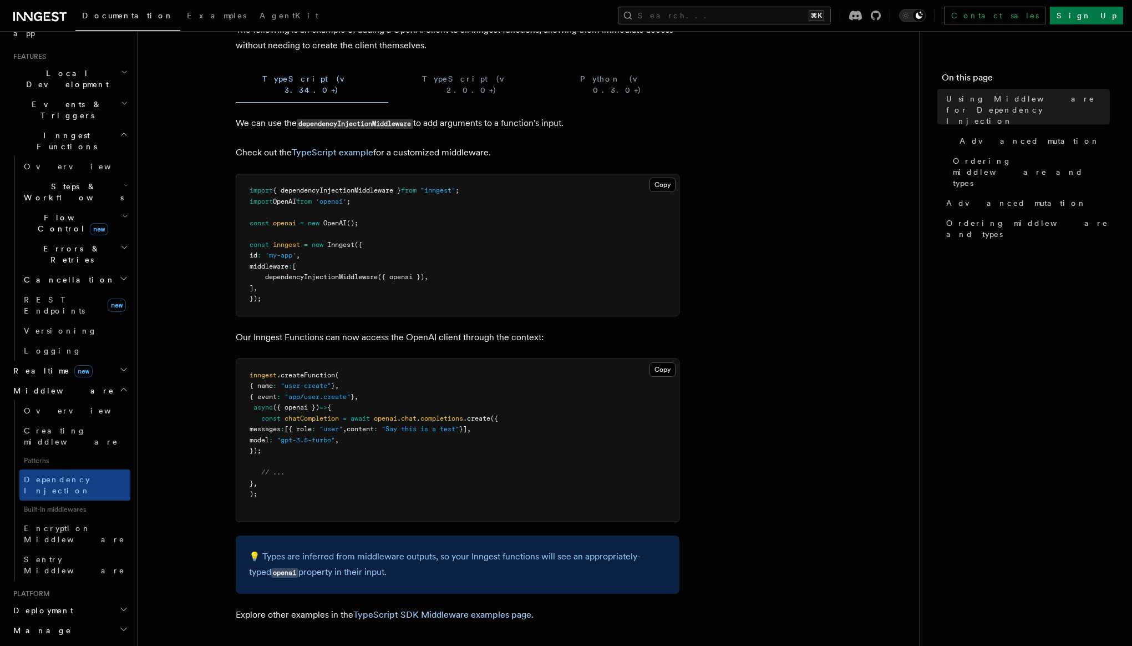
scroll to position [136, 0]
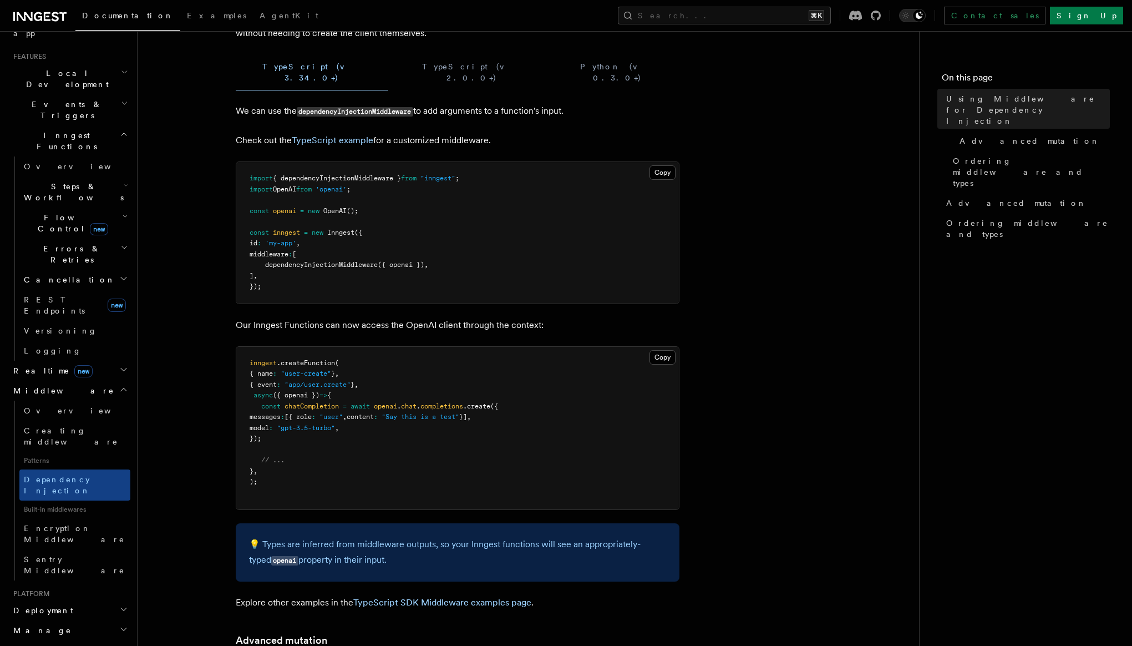
click at [71, 600] on h2 "Deployment" at bounding box center [70, 610] width 122 height 20
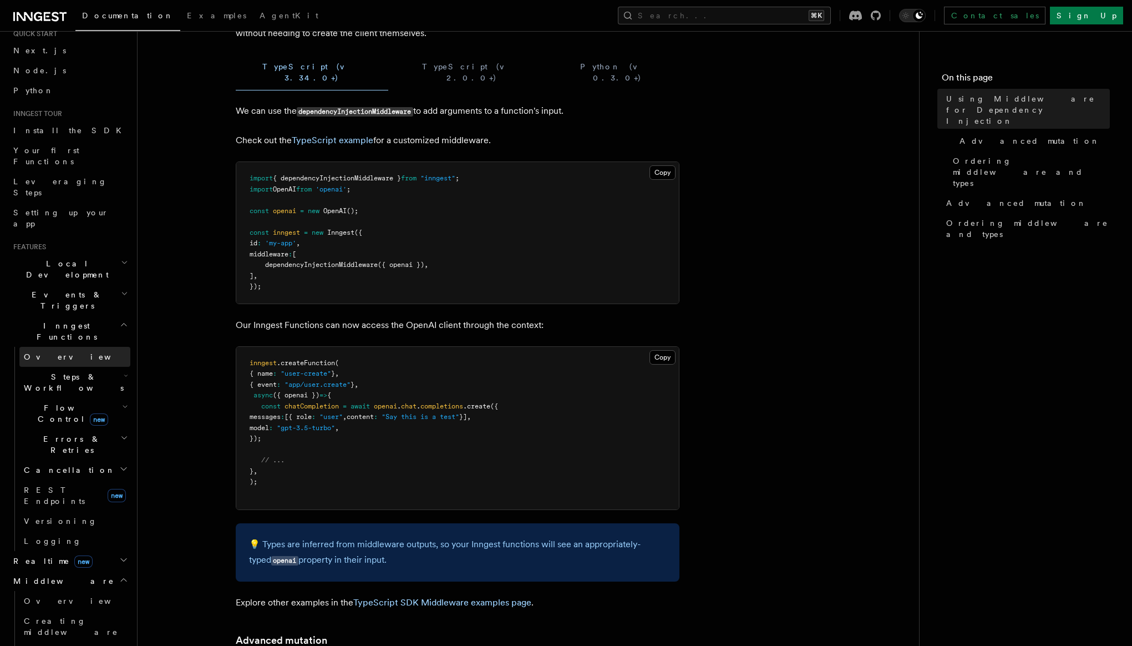
scroll to position [0, 0]
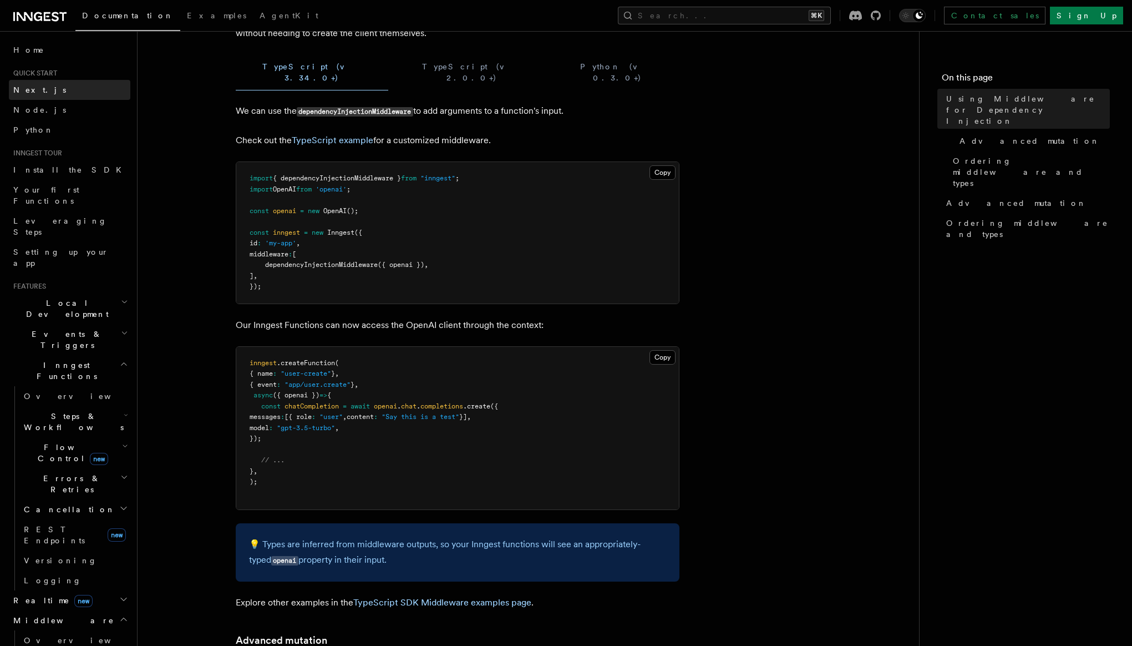
click at [70, 85] on link "Next.js" at bounding box center [70, 90] width 122 height 20
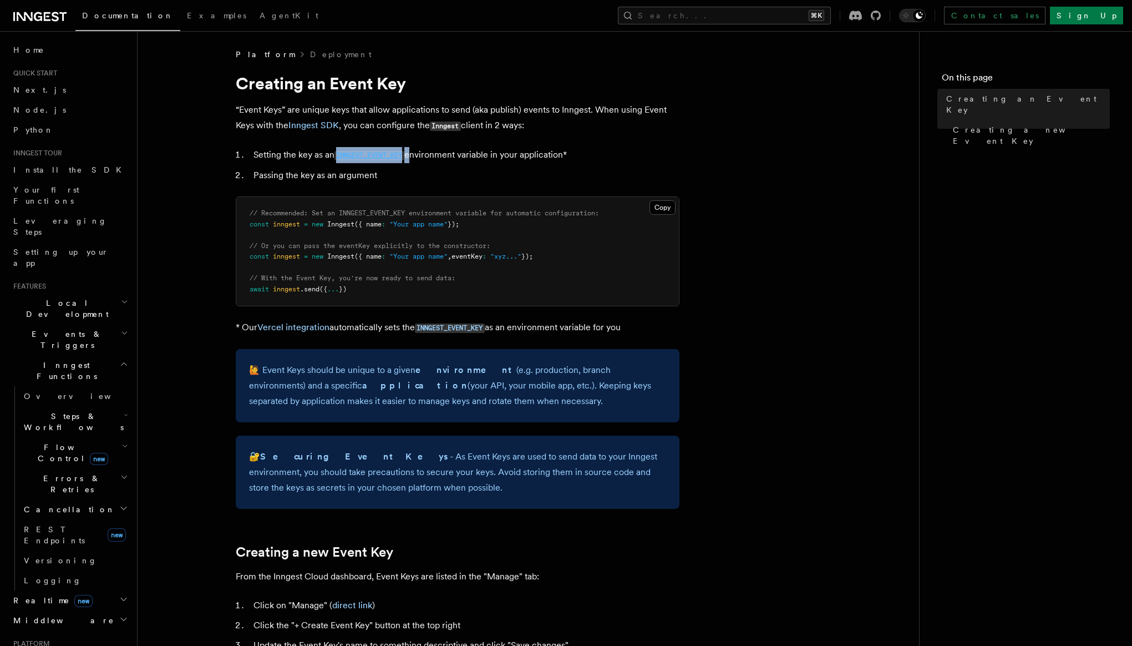
drag, startPoint x: 411, startPoint y: 156, endPoint x: 339, endPoint y: 155, distance: 71.6
click at [339, 155] on li "Setting the key as an INNGEST_EVENT_KEY environment variable in your applicatio…" at bounding box center [464, 155] width 429 height 16
copy li "INNGEST_EVENT_KEY"
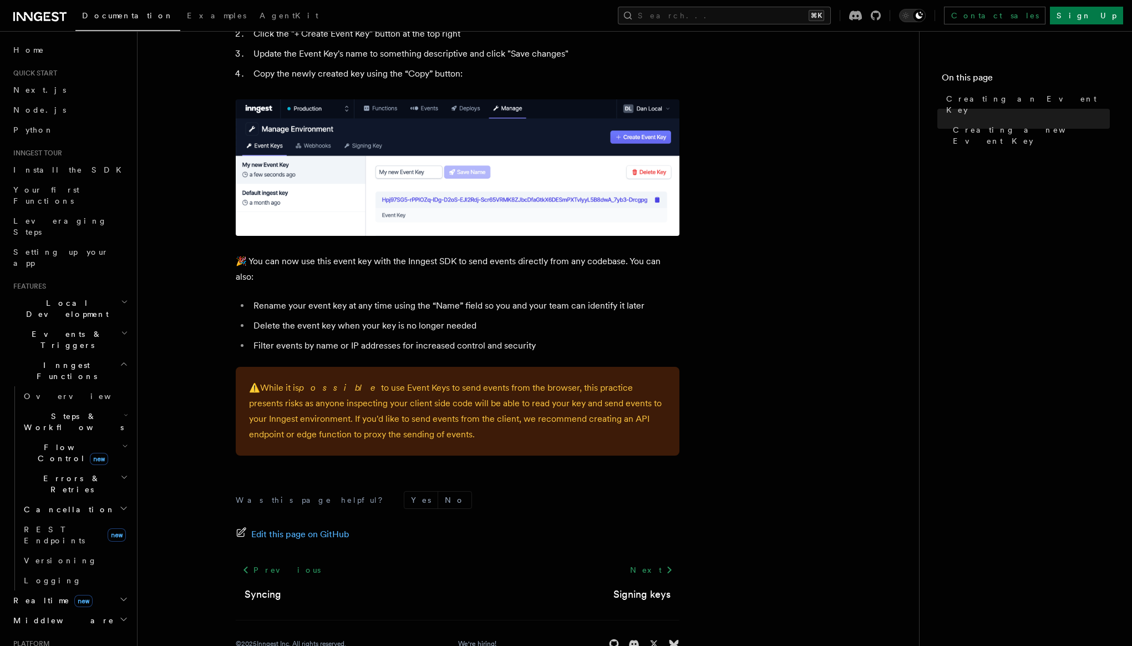
scroll to position [607, 0]
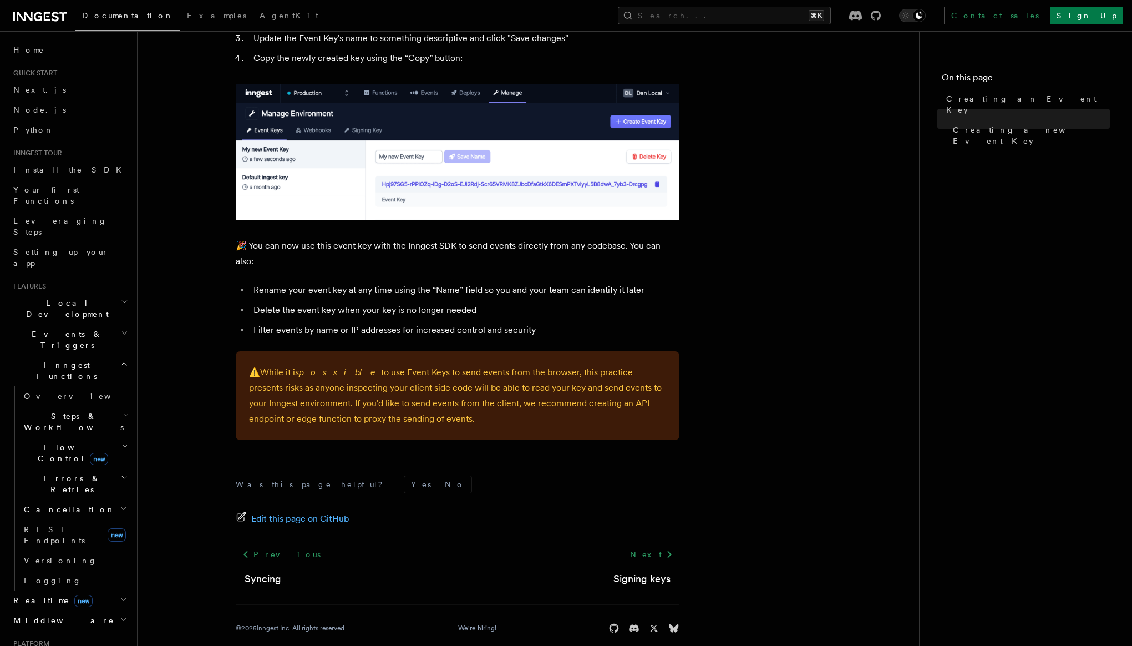
click at [632, 553] on div "Next Signing keys" at bounding box center [642, 565] width 75 height 42
click at [632, 571] on link "Signing keys" at bounding box center [642, 579] width 57 height 16
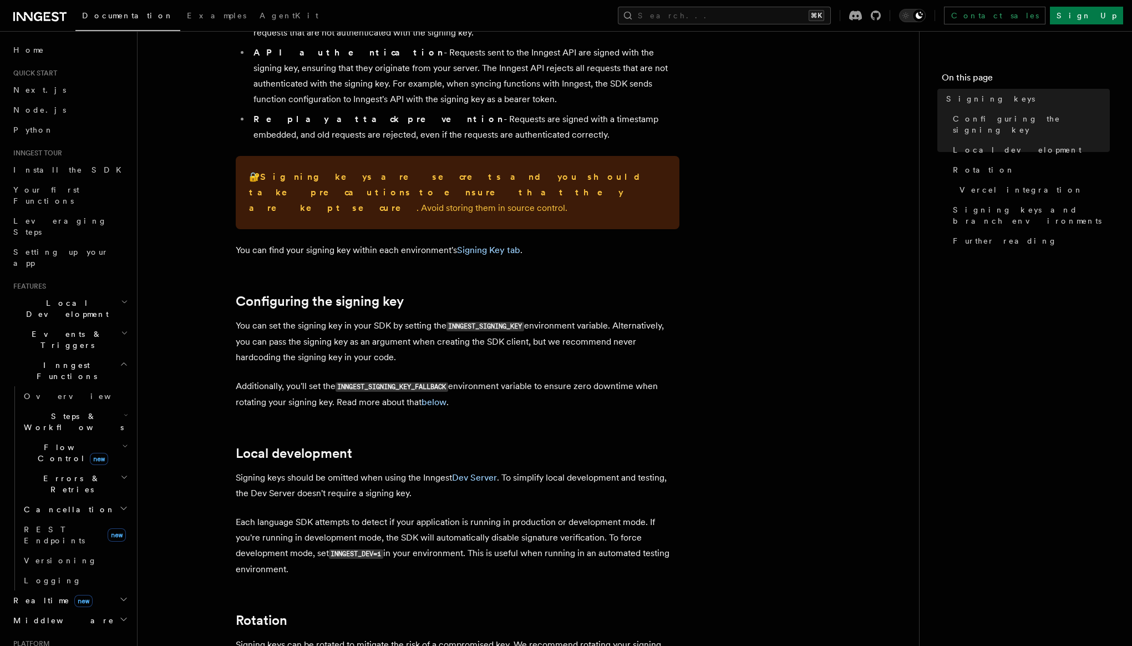
scroll to position [191, 0]
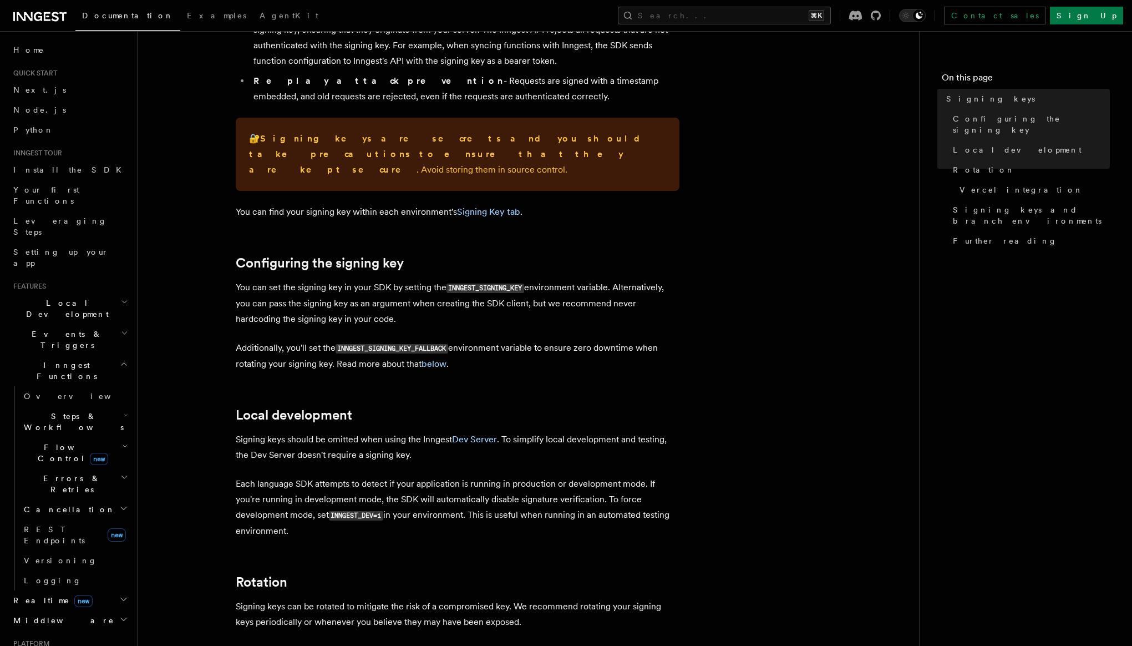
click at [488, 284] on code "INNGEST_SIGNING_KEY" at bounding box center [486, 288] width 78 height 9
copy code "INNGEST_SIGNING_KEY"
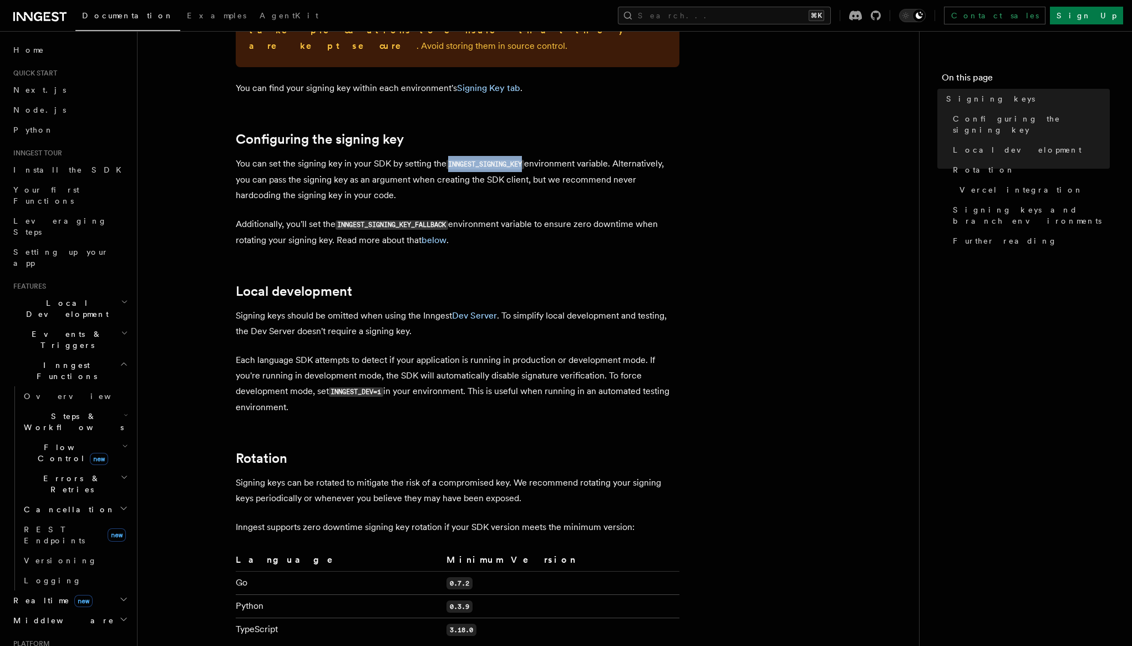
scroll to position [317, 0]
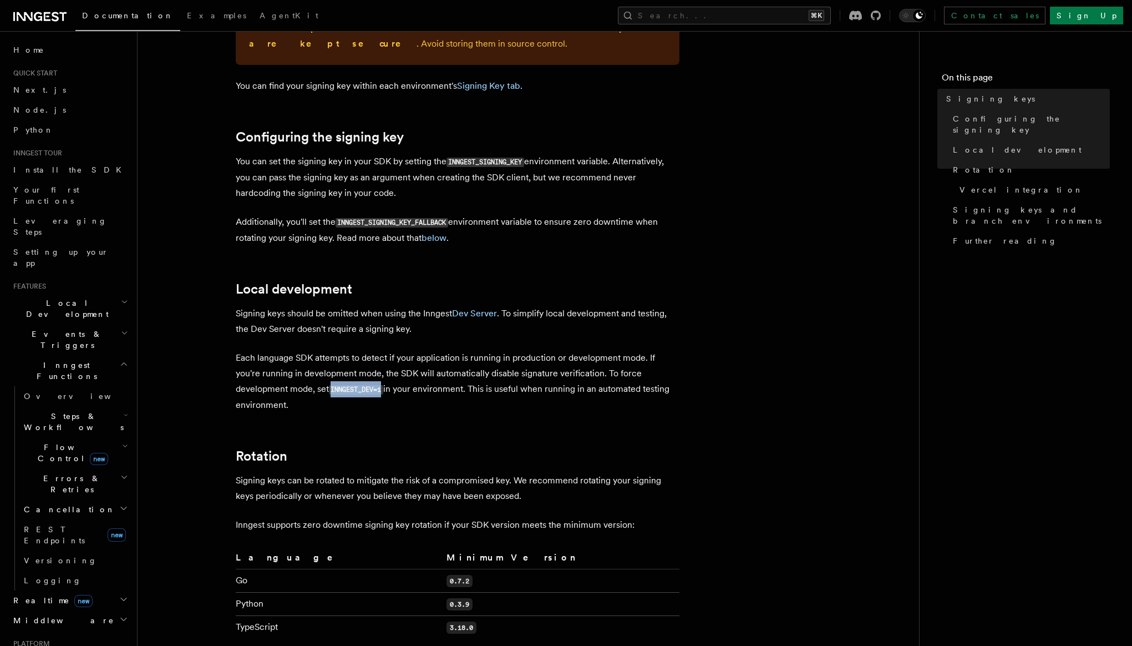
drag, startPoint x: 333, startPoint y: 374, endPoint x: 382, endPoint y: 374, distance: 48.3
click at [382, 385] on code "INNGEST_DEV=1" at bounding box center [356, 389] width 54 height 9
copy code "INNGEST_DEV=1"
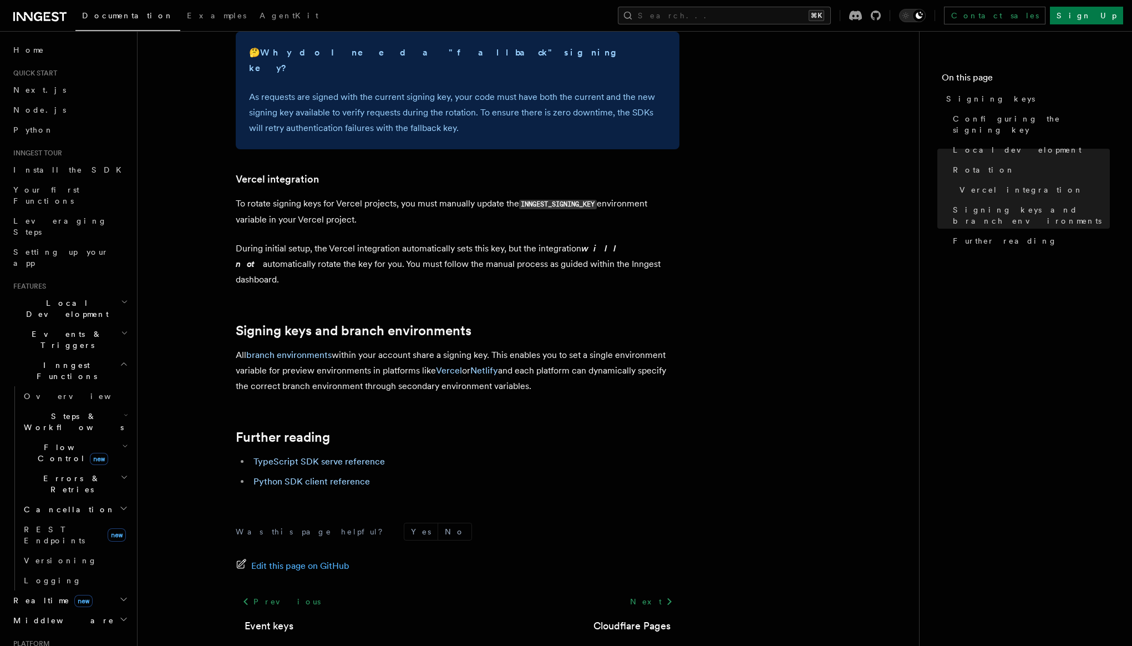
scroll to position [1031, 0]
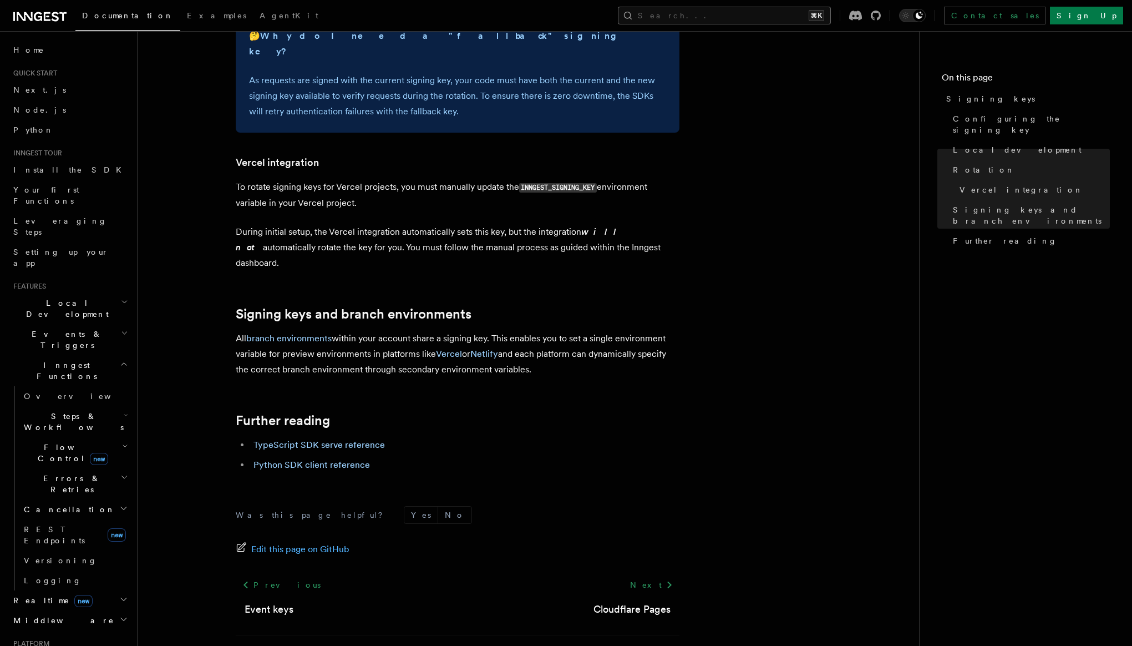
click at [725, 12] on button "Search... ⌘K" at bounding box center [724, 16] width 213 height 18
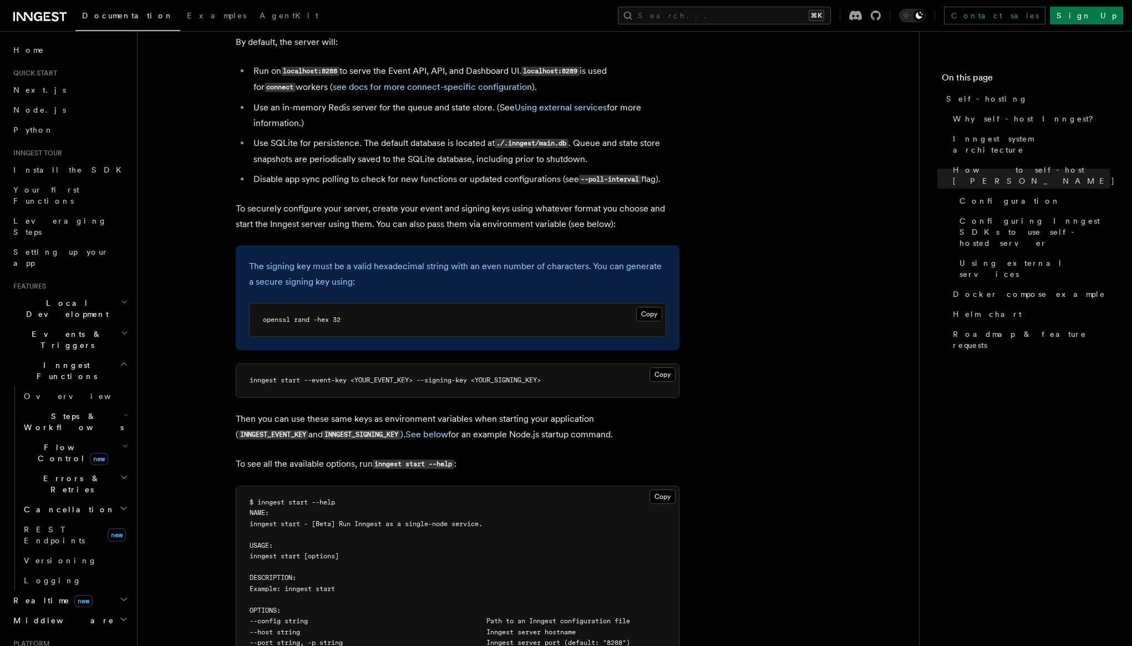
scroll to position [1491, 0]
drag, startPoint x: 264, startPoint y: 291, endPoint x: 360, endPoint y: 292, distance: 96.5
click at [361, 303] on pre "openssl rand -hex 32" at bounding box center [458, 319] width 416 height 33
copy span "openssl rand -hex 32"
